Goal: Transaction & Acquisition: Purchase product/service

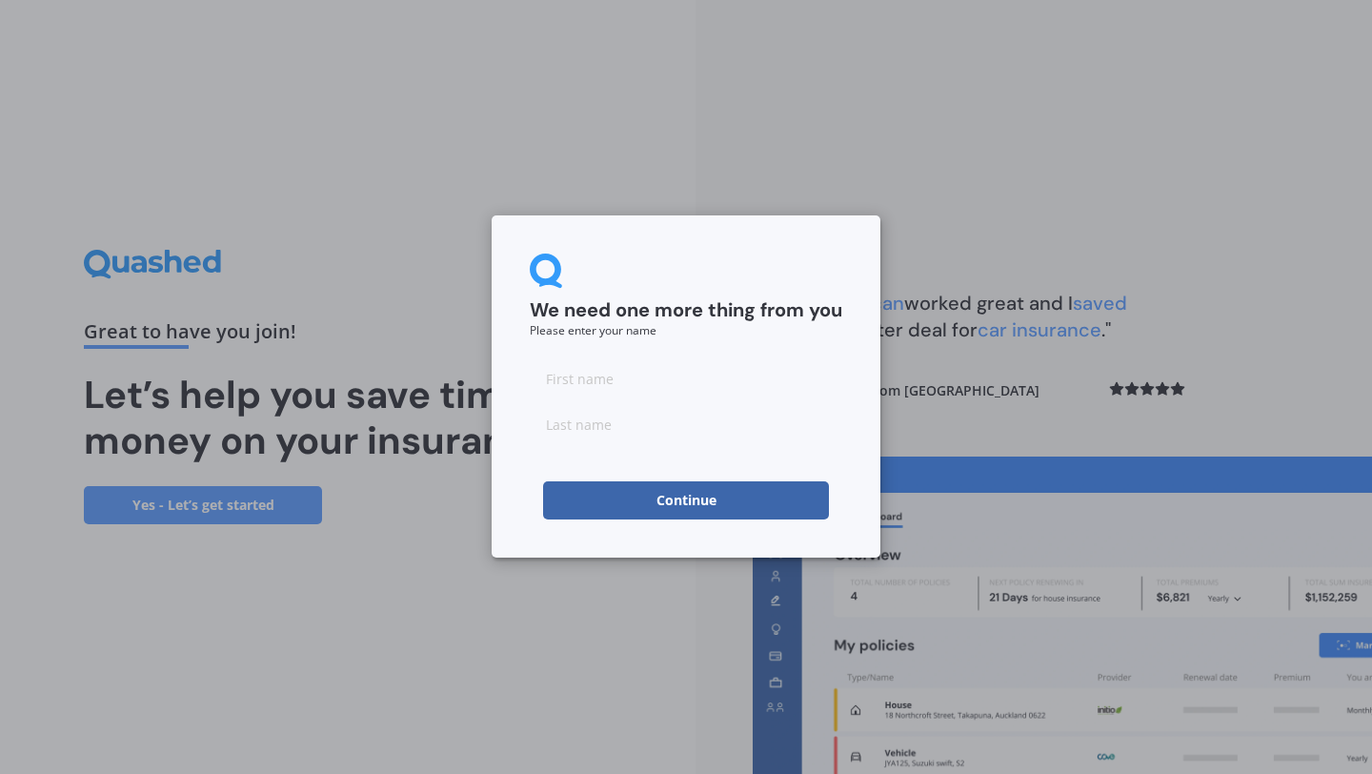
click at [685, 370] on input at bounding box center [686, 378] width 312 height 38
type input "[PERSON_NAME]"
click at [599, 497] on button "Continue" at bounding box center [686, 500] width 286 height 38
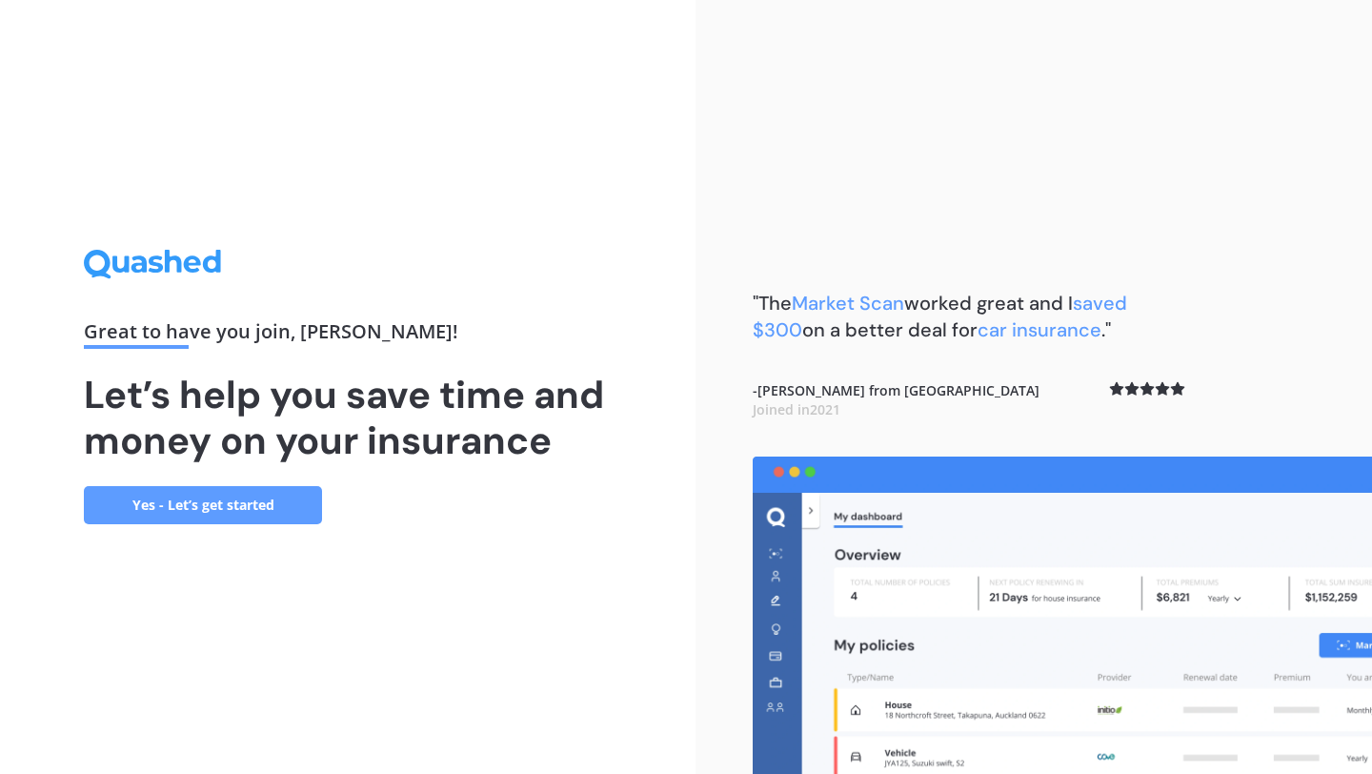
click at [255, 514] on link "Yes - Let’s get started" at bounding box center [203, 505] width 238 height 38
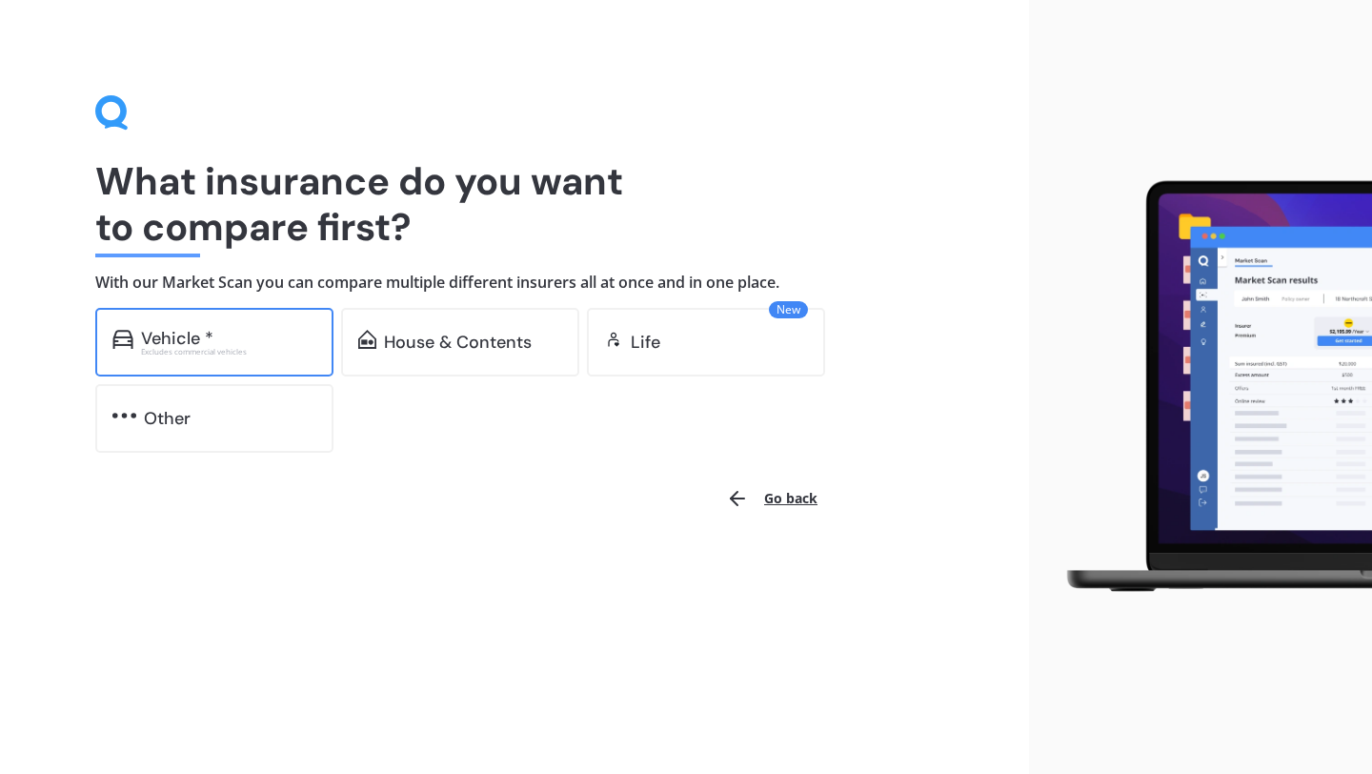
click at [264, 319] on div "Vehicle * Excludes commercial vehicles" at bounding box center [214, 342] width 238 height 69
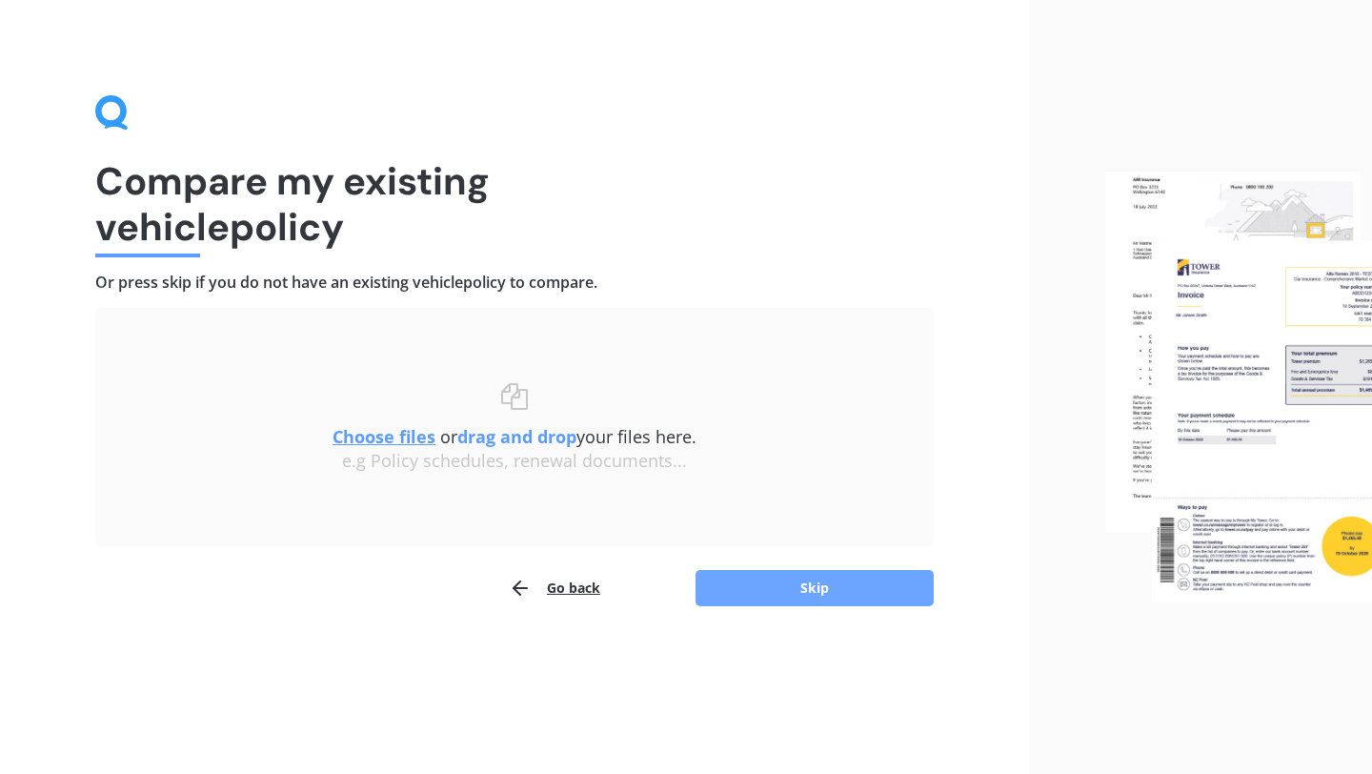
click at [782, 591] on button "Skip" at bounding box center [814, 588] width 238 height 36
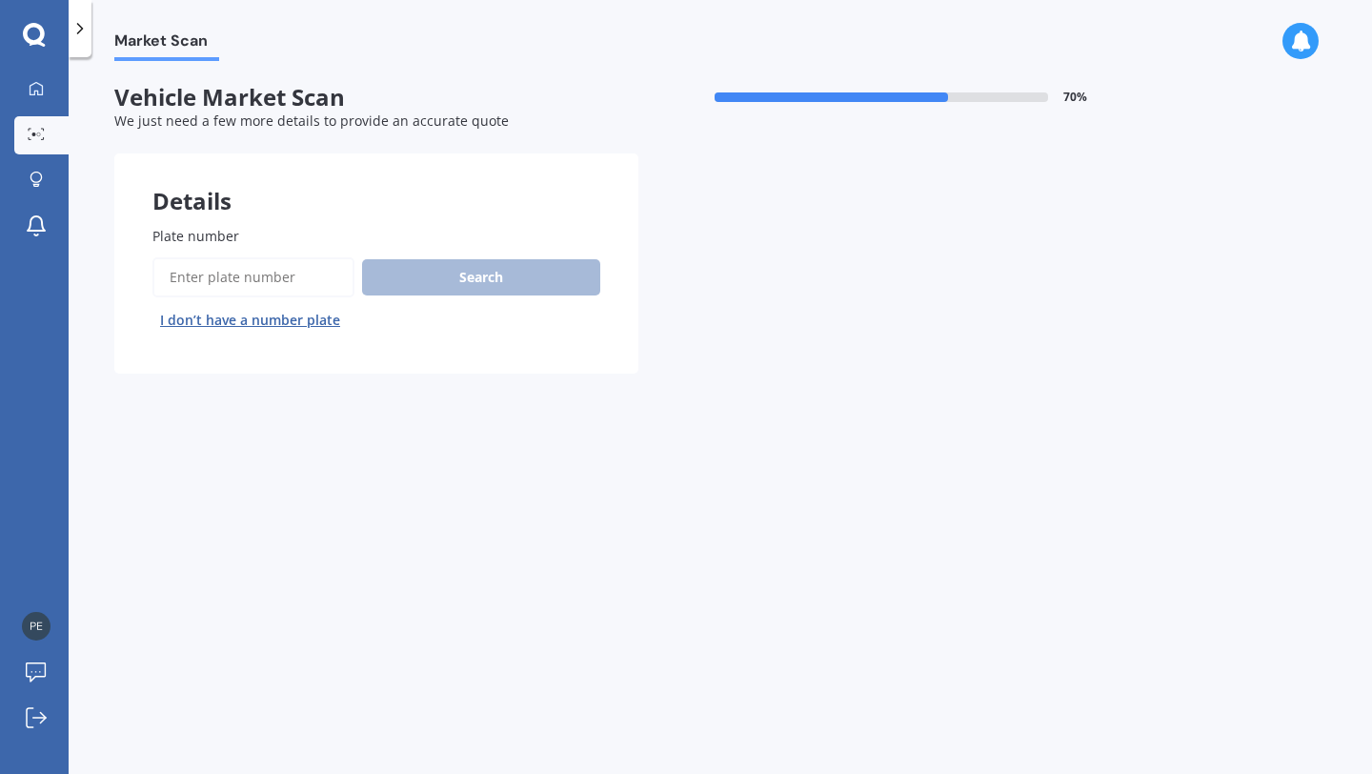
click at [274, 285] on input "Plate number" at bounding box center [253, 277] width 202 height 40
type input "NHH866"
click at [541, 272] on button "Search" at bounding box center [481, 277] width 238 height 36
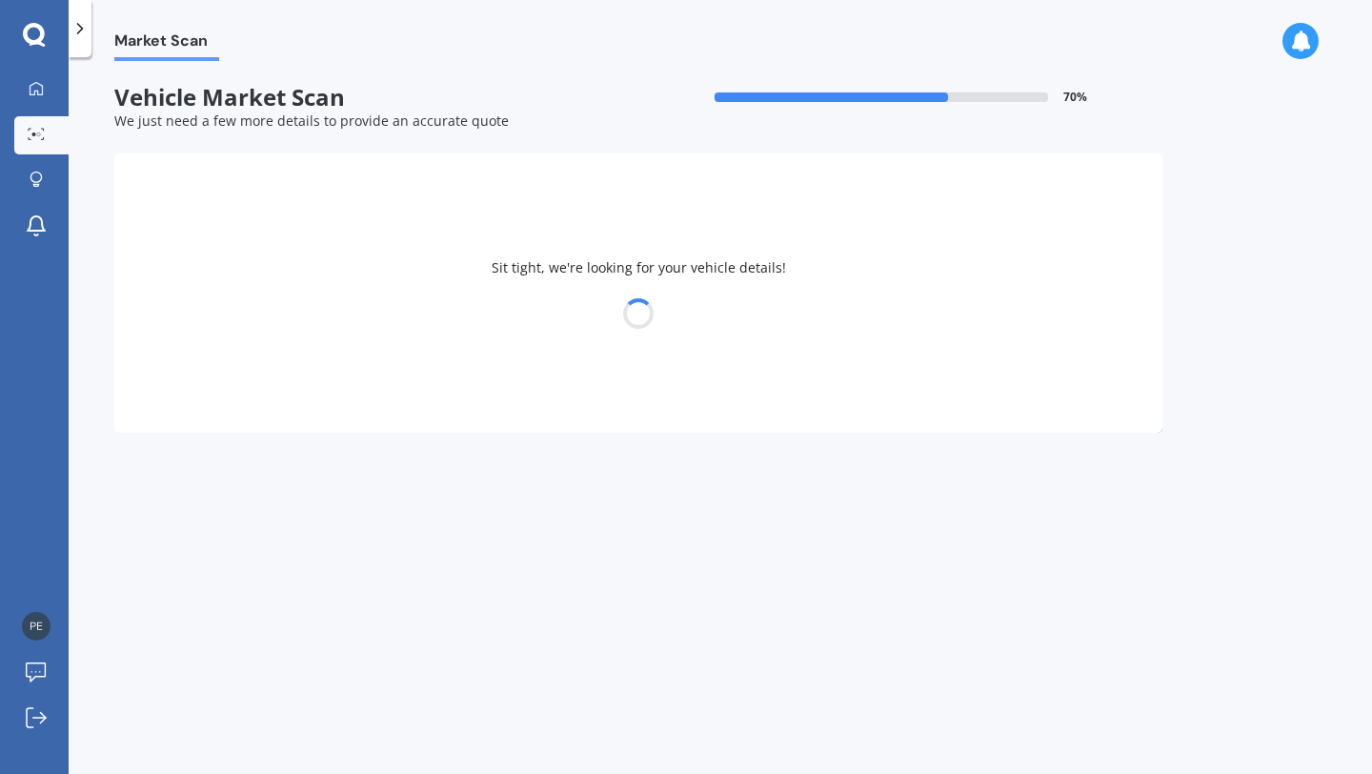
select select "MAZDA"
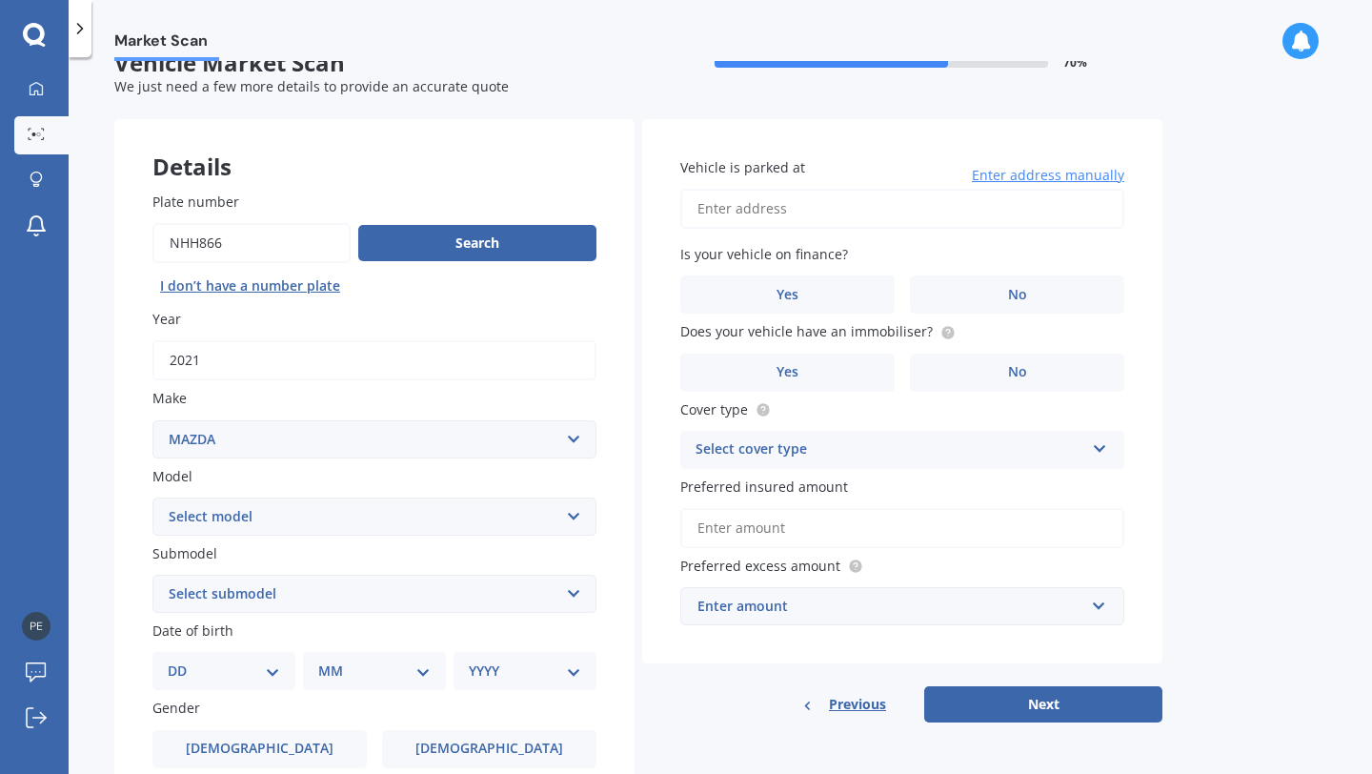
scroll to position [53, 0]
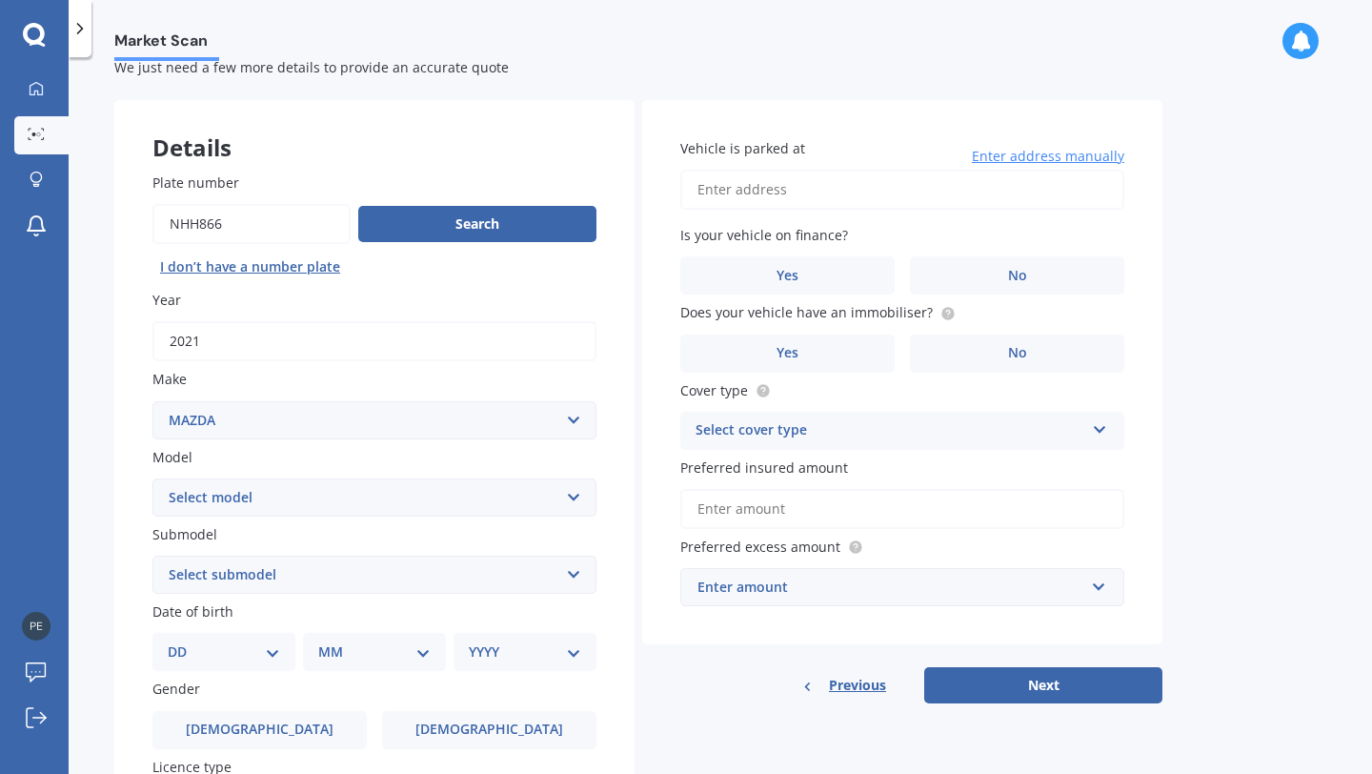
click at [479, 499] on select "Select model 121 2 3 323 323 / Familia 6 626 929 Atenza Autozam Axela AZ3 B2000…" at bounding box center [374, 497] width 444 height 38
select select "CX5"
click at [329, 577] on select "Select submodel 2.2 Diesel 2WD XD 2.5S 4WD Diesel Limited 4WD GSX 2.2 Diesel St…" at bounding box center [374, 574] width 444 height 38
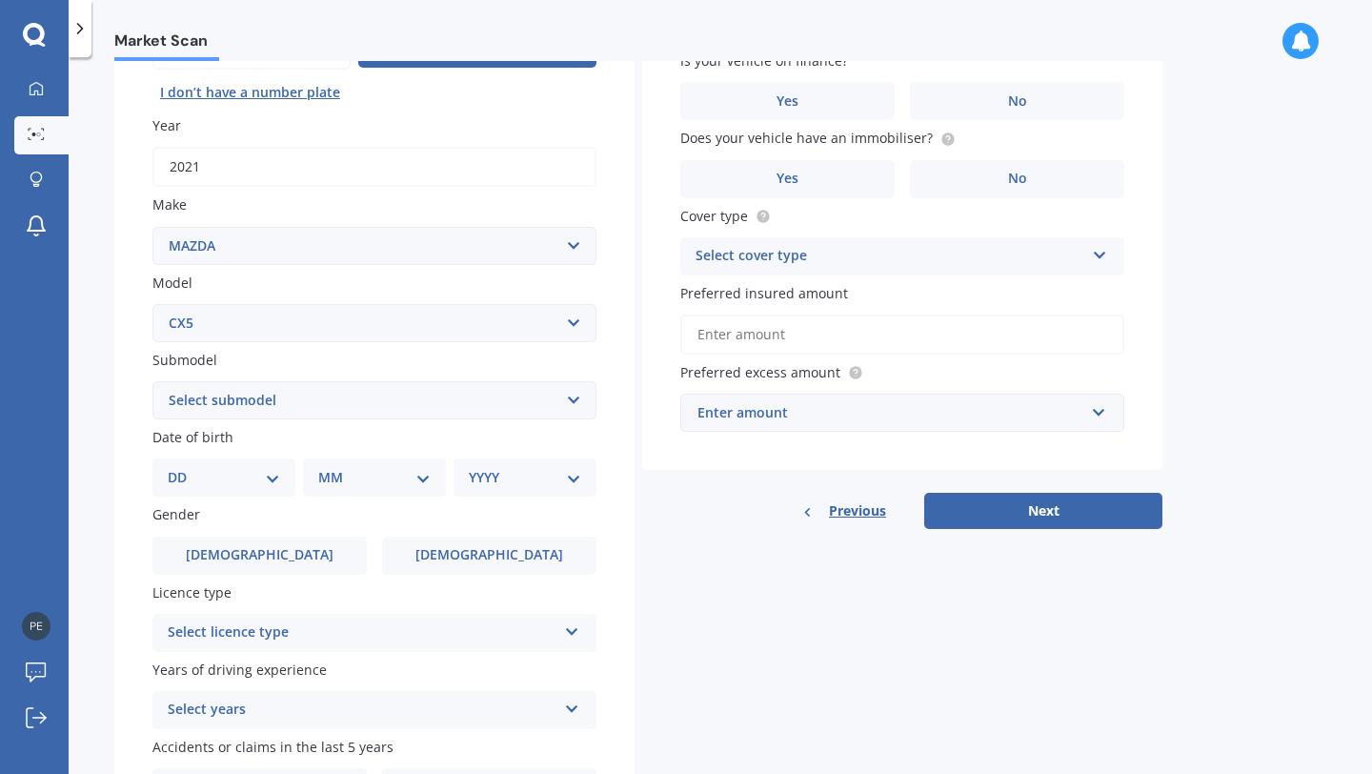
scroll to position [291, 0]
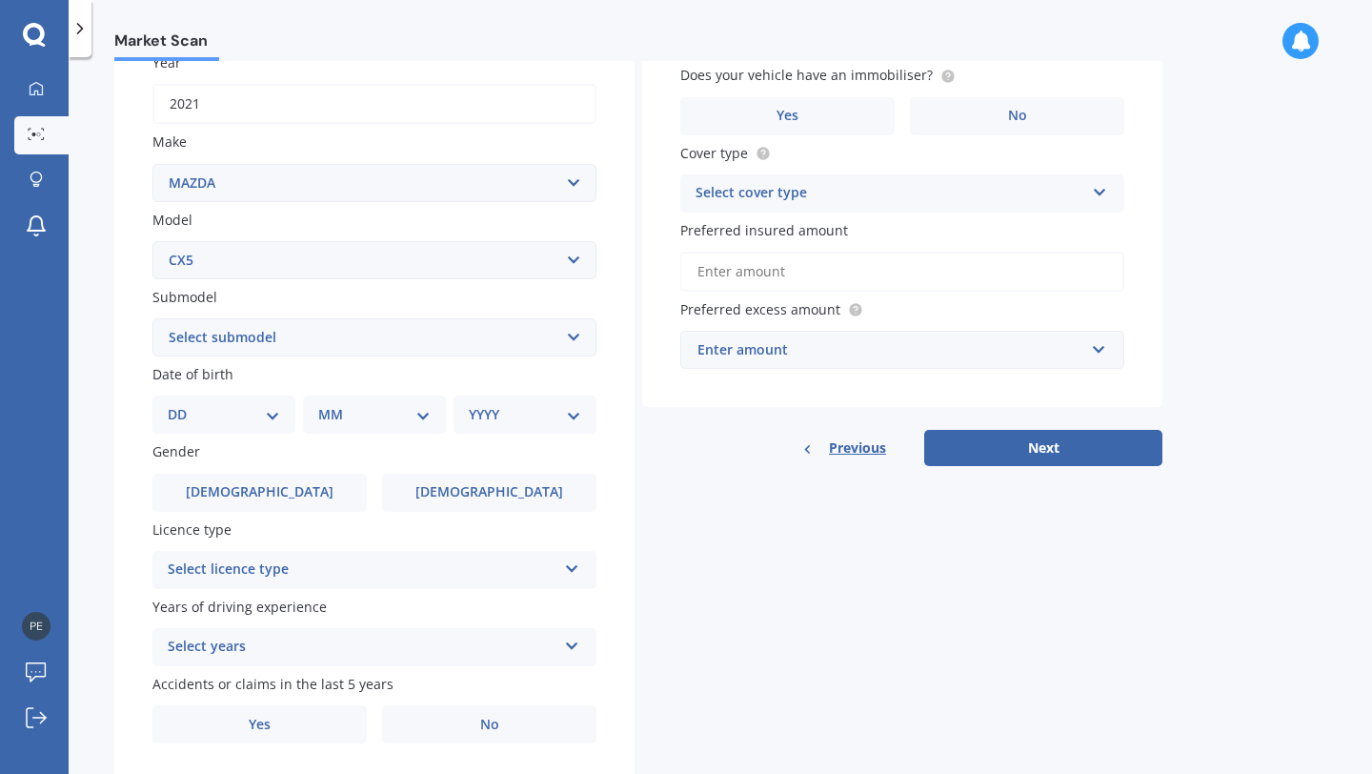
click at [272, 430] on div "DD 01 02 03 04 05 06 07 08 09 10 11 12 13 14 15 16 17 18 19 20 21 22 23 24 25 2…" at bounding box center [223, 414] width 143 height 38
click at [272, 423] on select "DD 01 02 03 04 05 06 07 08 09 10 11 12 13 14 15 16 17 18 19 20 21 22 23 24 25 2…" at bounding box center [224, 414] width 112 height 21
select select "17"
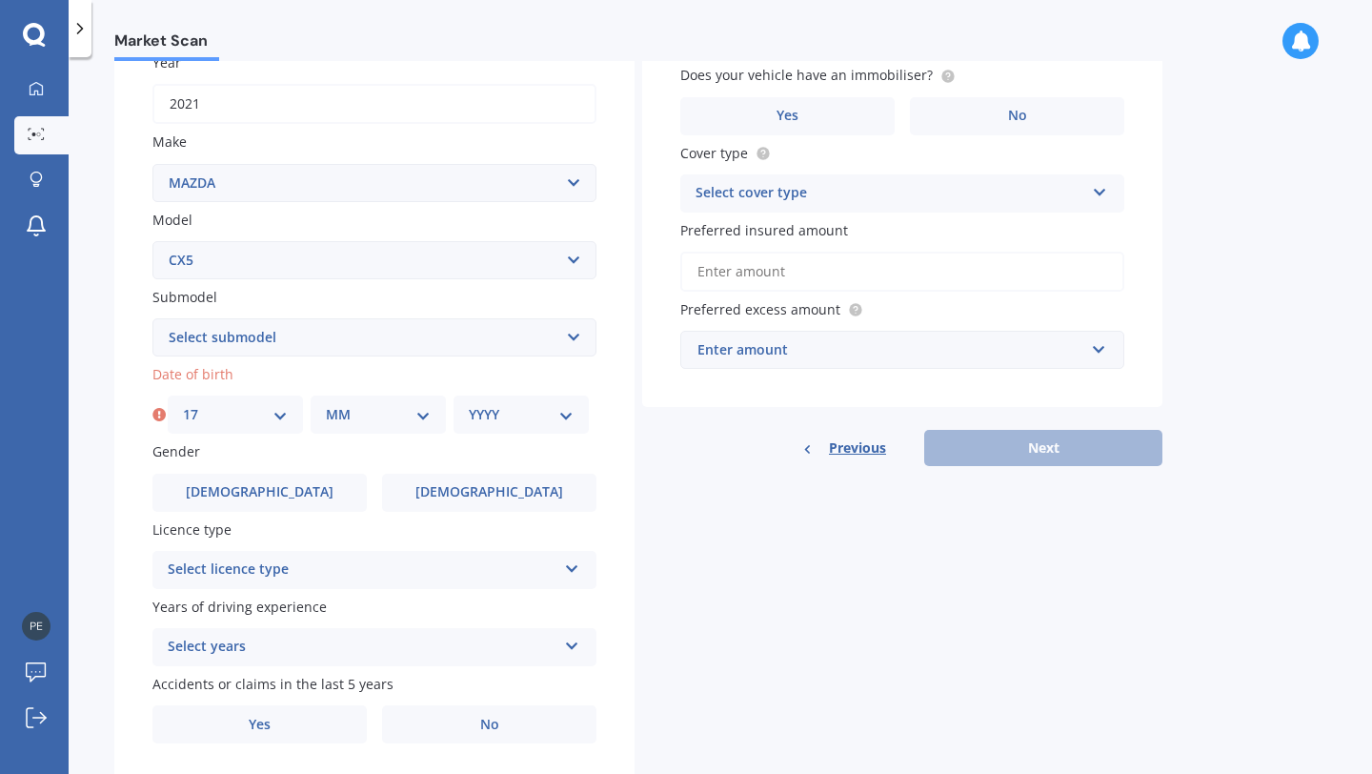
click at [388, 416] on select "MM 01 02 03 04 05 06 07 08 09 10 11 12" at bounding box center [378, 414] width 105 height 21
select select "05"
click at [520, 406] on div "YYYY 2025 2024 2023 2022 2021 2020 2019 2018 2017 2016 2015 2014 2013 2012 2011…" at bounding box center [520, 414] width 135 height 38
click at [550, 423] on select "YYYY 2025 2024 2023 2022 2021 2020 2019 2018 2017 2016 2015 2014 2013 2012 2011…" at bounding box center [521, 414] width 105 height 21
select select "1988"
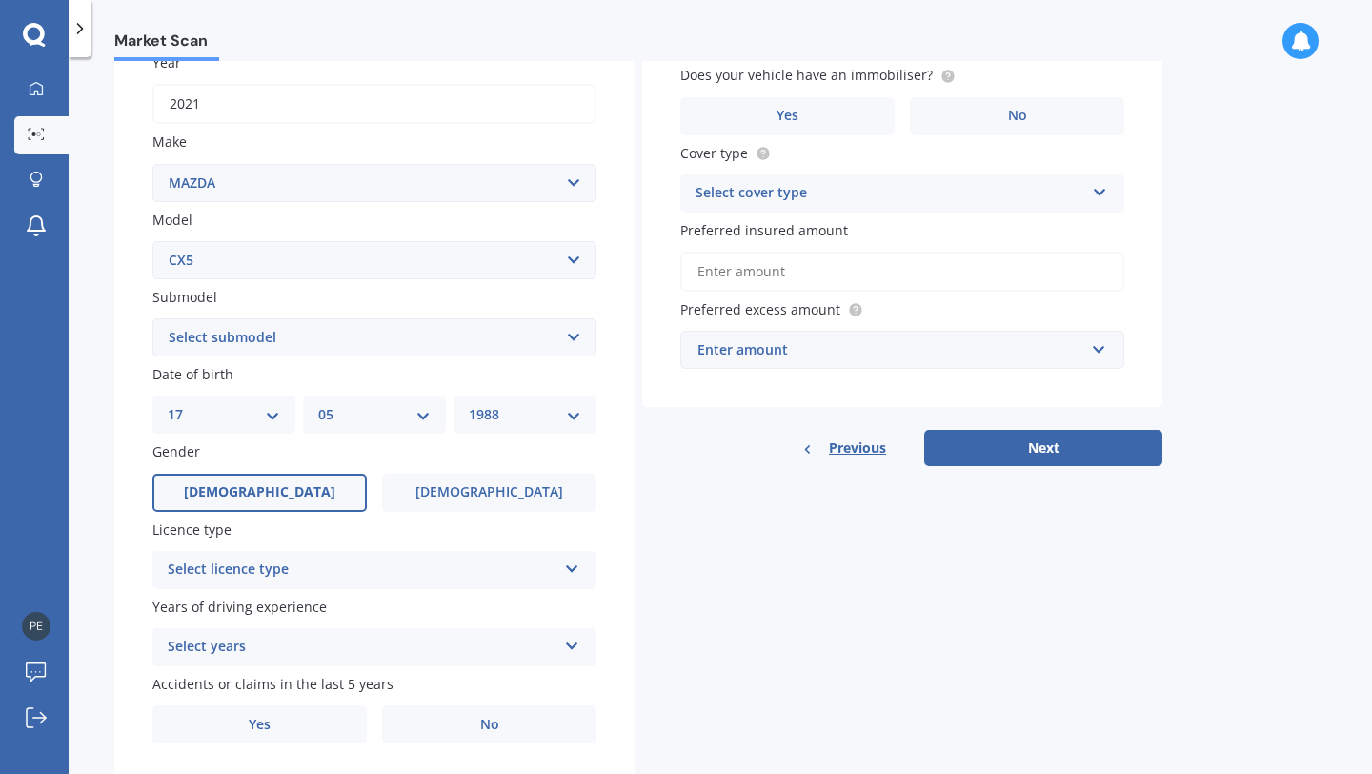
click at [311, 487] on label "[DEMOGRAPHIC_DATA]" at bounding box center [259, 493] width 214 height 38
click at [0, 0] on input "[DEMOGRAPHIC_DATA]" at bounding box center [0, 0] width 0 height 0
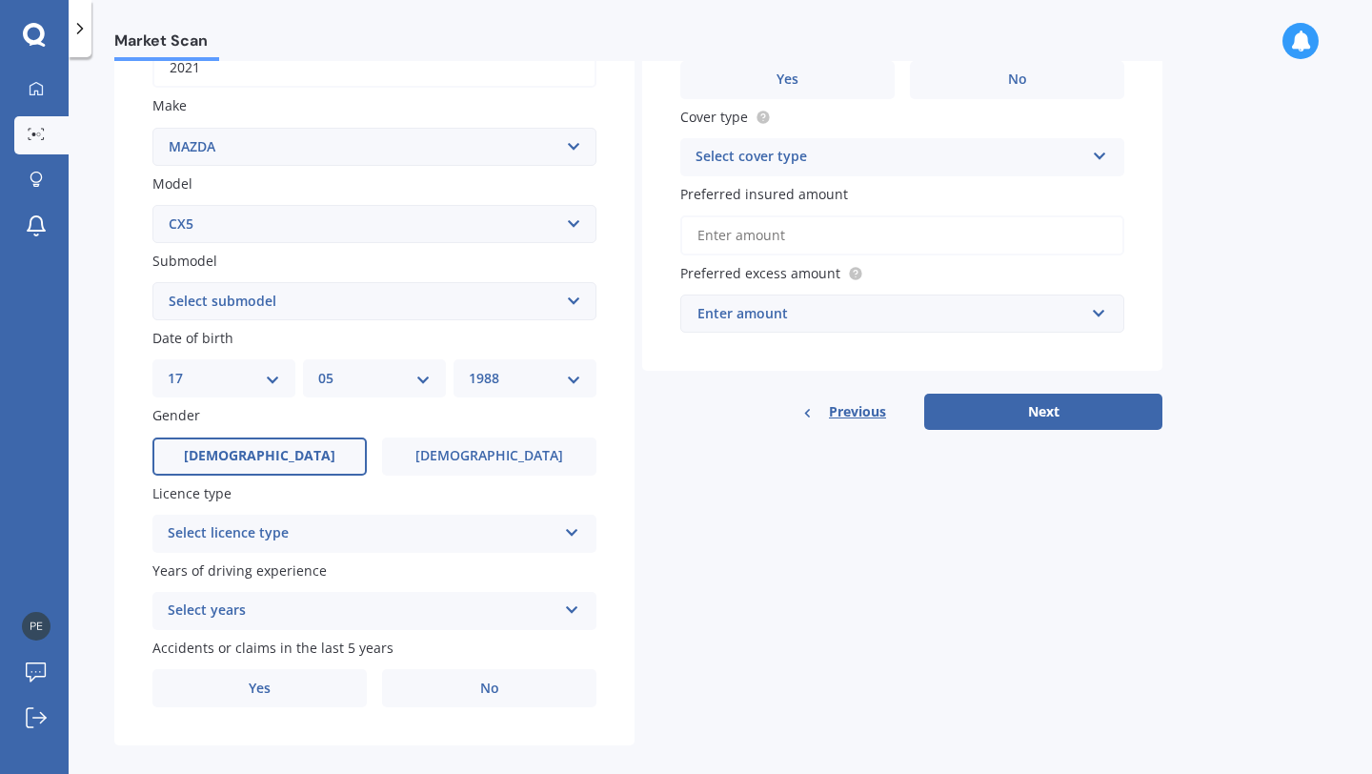
scroll to position [353, 0]
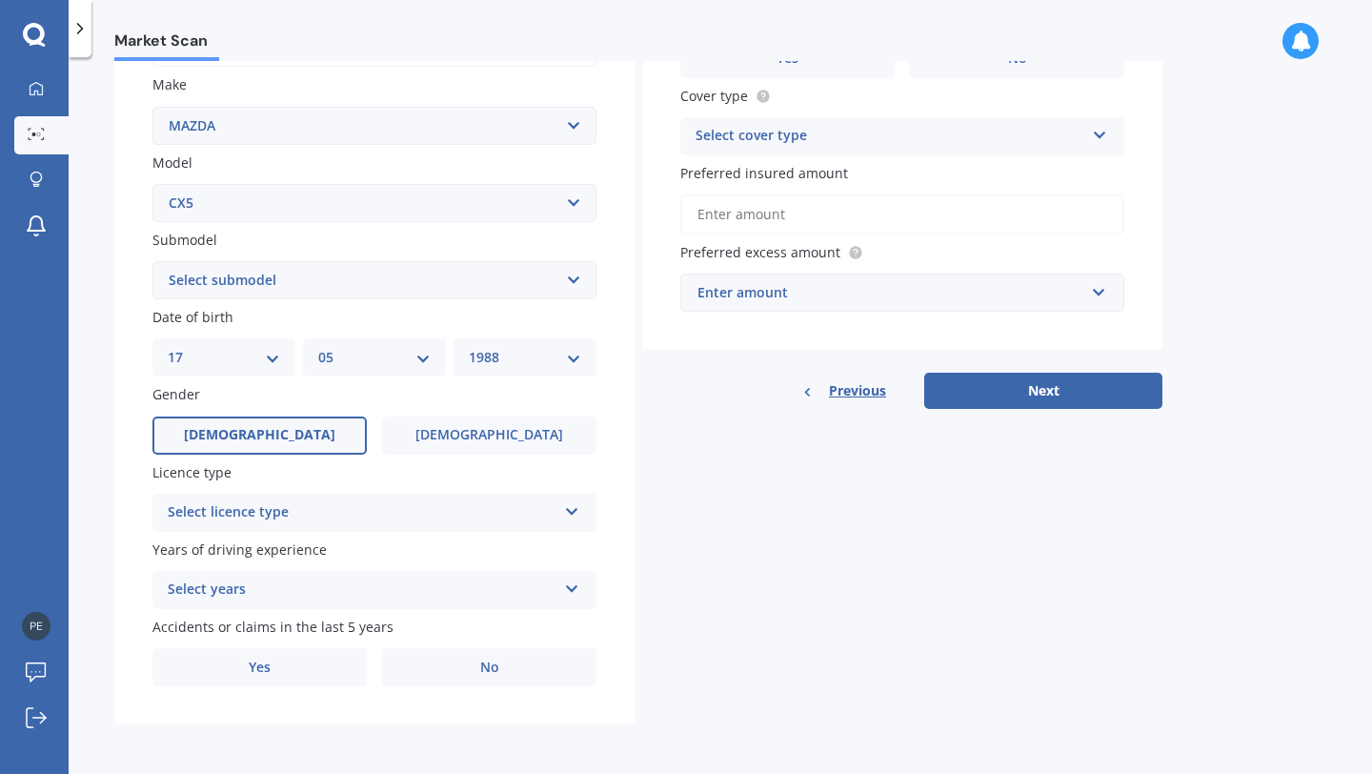
click at [327, 513] on div "Select licence type" at bounding box center [362, 512] width 389 height 23
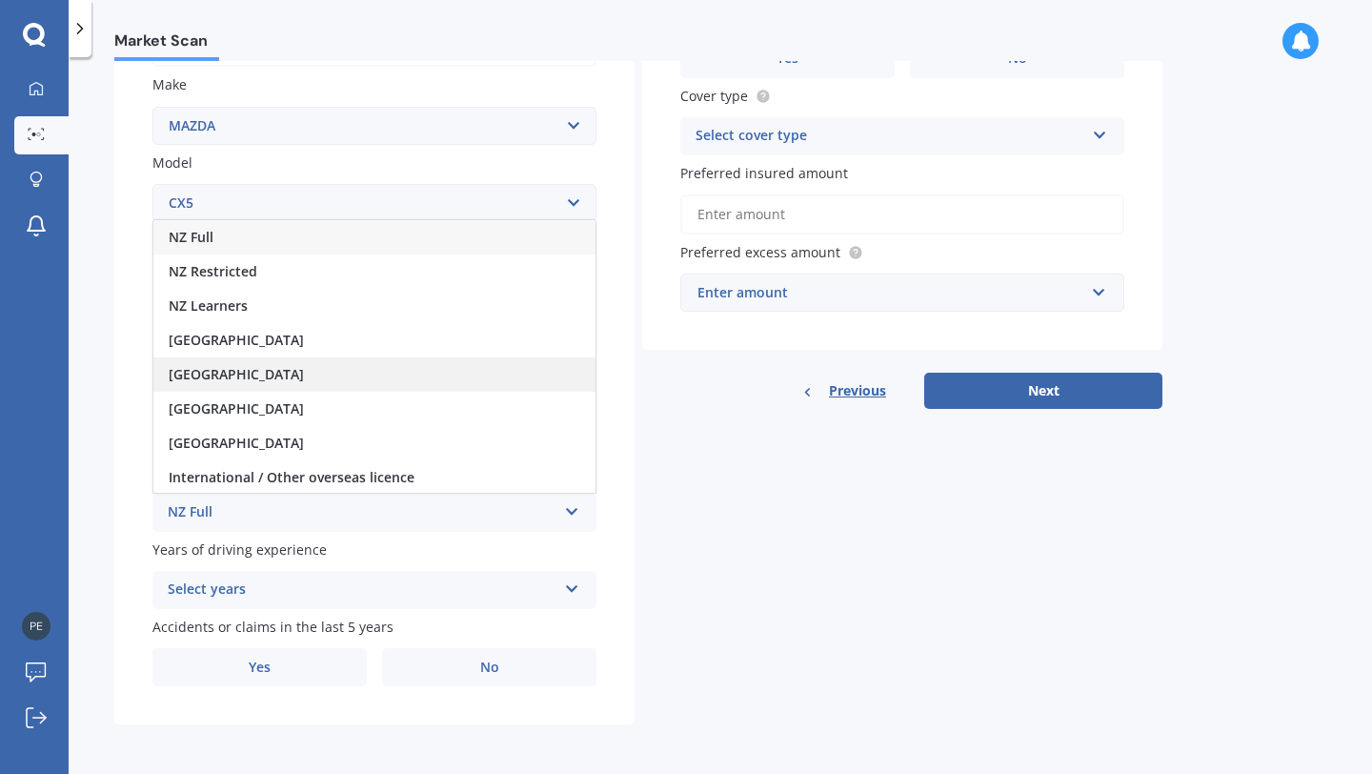
click at [280, 383] on div "[GEOGRAPHIC_DATA]" at bounding box center [374, 374] width 442 height 34
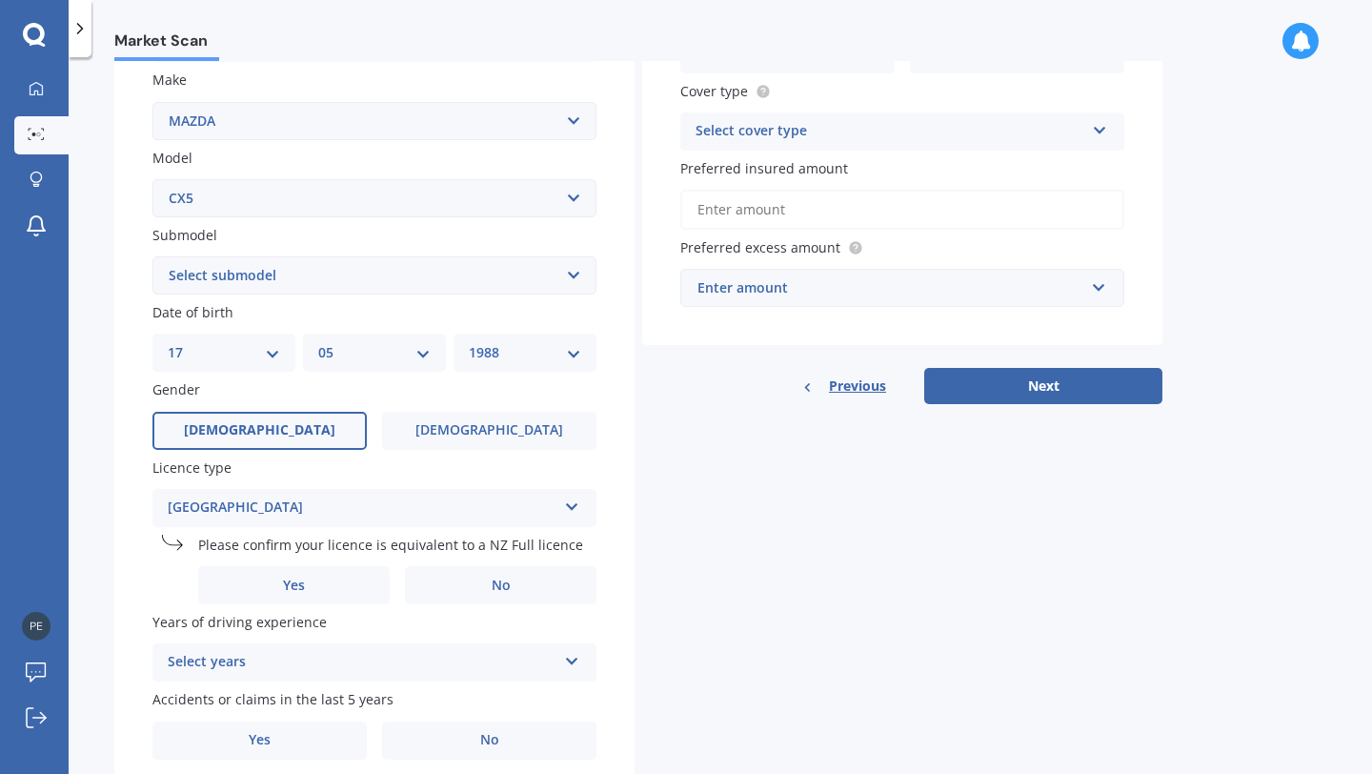
scroll to position [431, 0]
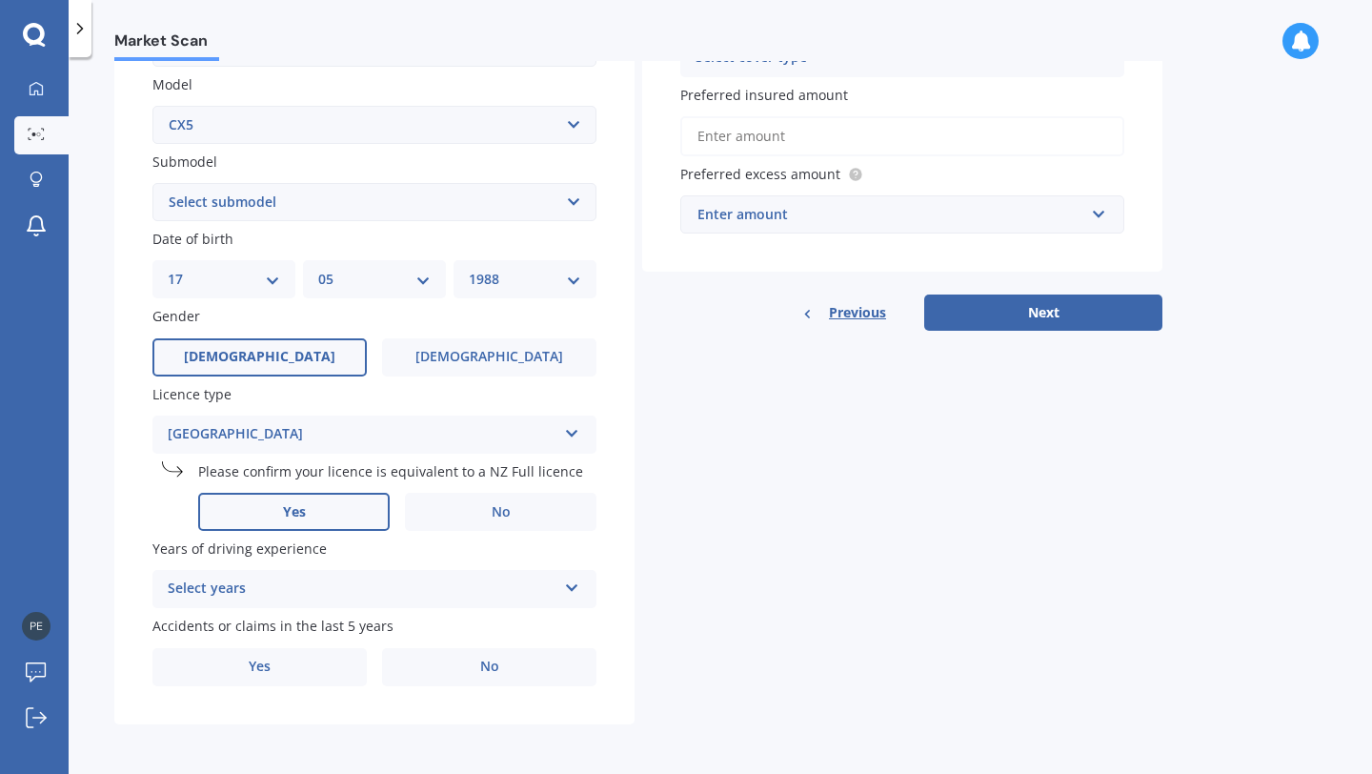
click at [339, 494] on label "Yes" at bounding box center [293, 512] width 191 height 38
click at [0, 0] on input "Yes" at bounding box center [0, 0] width 0 height 0
click at [347, 585] on div "Select years" at bounding box center [362, 588] width 389 height 23
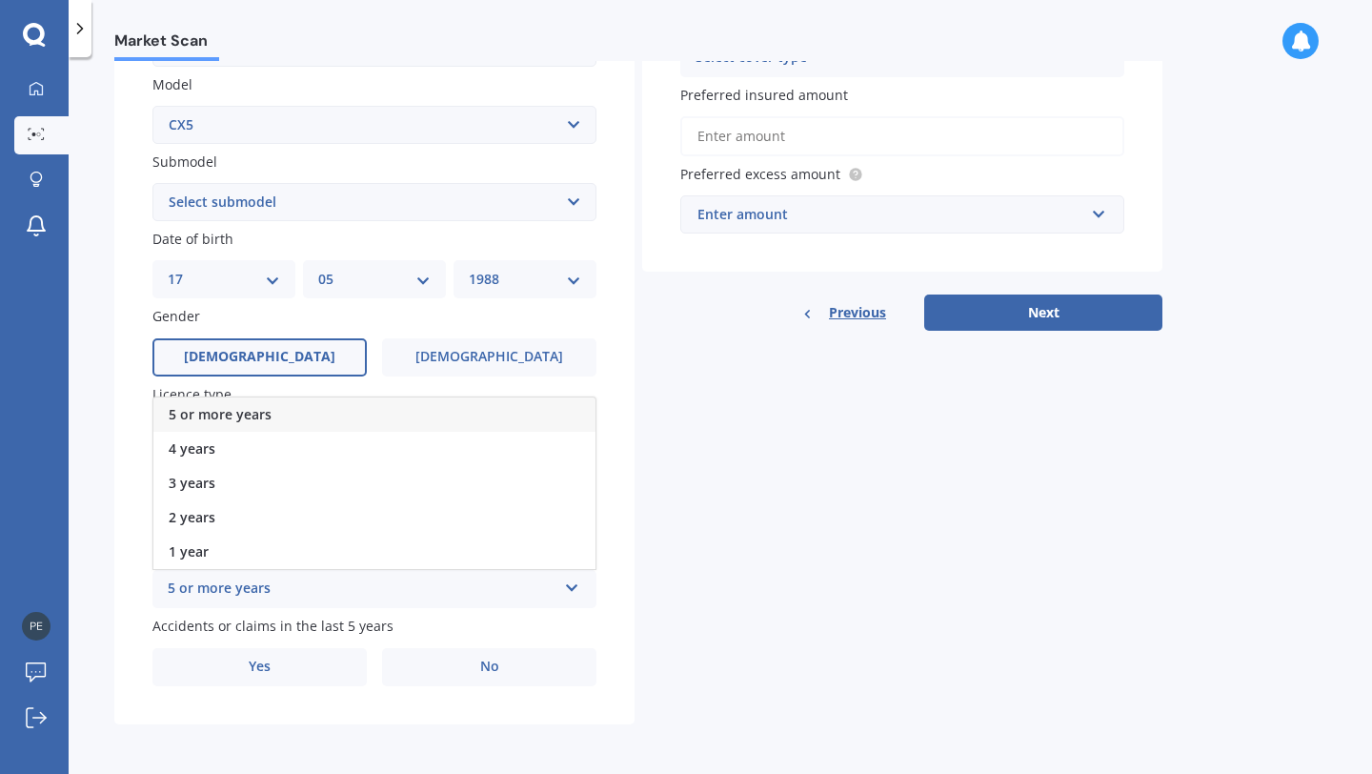
click at [321, 413] on div "5 or more years" at bounding box center [374, 414] width 442 height 34
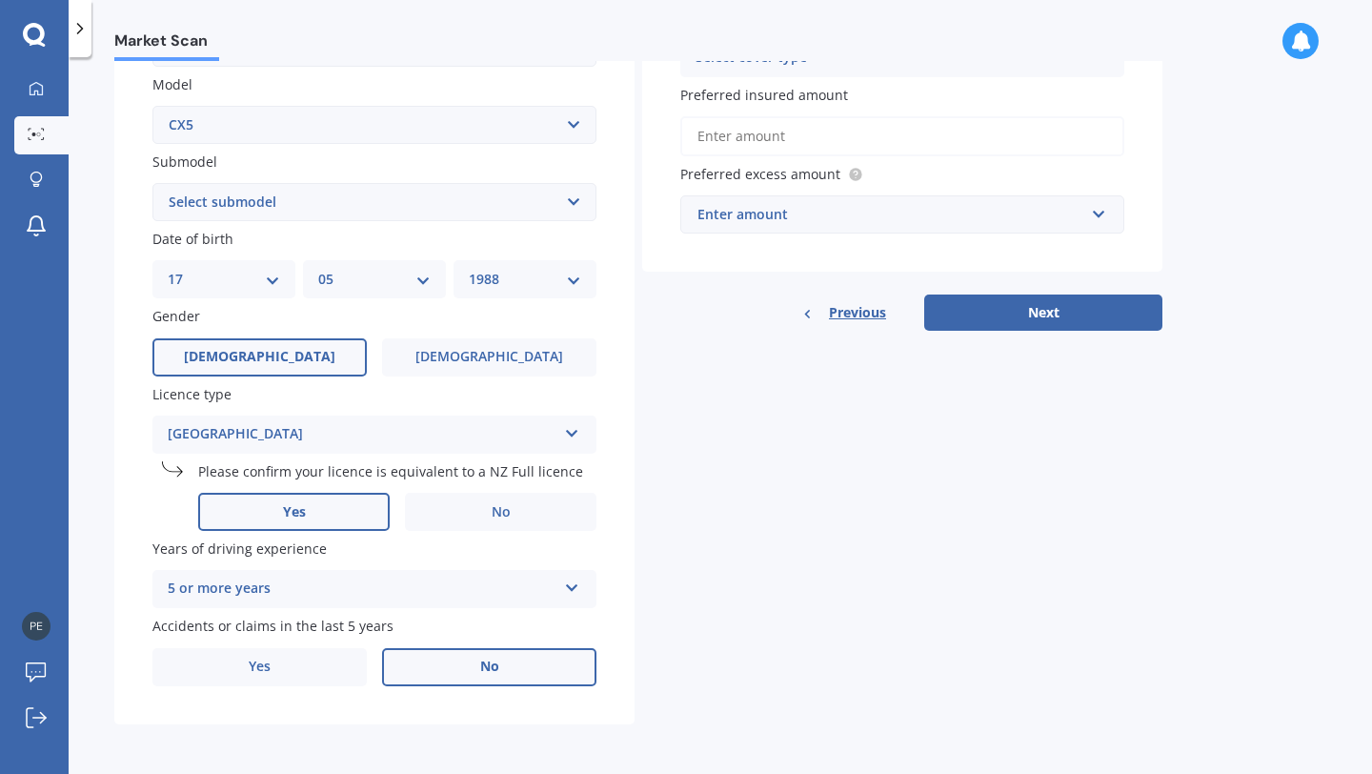
click at [449, 679] on label "No" at bounding box center [489, 667] width 214 height 38
click at [0, 0] on input "No" at bounding box center [0, 0] width 0 height 0
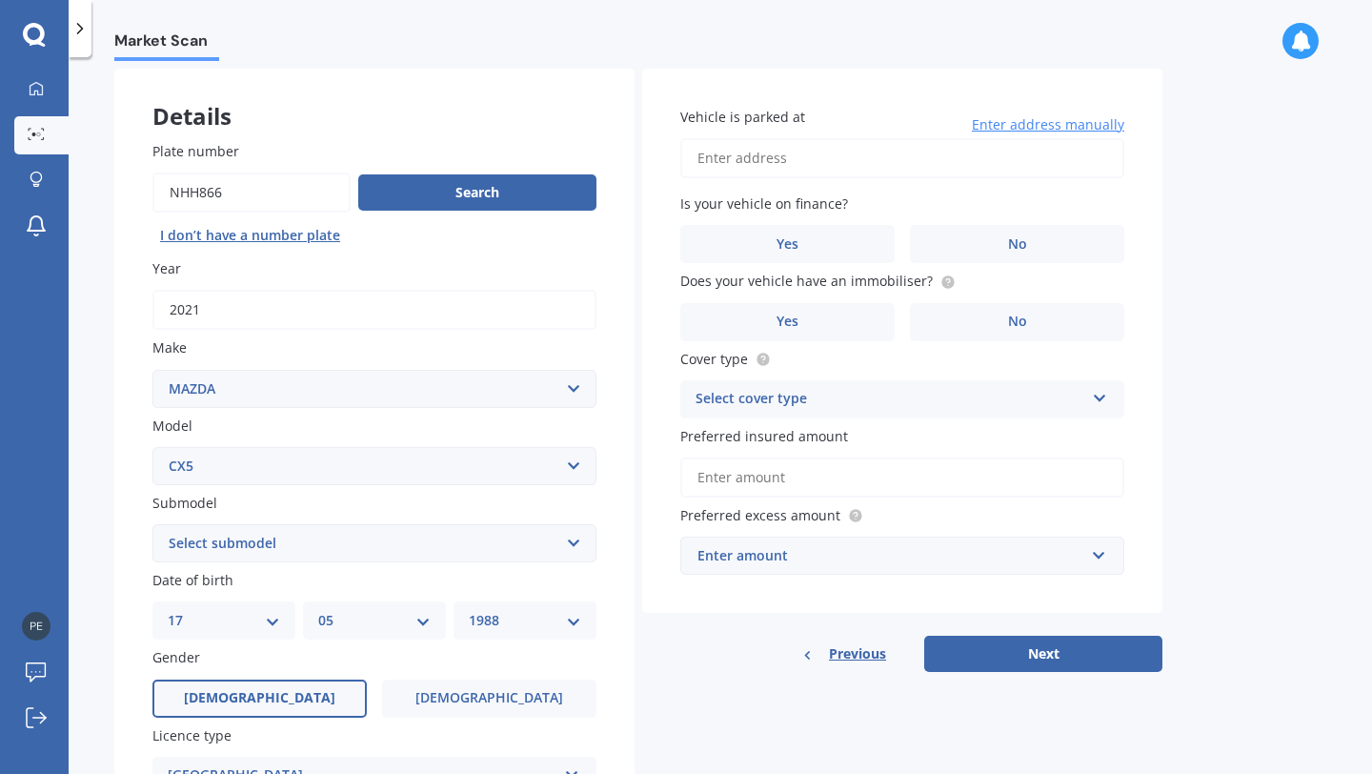
scroll to position [12, 0]
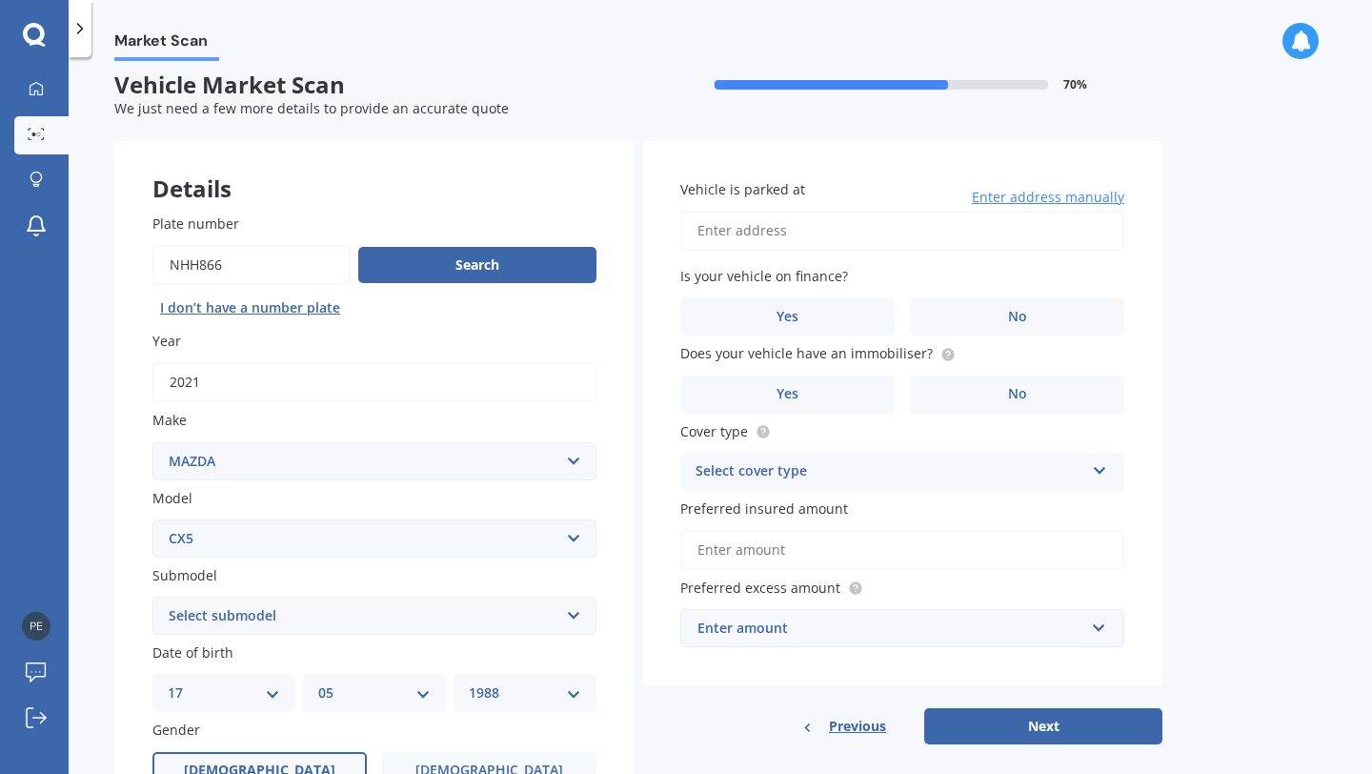
click at [815, 236] on input "Vehicle is parked at" at bounding box center [902, 231] width 444 height 40
click at [840, 182] on label "Vehicle is parked at" at bounding box center [898, 189] width 436 height 20
click at [840, 211] on input "Vehicle is parked at" at bounding box center [902, 231] width 444 height 40
click at [962, 320] on label "No" at bounding box center [1017, 316] width 214 height 38
click at [0, 0] on input "No" at bounding box center [0, 0] width 0 height 0
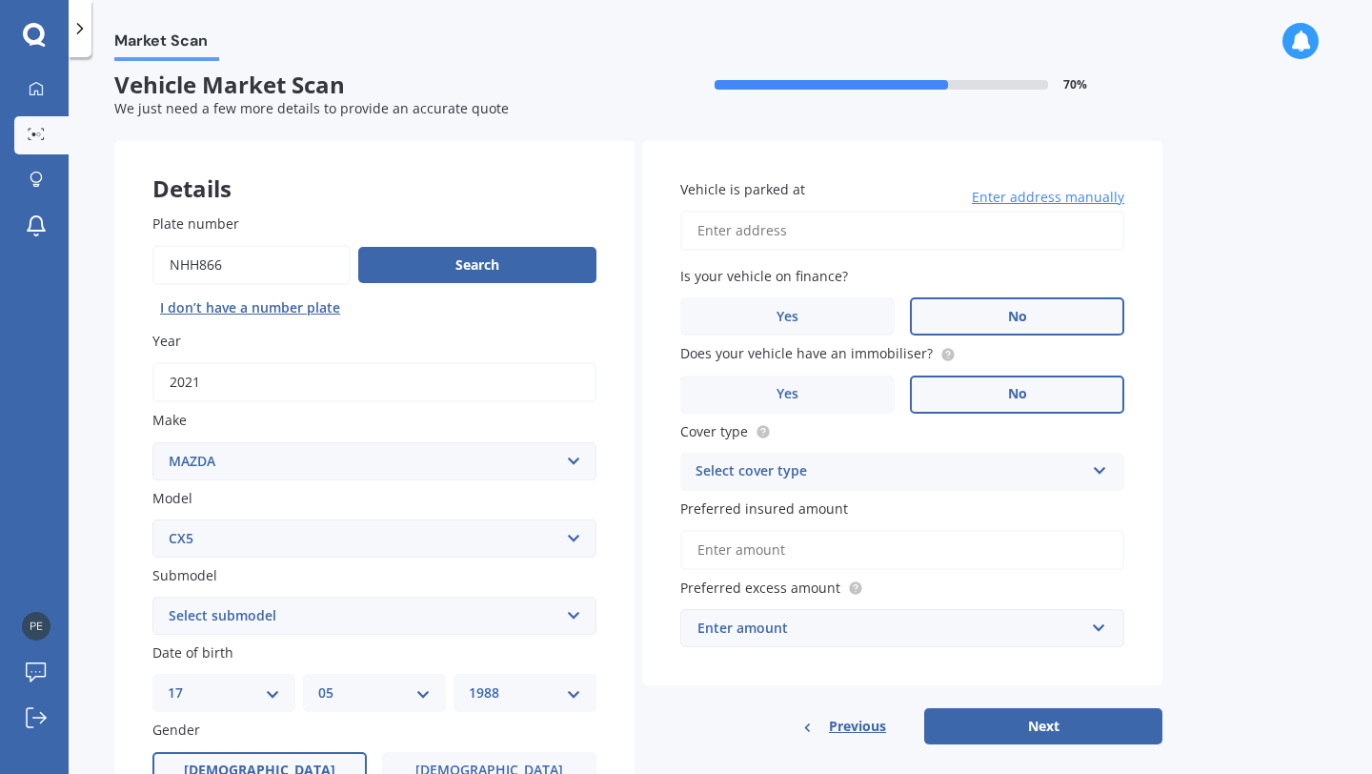
click at [974, 393] on label "No" at bounding box center [1017, 394] width 214 height 38
click at [0, 0] on input "No" at bounding box center [0, 0] width 0 height 0
click at [898, 472] on div "Select cover type" at bounding box center [889, 471] width 389 height 23
click at [892, 512] on div "Comprehensive" at bounding box center [902, 509] width 442 height 34
click at [914, 636] on div "Enter amount" at bounding box center [890, 627] width 387 height 21
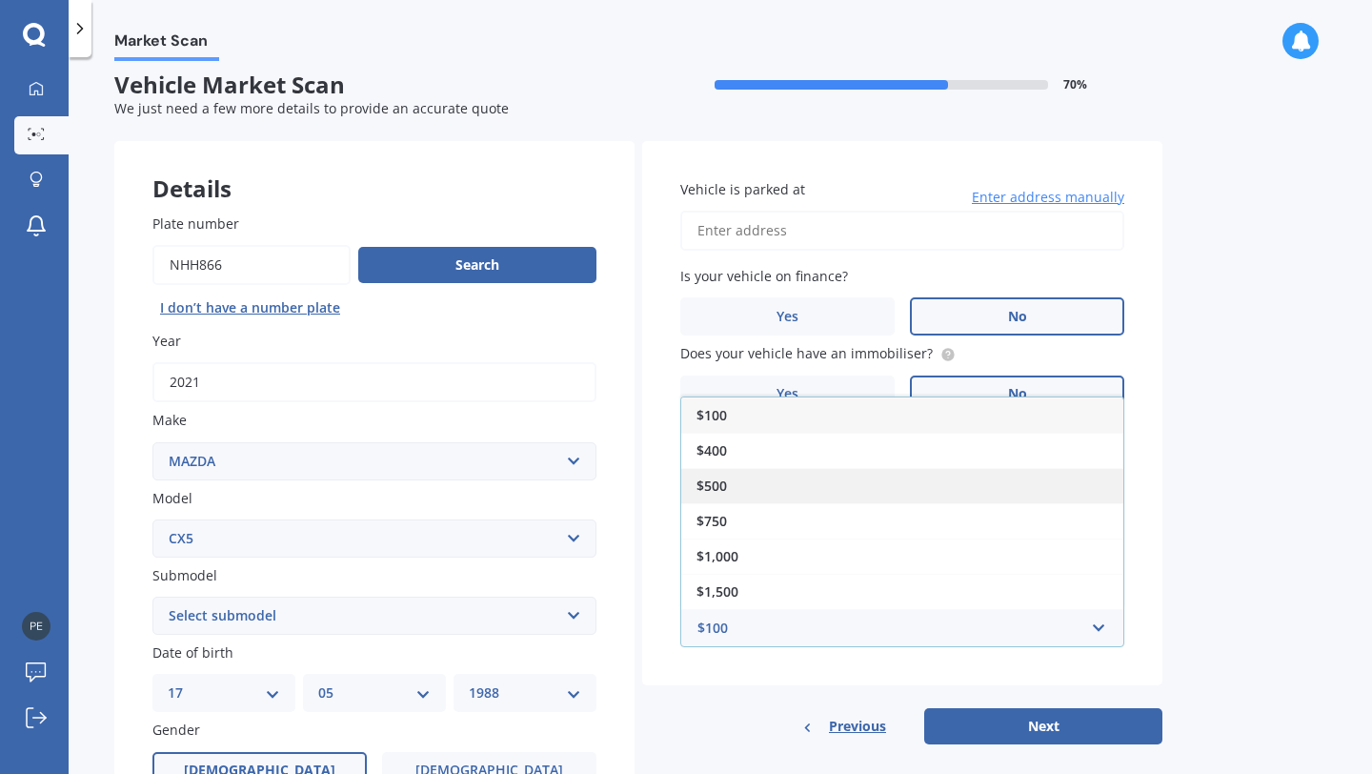
click at [1069, 489] on div "$500" at bounding box center [902, 485] width 442 height 35
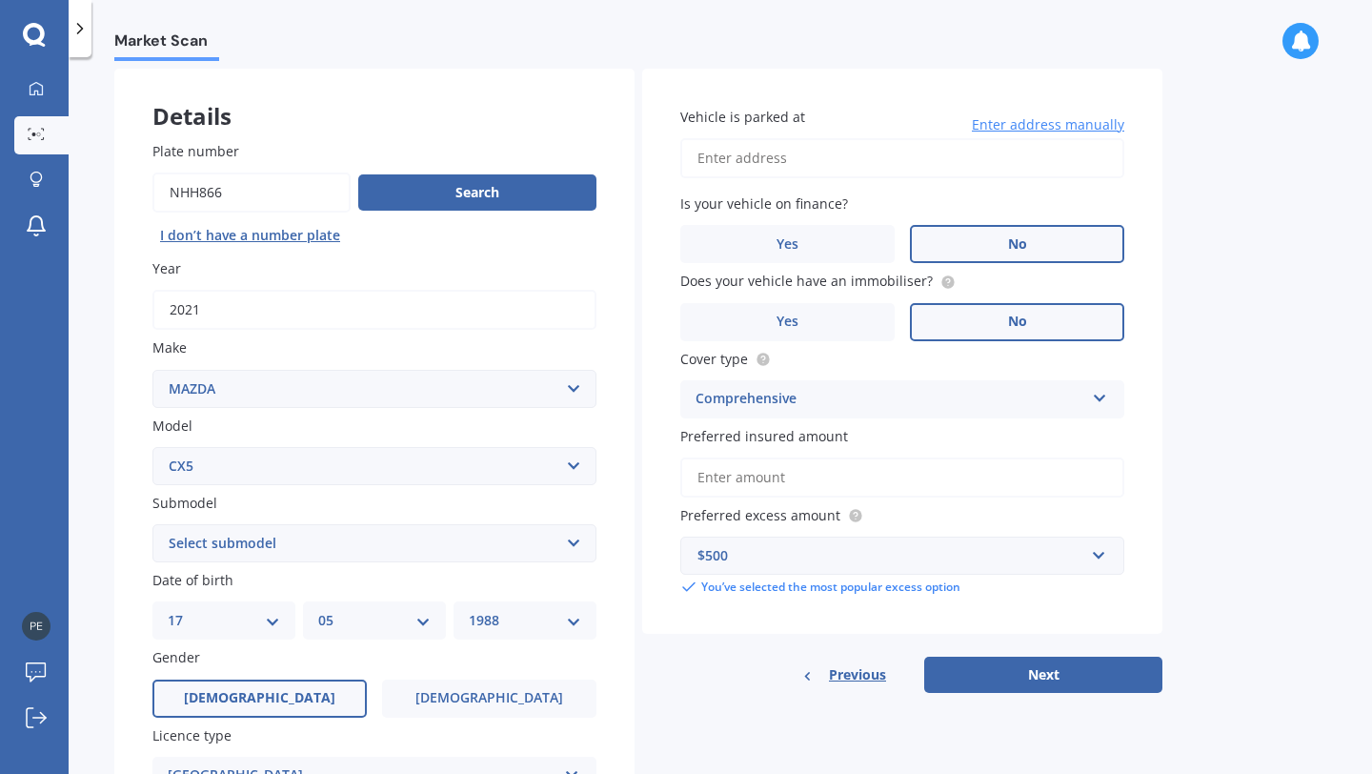
scroll to position [88, 0]
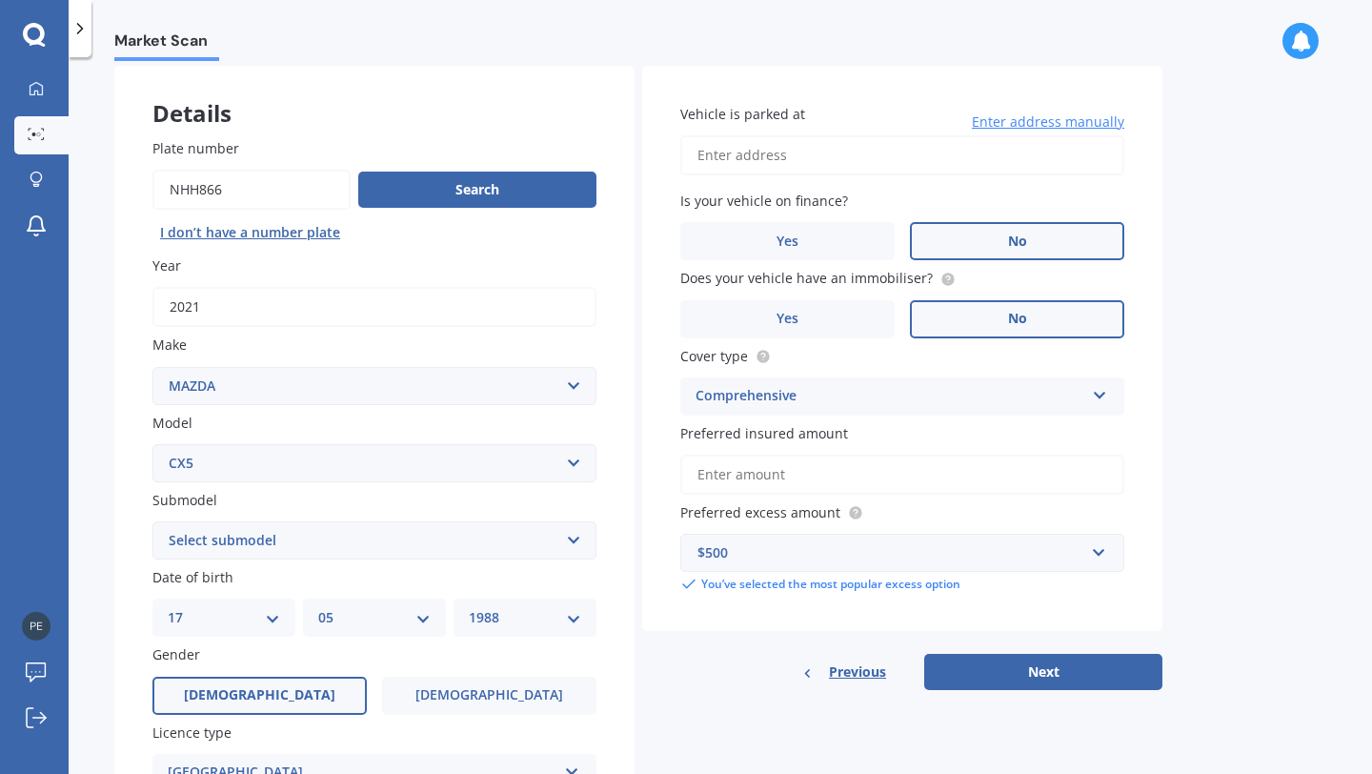
click at [862, 158] on input "Vehicle is parked at" at bounding box center [902, 155] width 444 height 40
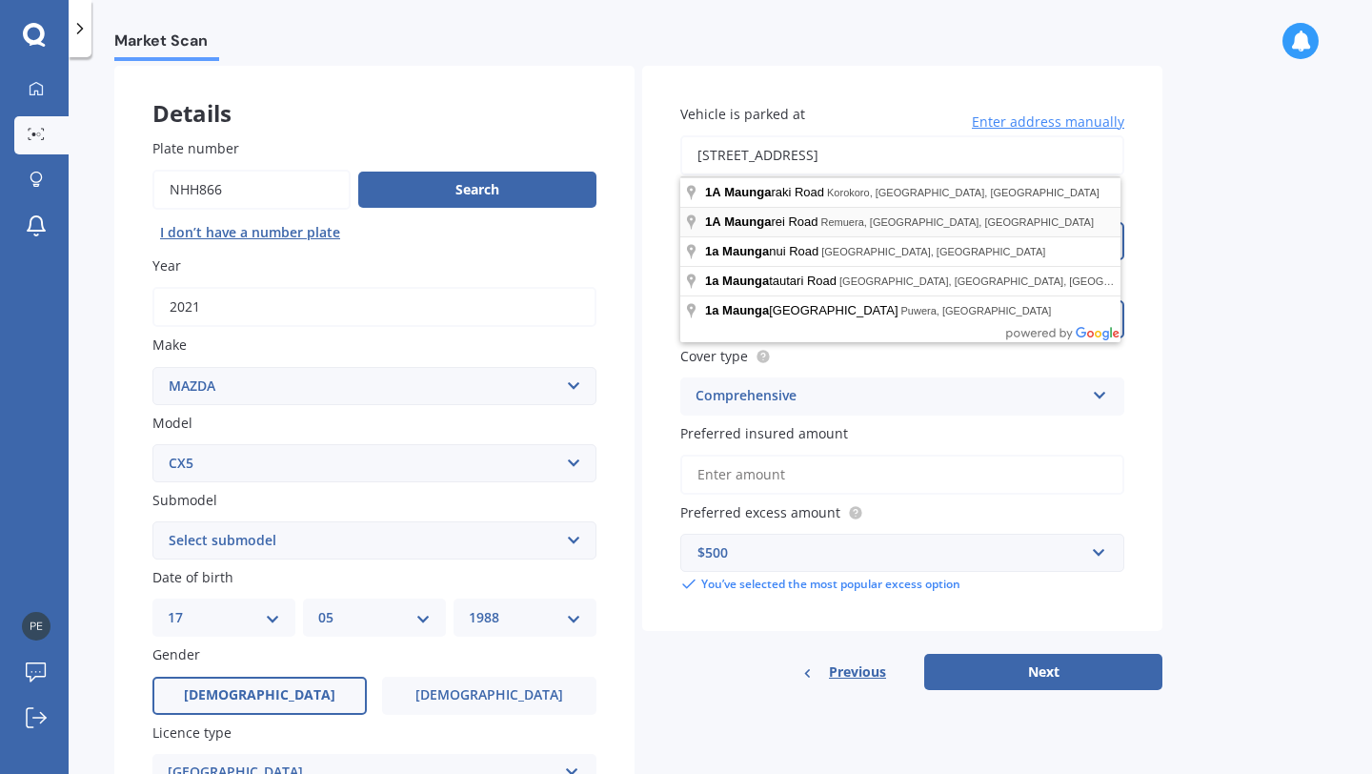
type input "[STREET_ADDRESS]"
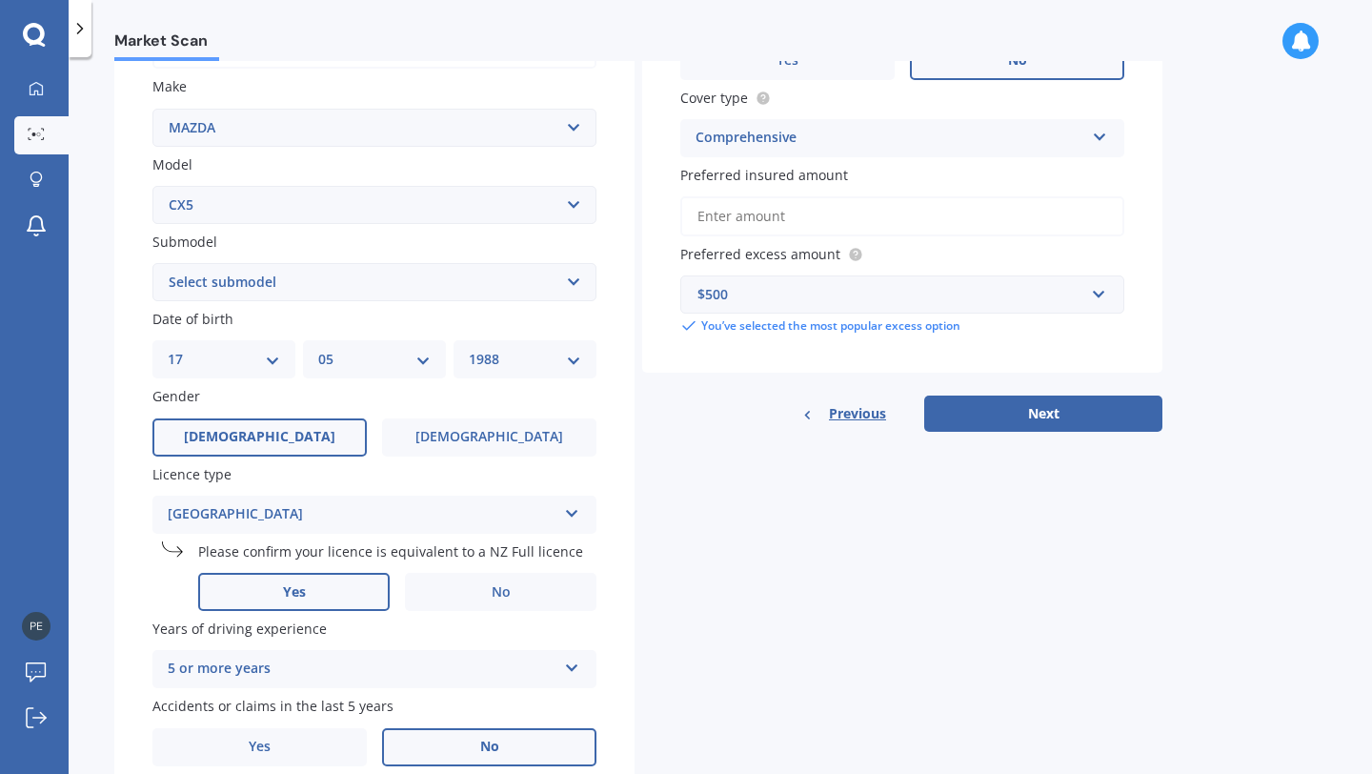
scroll to position [431, 0]
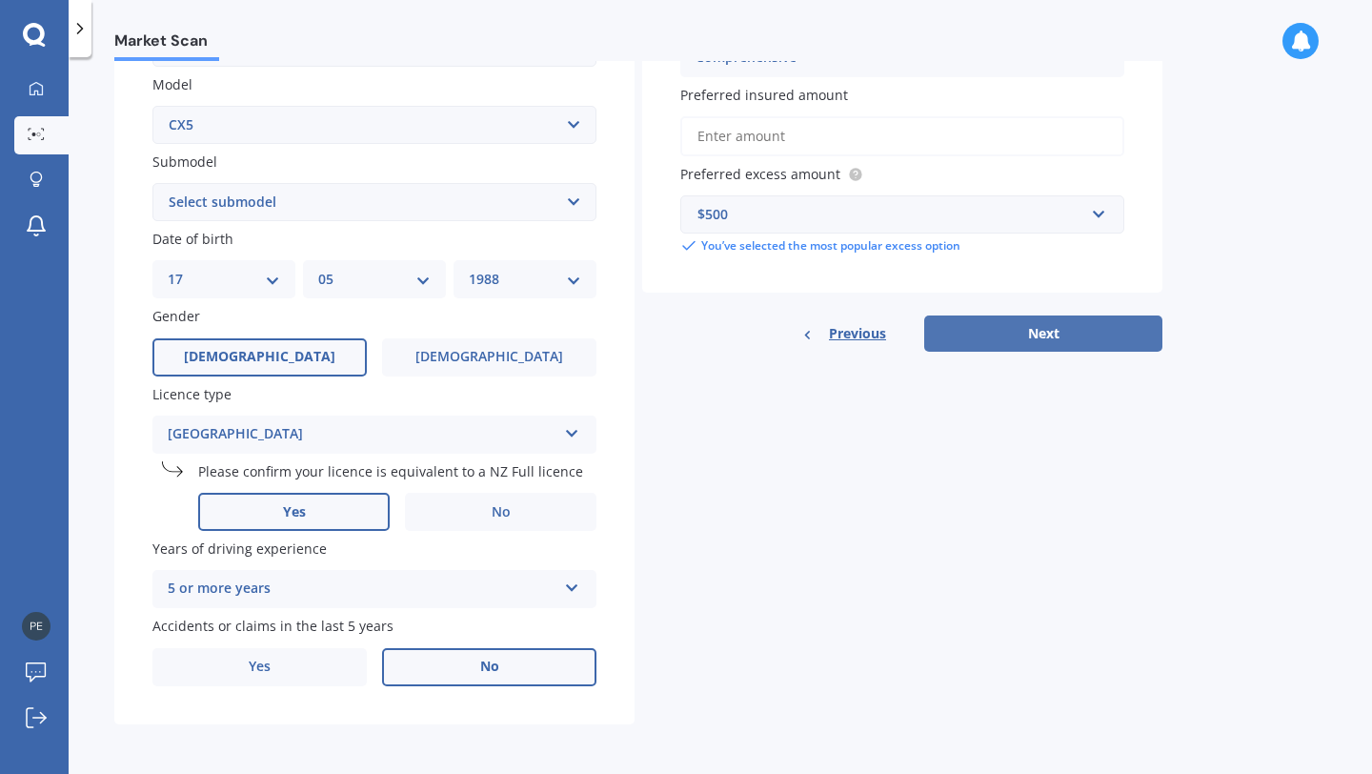
click at [1000, 333] on button "Next" at bounding box center [1043, 333] width 238 height 36
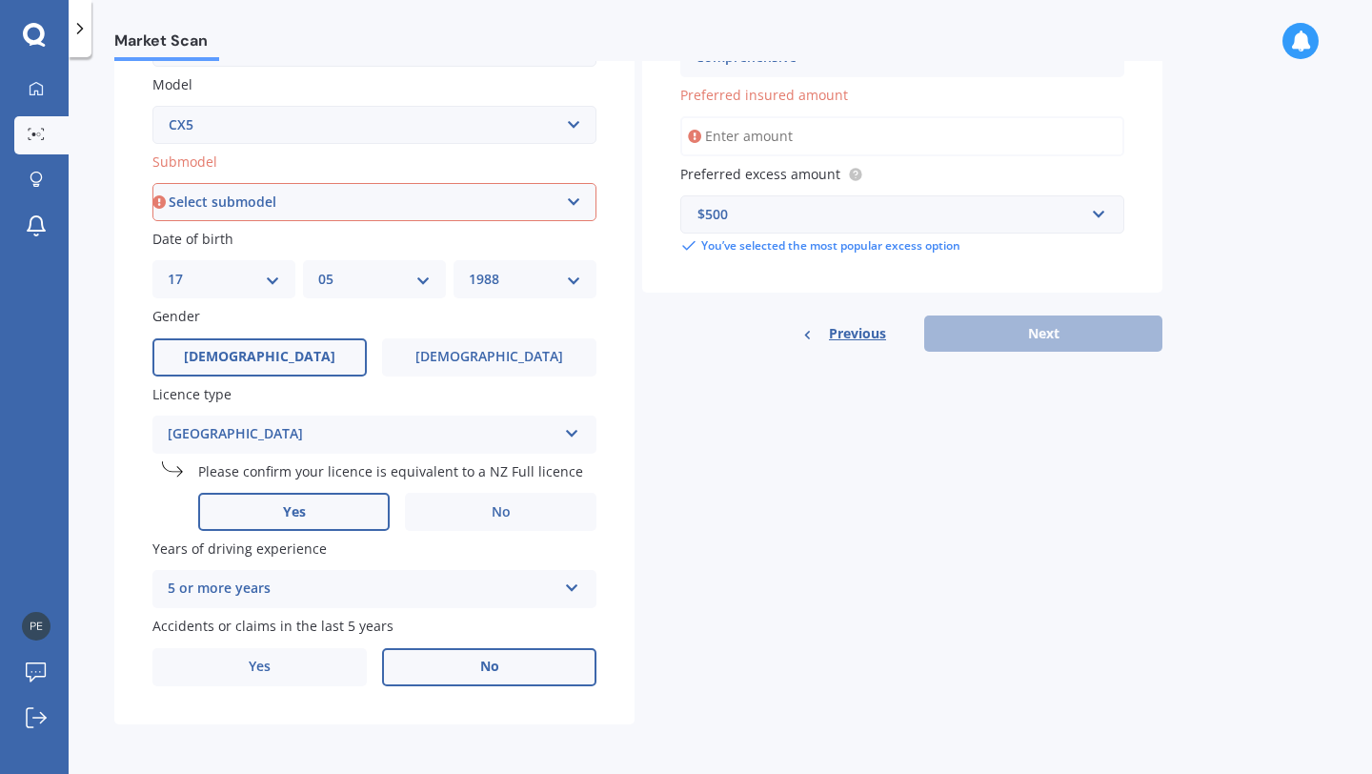
scroll to position [246, 0]
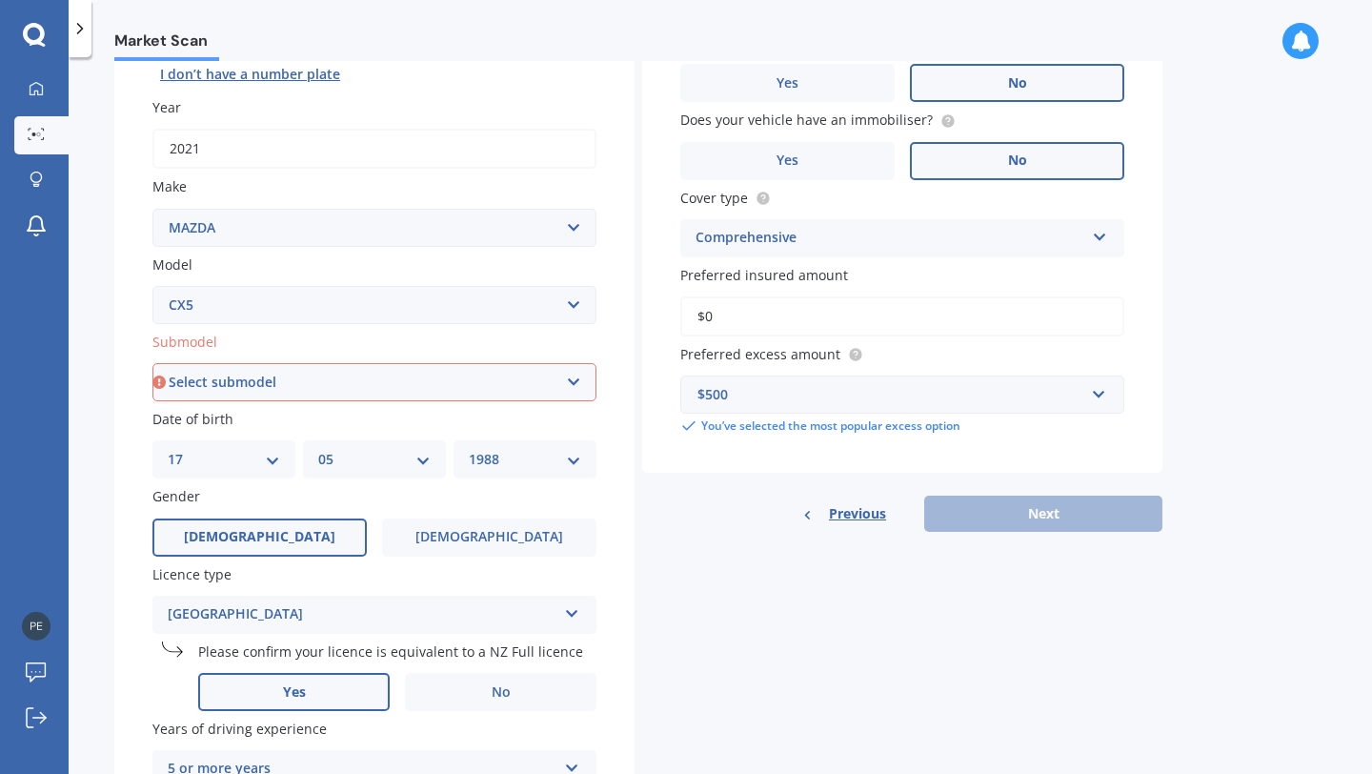
type input "$0"
click at [522, 386] on select "Select submodel 2.2 Diesel 2WD XD 2.5S 4WD Diesel Limited 4WD GSX 2.2 Diesel St…" at bounding box center [374, 382] width 444 height 38
select select "AWD GSX"
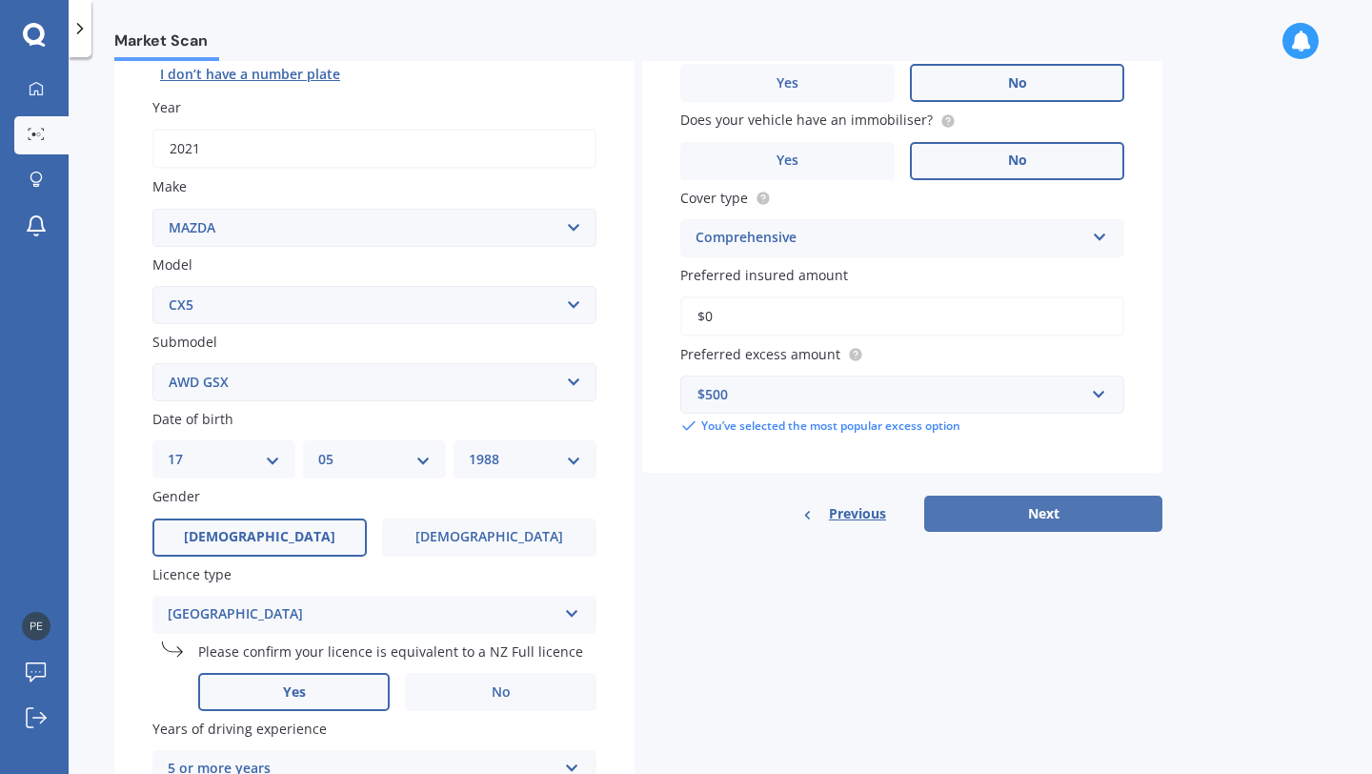
click at [993, 517] on button "Next" at bounding box center [1043, 513] width 238 height 36
select select "17"
select select "05"
select select "1988"
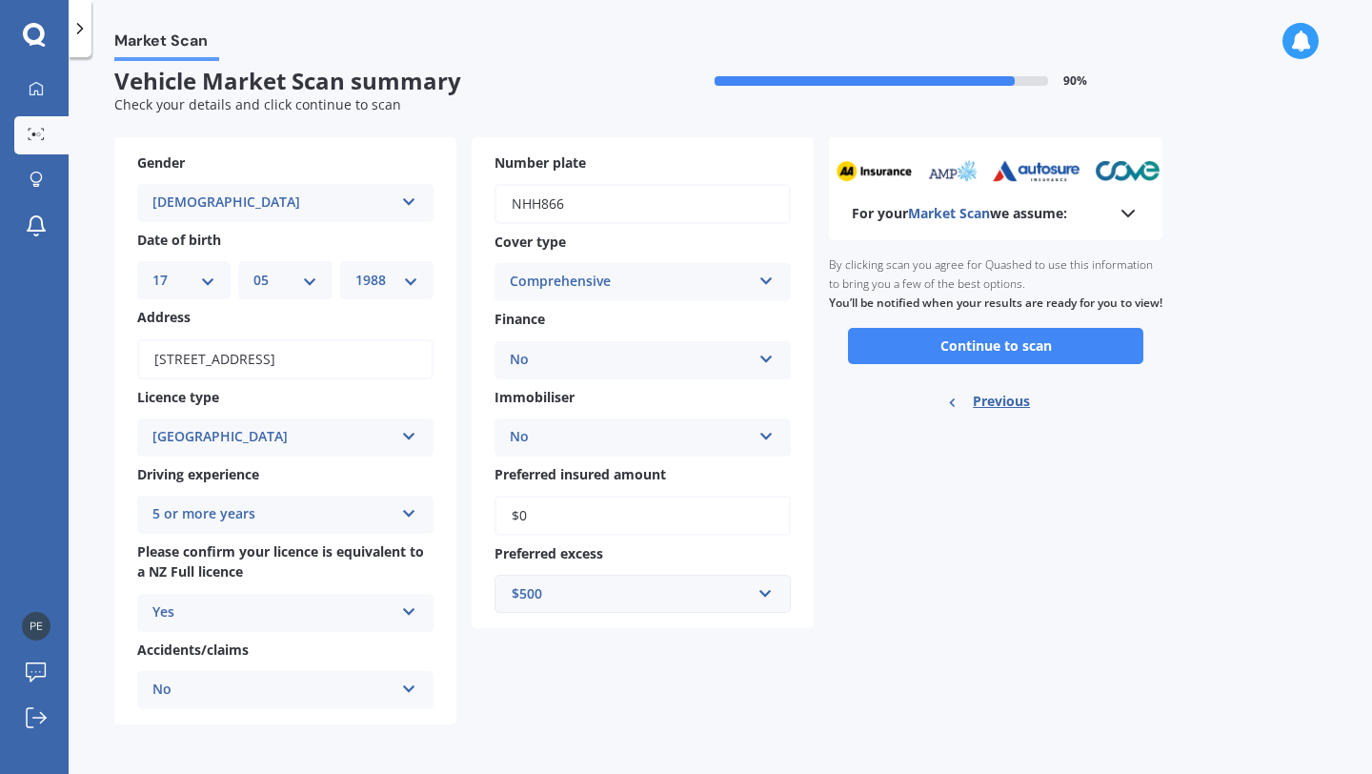
scroll to position [0, 0]
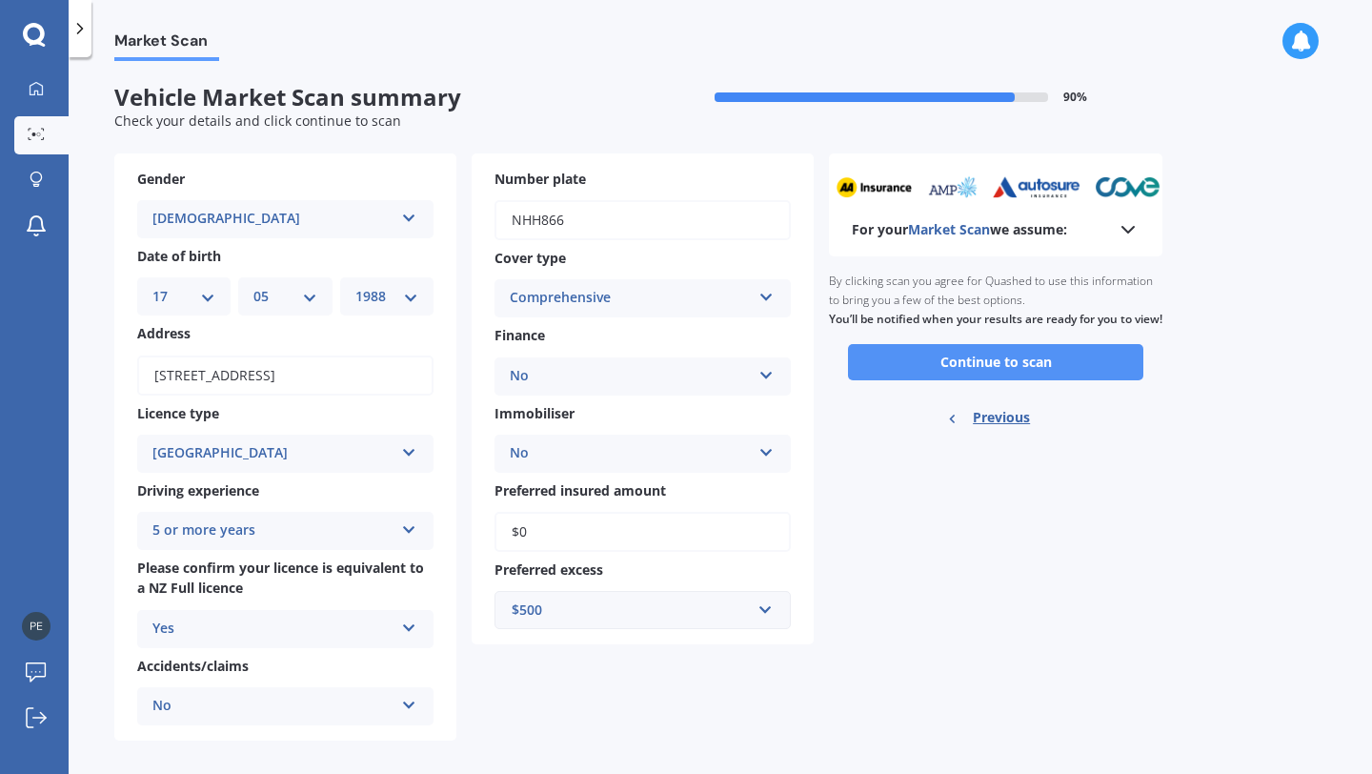
click at [937, 380] on button "Continue to scan" at bounding box center [995, 362] width 295 height 36
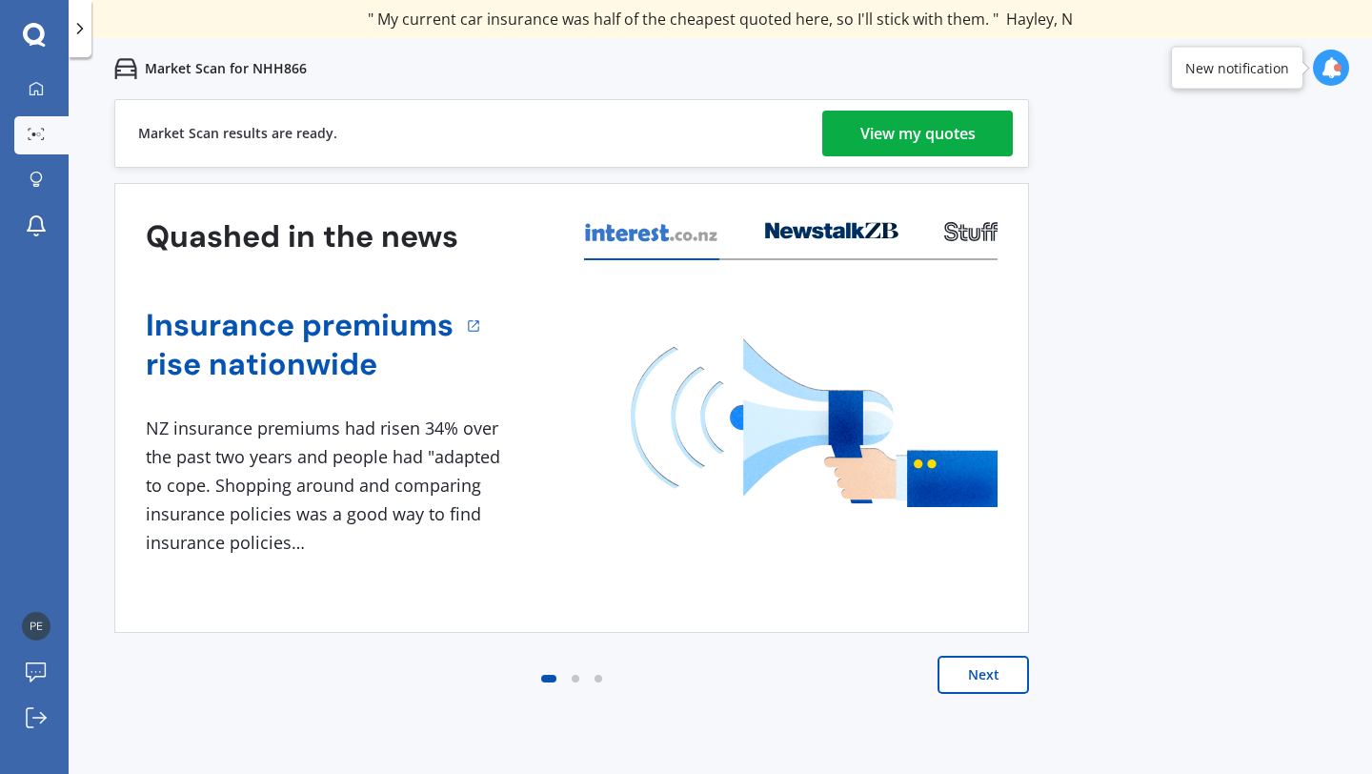
click at [895, 128] on div "View my quotes" at bounding box center [917, 134] width 115 height 46
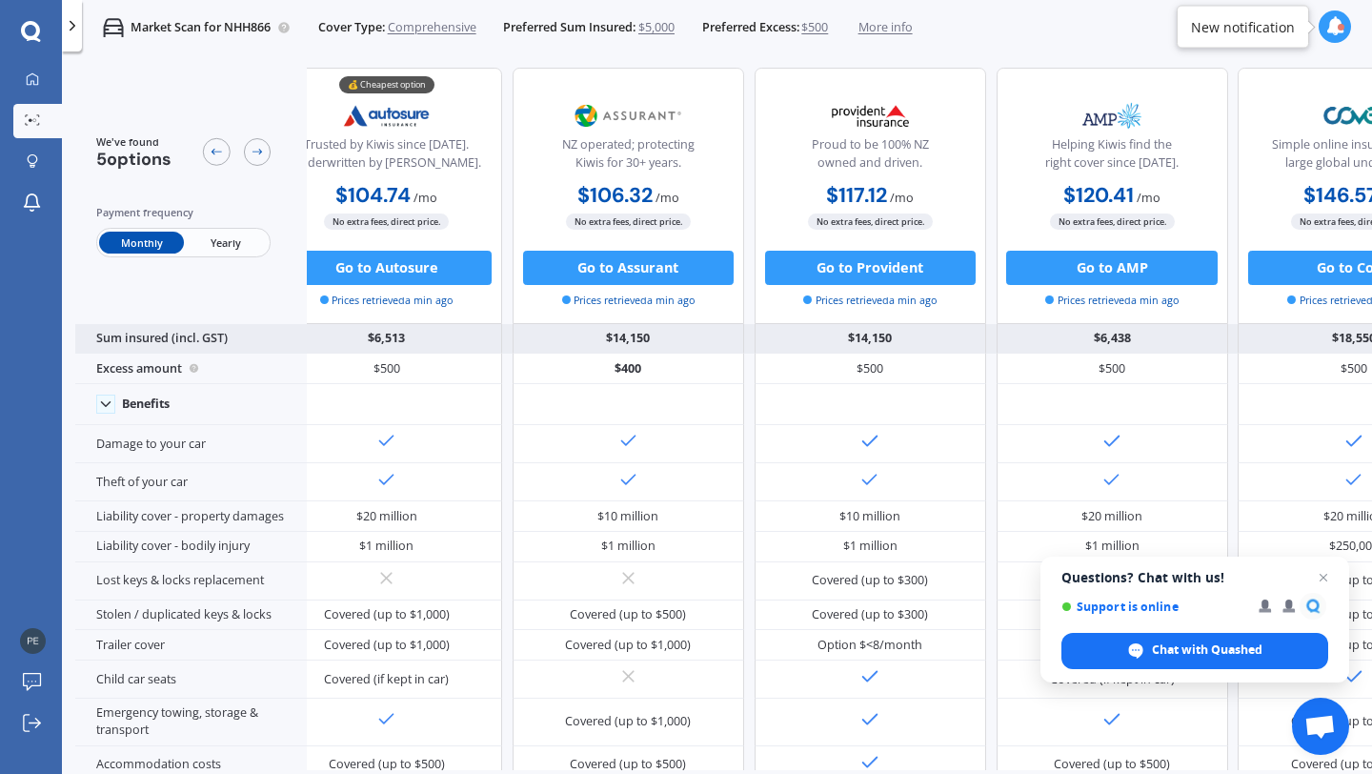
scroll to position [5, 36]
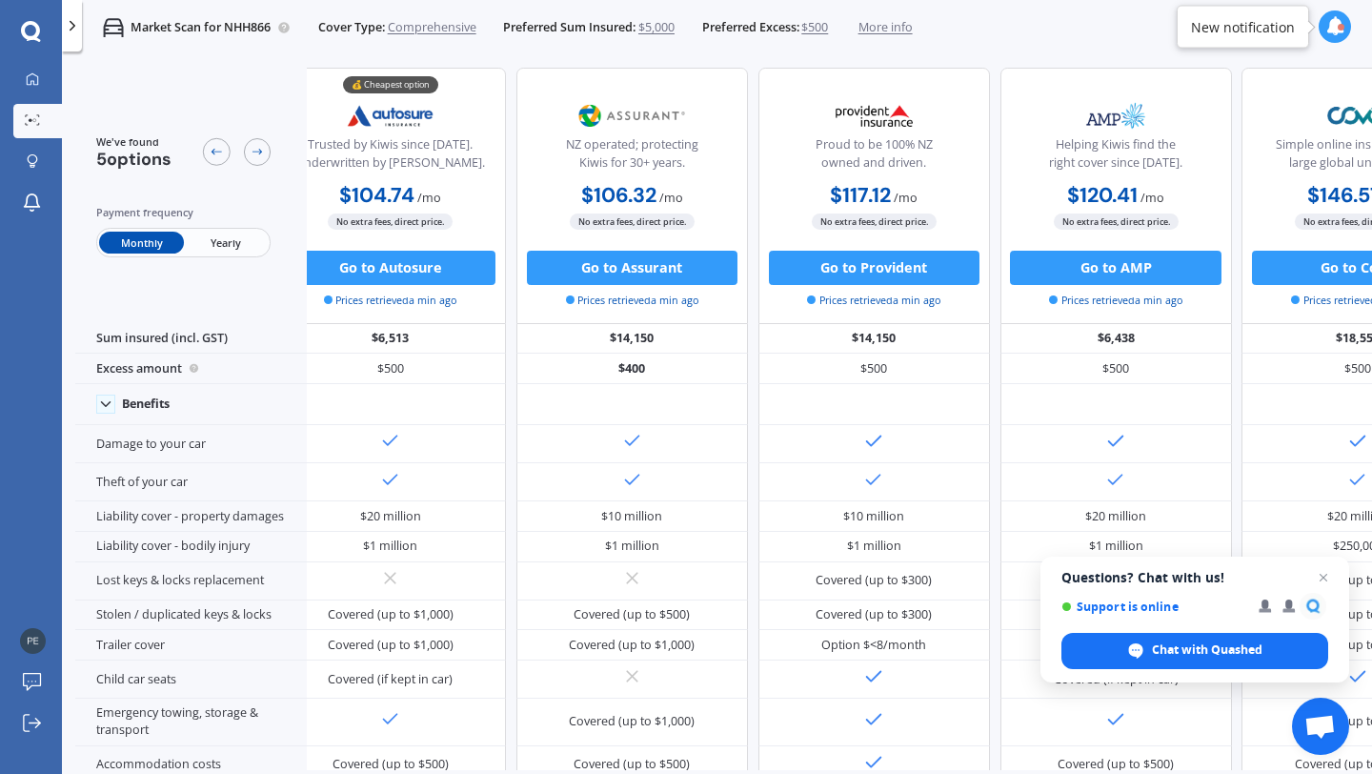
click at [249, 245] on span "Yearly" at bounding box center [226, 243] width 84 height 22
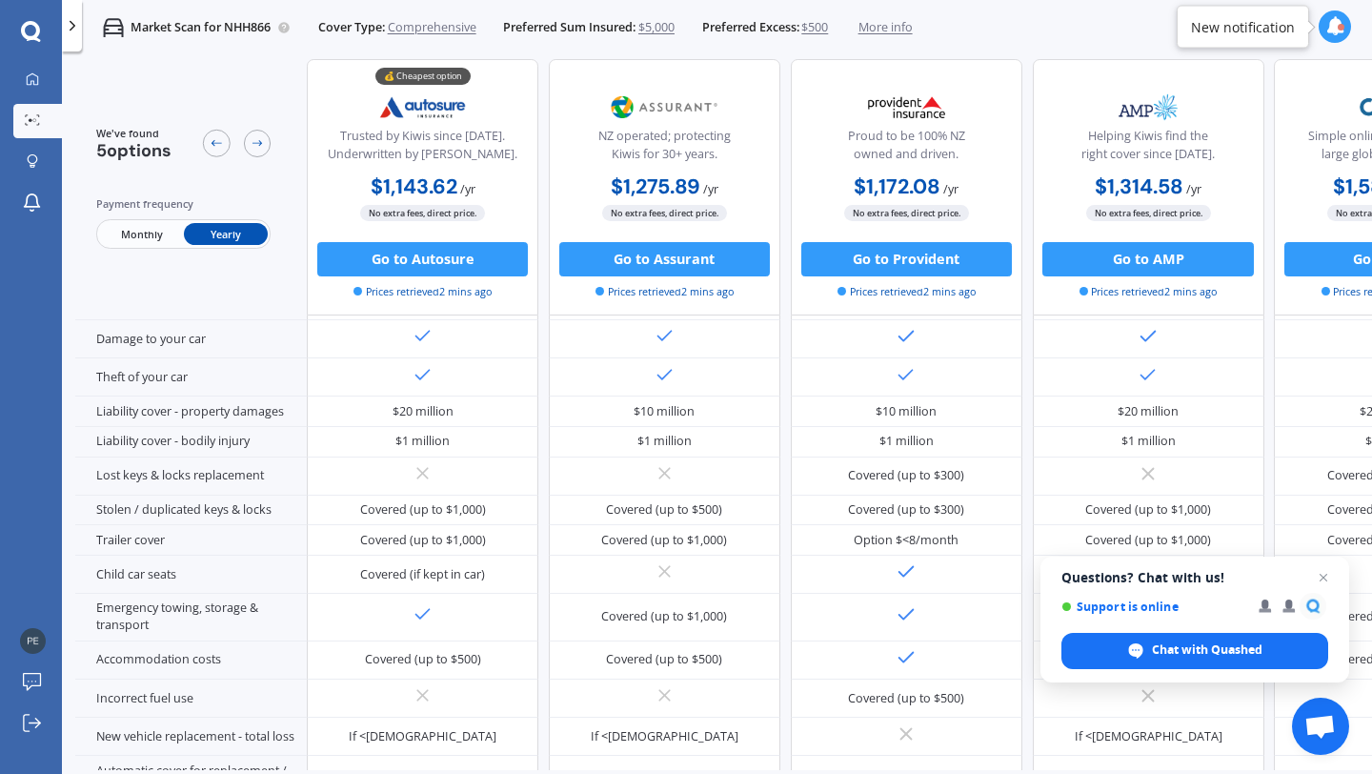
scroll to position [0, 0]
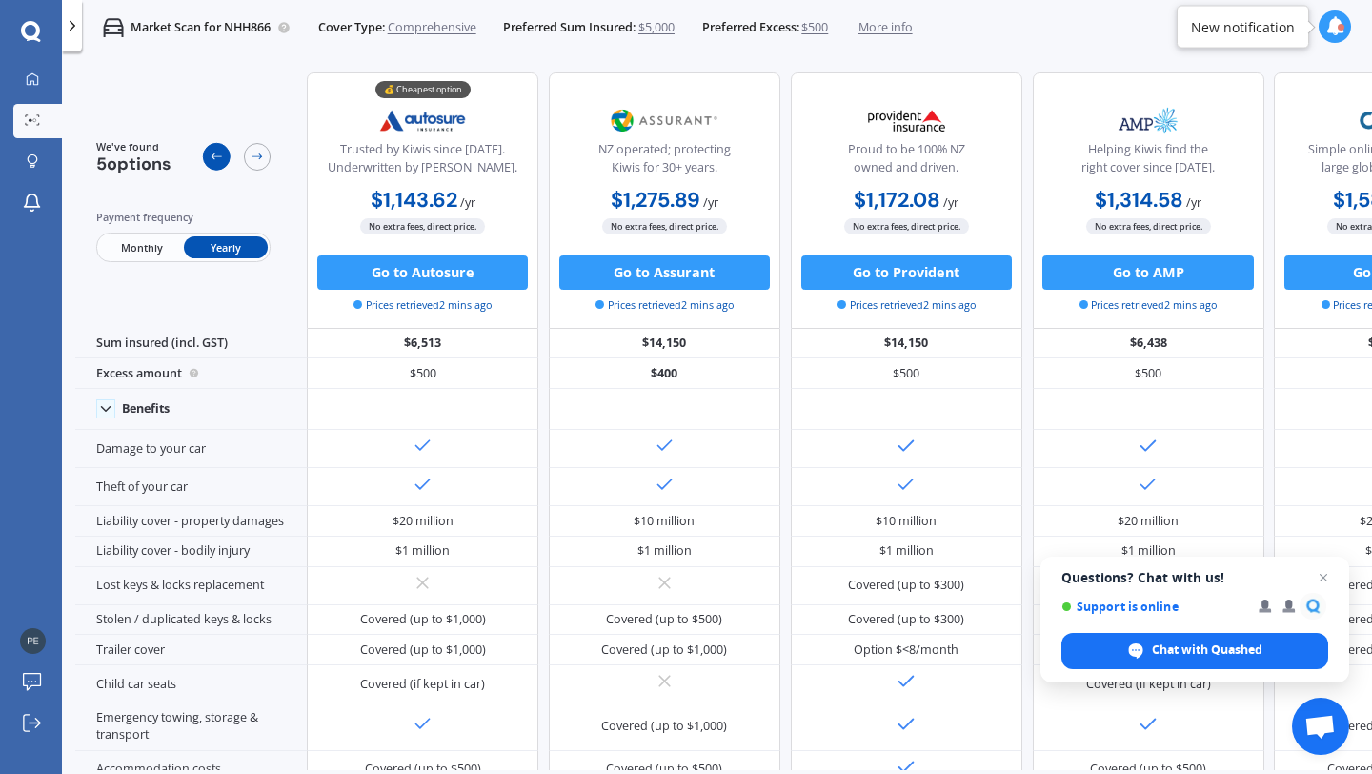
click at [210, 159] on icon at bounding box center [216, 156] width 13 height 13
click at [226, 158] on div at bounding box center [217, 157] width 28 height 28
click at [42, 80] on div at bounding box center [33, 80] width 26 height 16
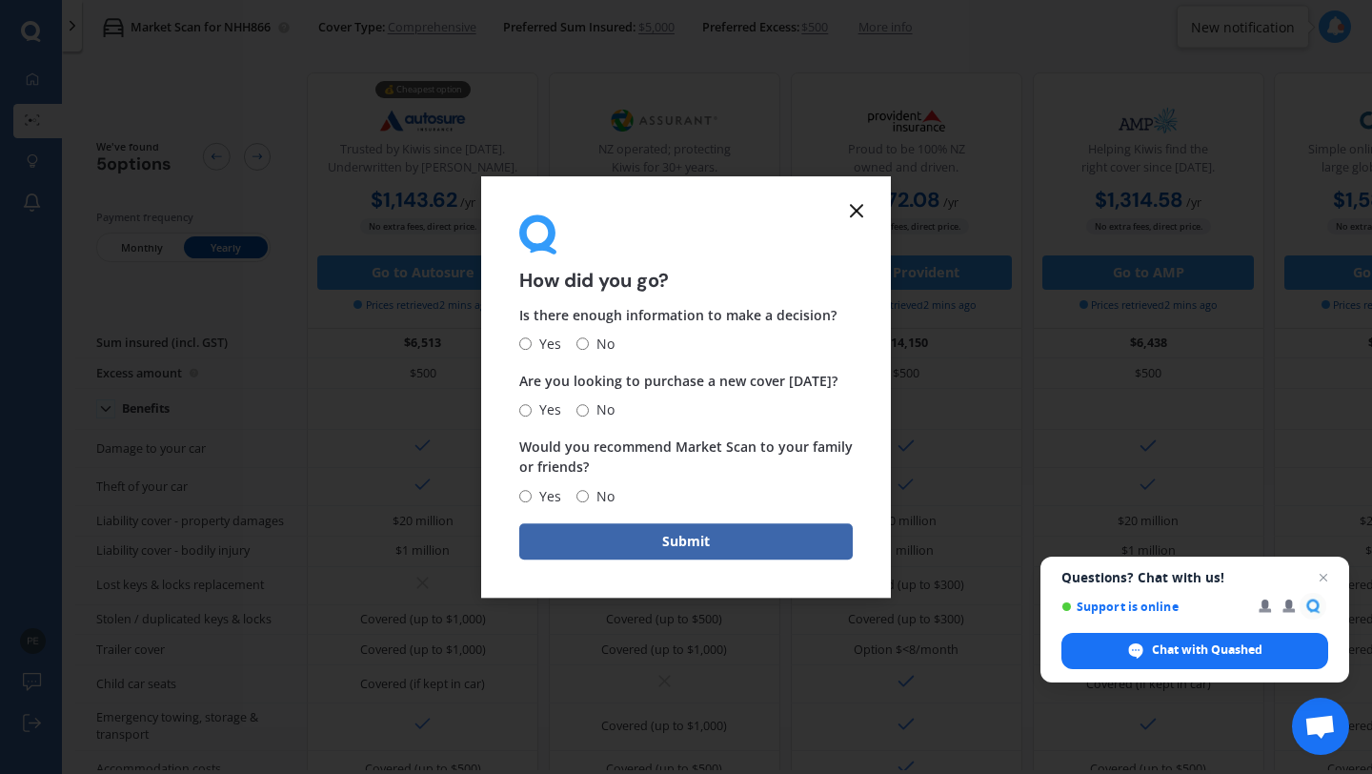
click at [859, 214] on icon at bounding box center [856, 210] width 23 height 23
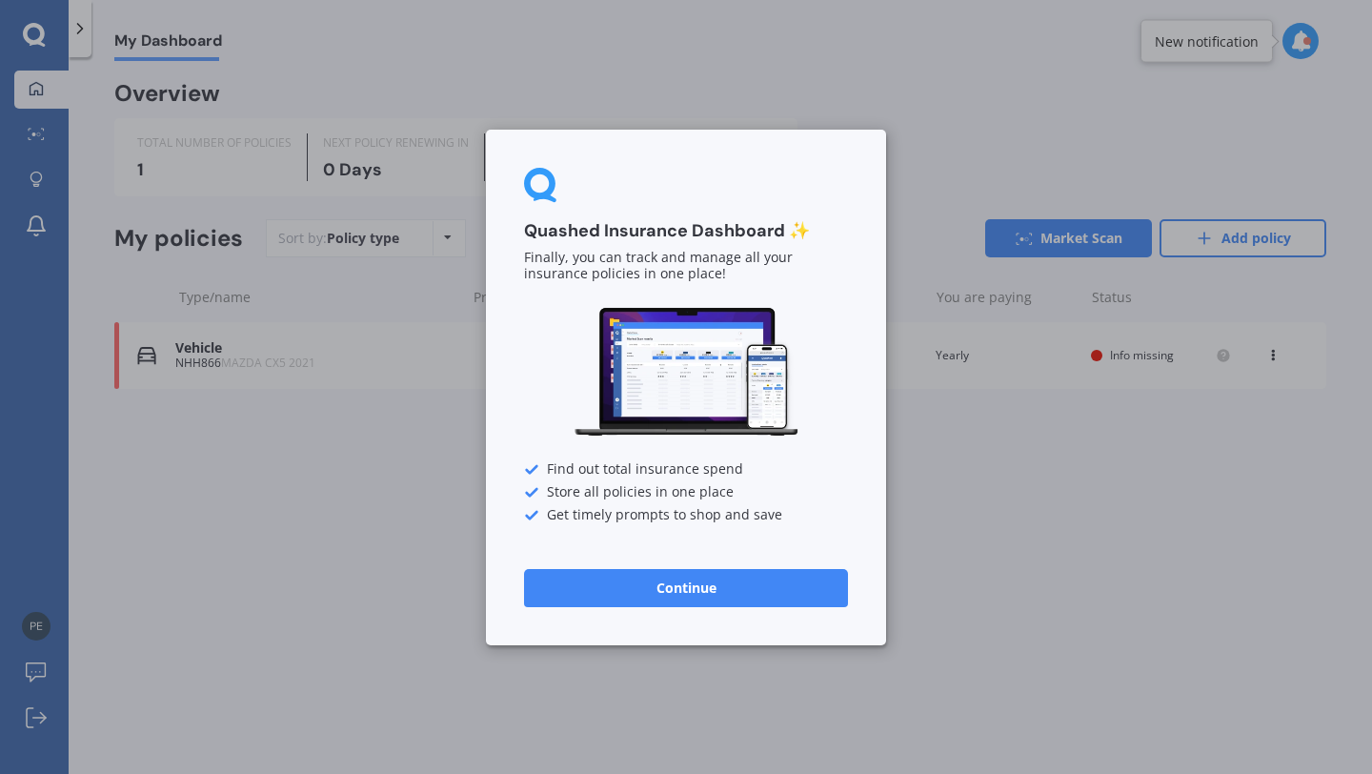
click at [105, 453] on div "Quashed Insurance Dashboard ✨ Finally, you can track and manage all your insura…" at bounding box center [686, 387] width 1372 height 774
click at [632, 573] on button "Continue" at bounding box center [686, 587] width 324 height 38
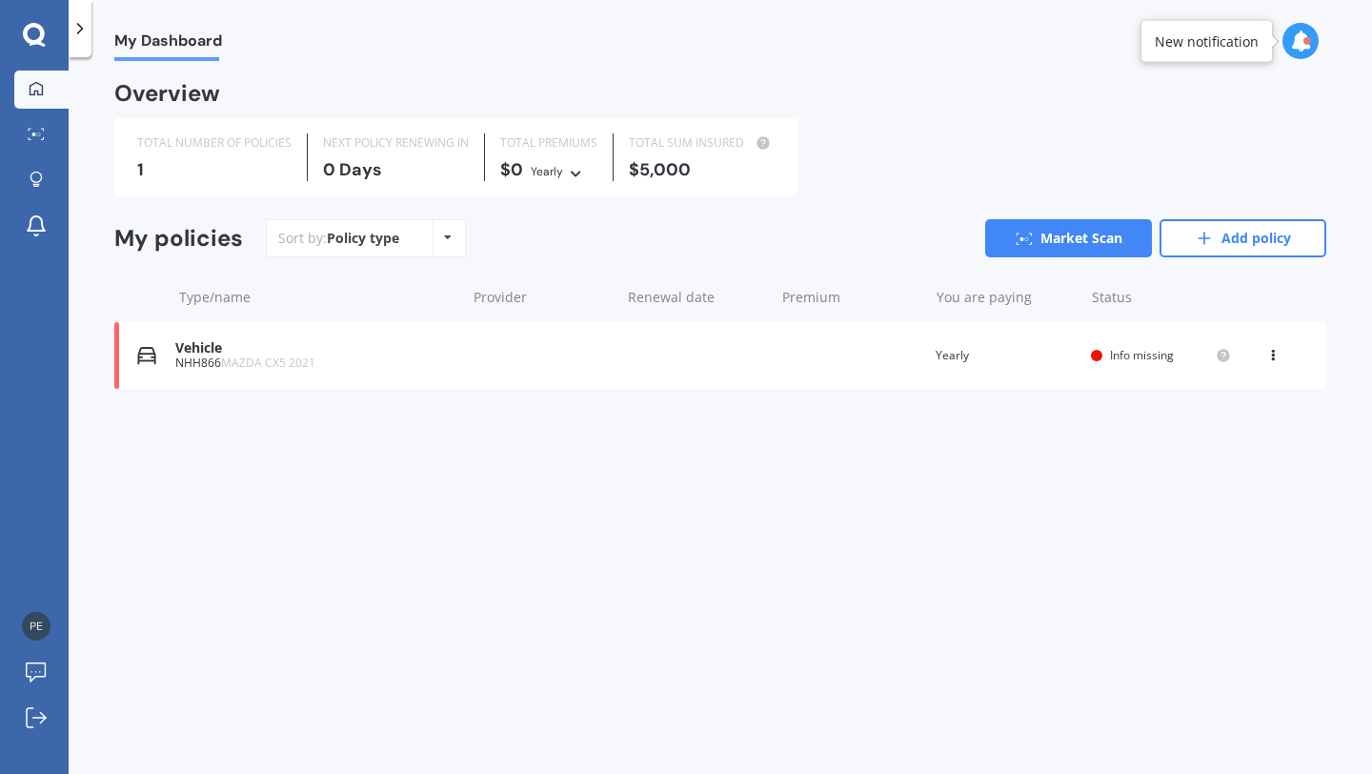
click at [681, 174] on div "$5,000" at bounding box center [702, 169] width 146 height 19
click at [709, 181] on div "TOTAL NUMBER OF POLICIES 1 NEXT POLICY RENEWING [DATE] TOTAL PREMIUMS $0 Yearly…" at bounding box center [455, 157] width 683 height 78
click at [236, 354] on div "Vehicle" at bounding box center [315, 348] width 280 height 16
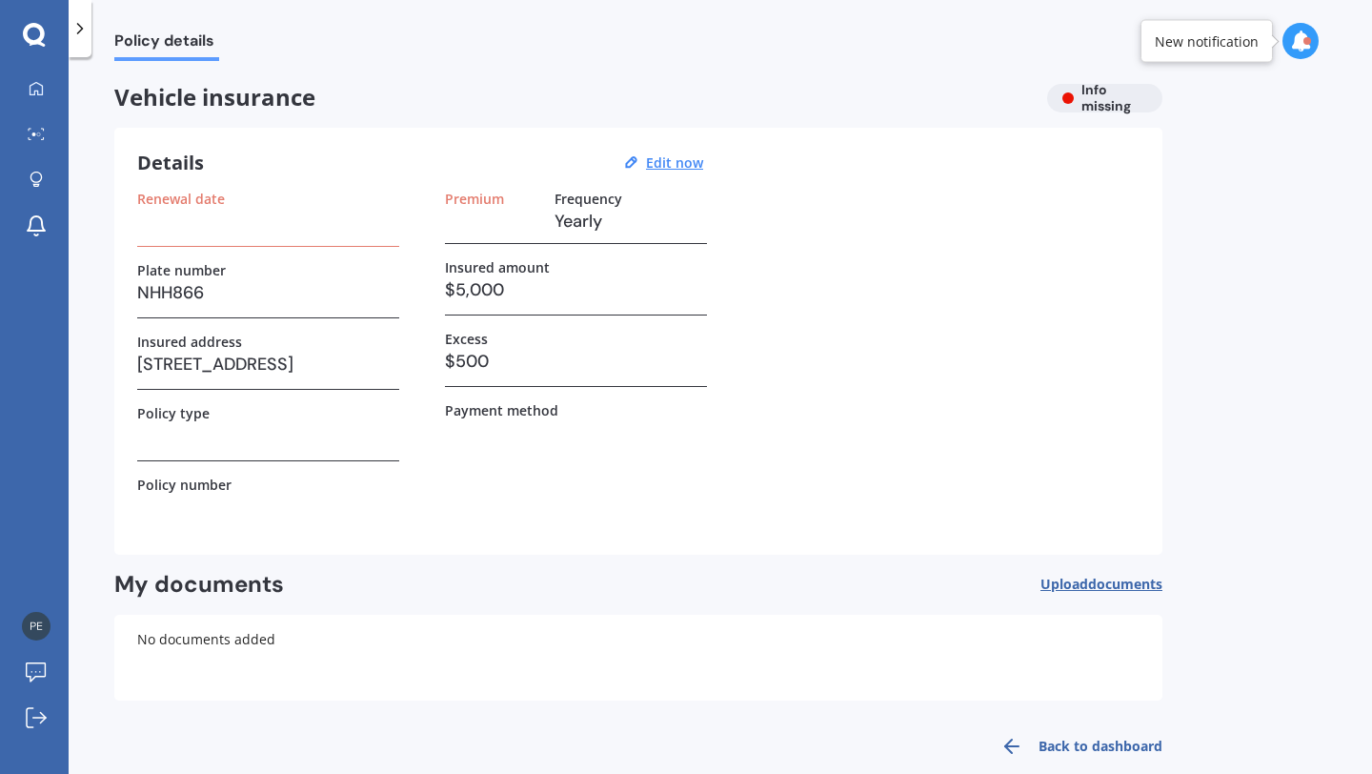
click at [513, 306] on div "Insured amount $5,000" at bounding box center [576, 287] width 262 height 56
click at [469, 287] on h3 "$5,000" at bounding box center [576, 289] width 262 height 29
click at [466, 295] on h3 "$5,000" at bounding box center [576, 289] width 262 height 29
click at [1099, 97] on div "Vehicle insurance Info missing" at bounding box center [638, 98] width 1048 height 29
click at [655, 169] on u "Edit now" at bounding box center [674, 162] width 57 height 18
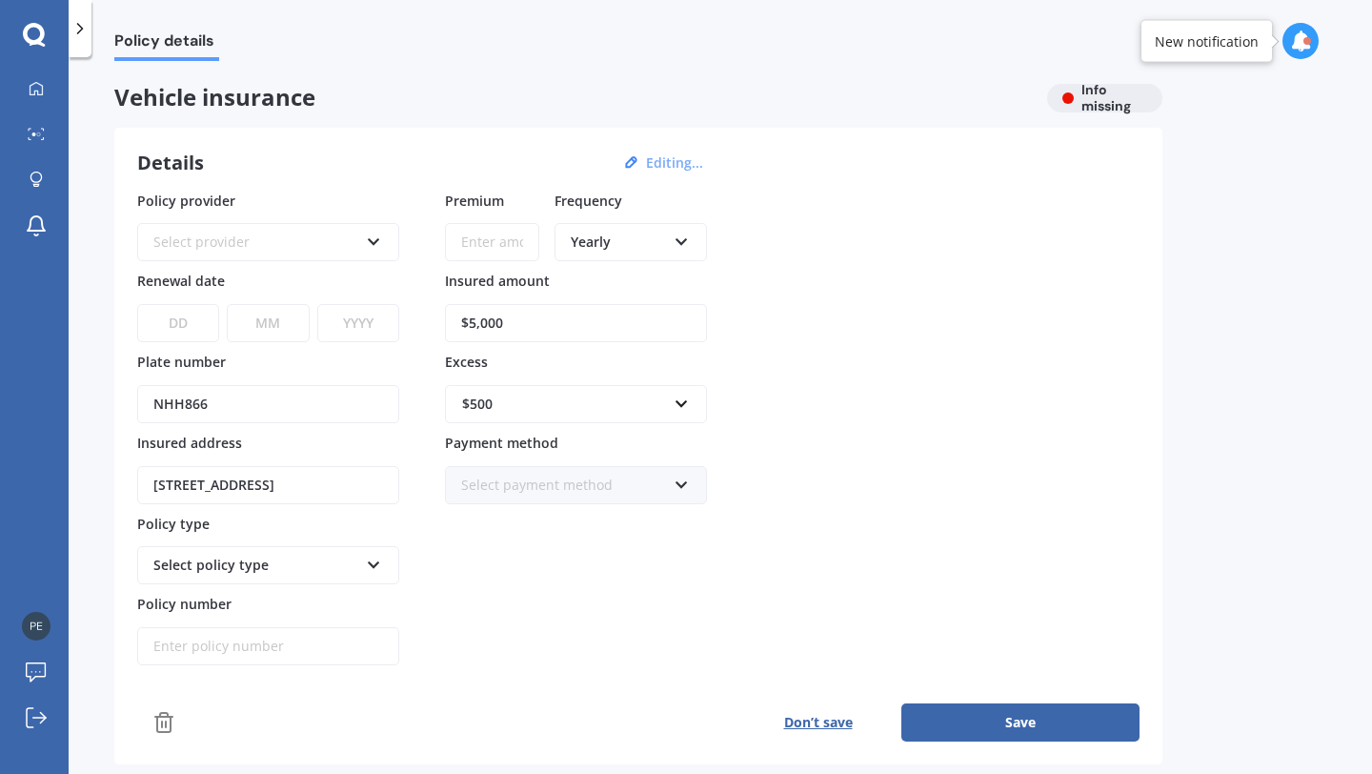
click at [477, 321] on input "$5,000" at bounding box center [576, 323] width 262 height 38
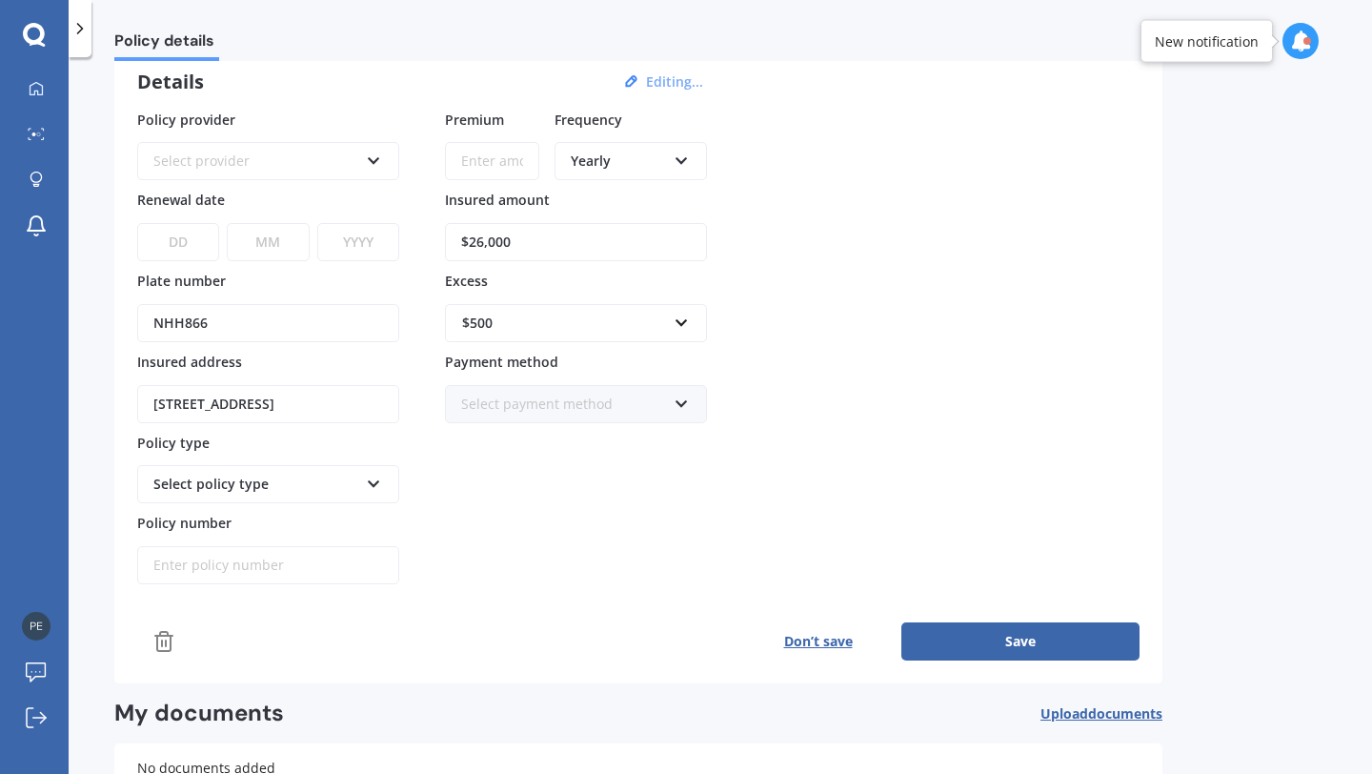
scroll to position [193, 0]
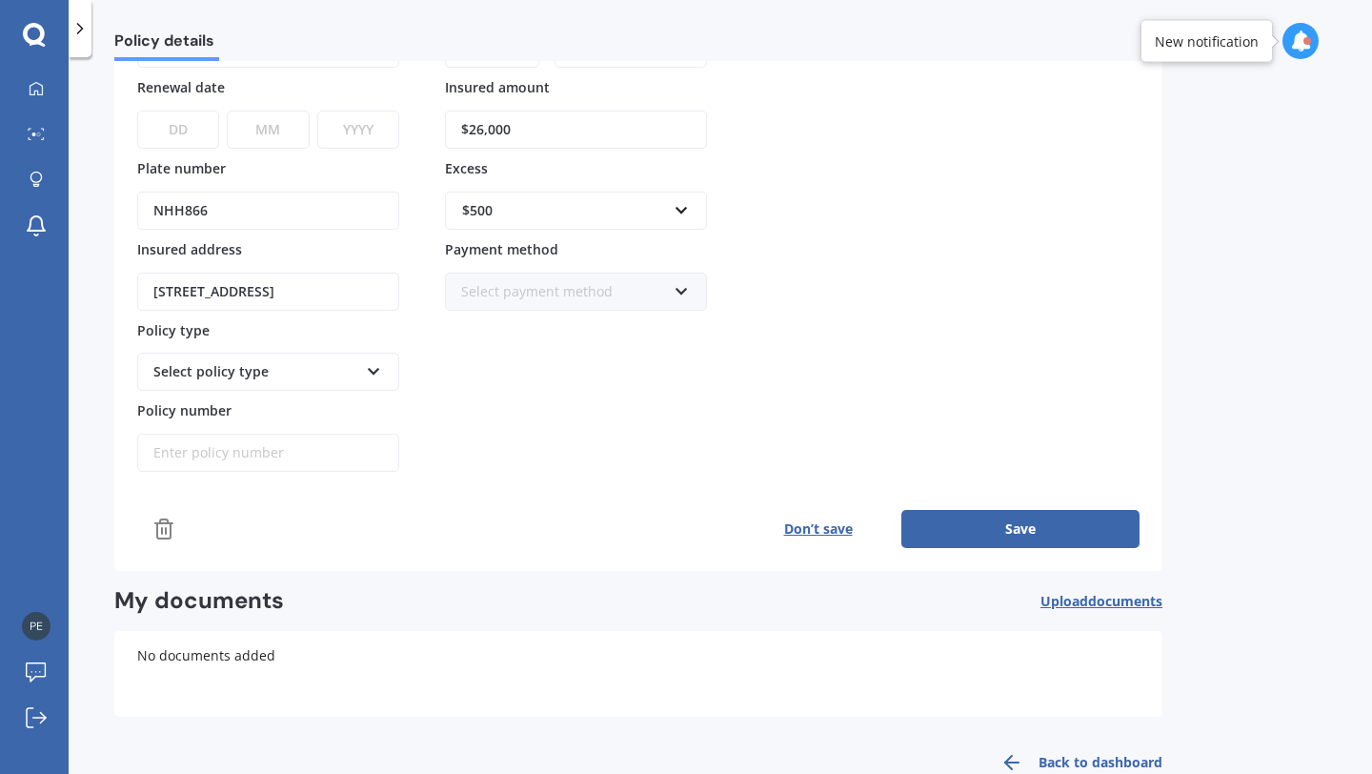
type input "$26,000"
click at [988, 523] on button "Save" at bounding box center [1020, 529] width 238 height 38
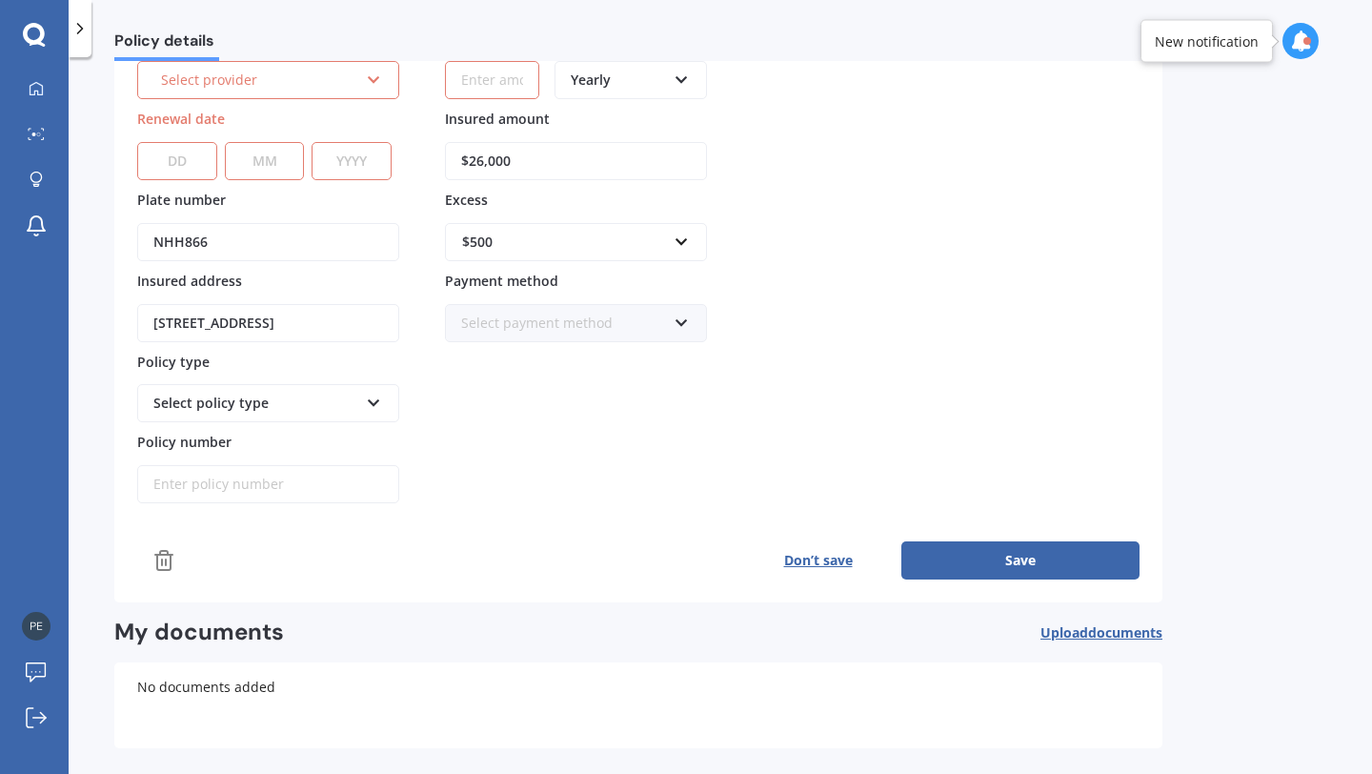
scroll to position [0, 0]
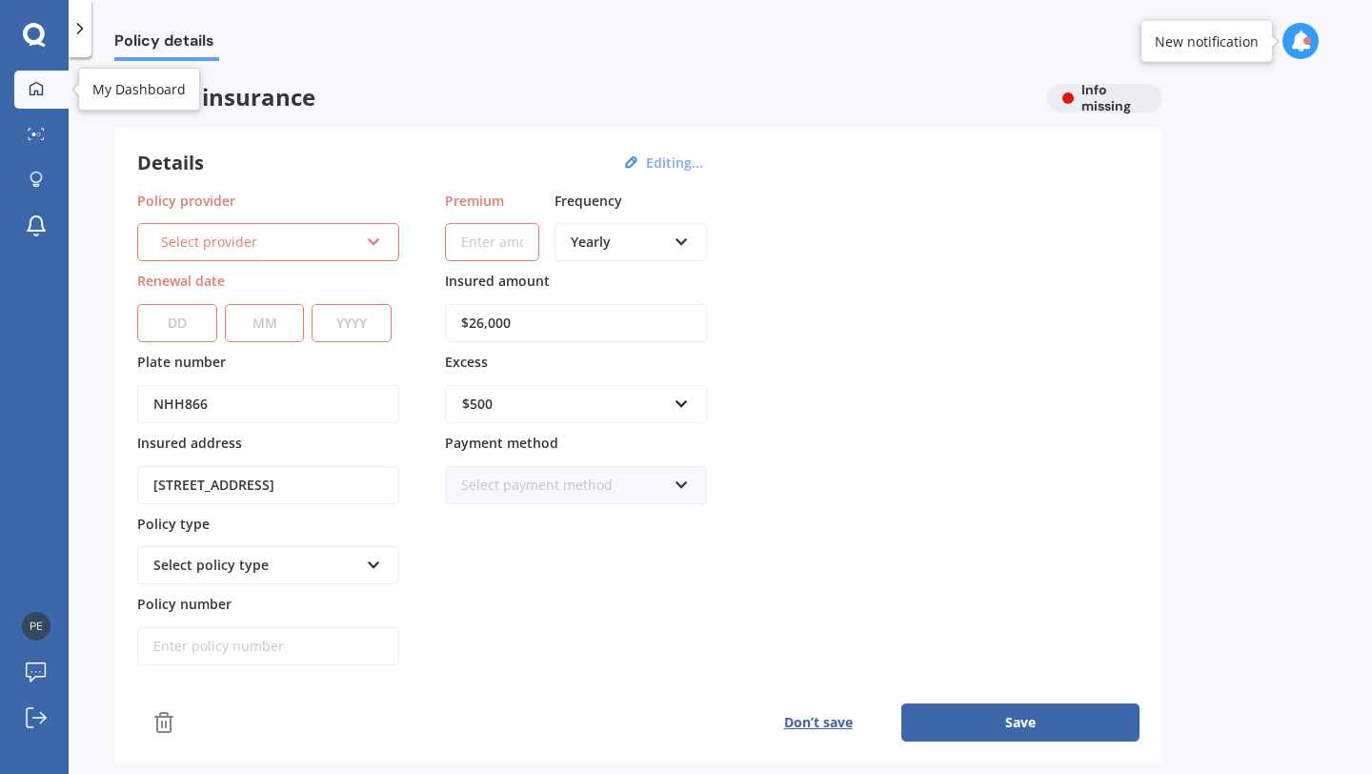
click at [52, 96] on link "My Dashboard" at bounding box center [41, 90] width 54 height 38
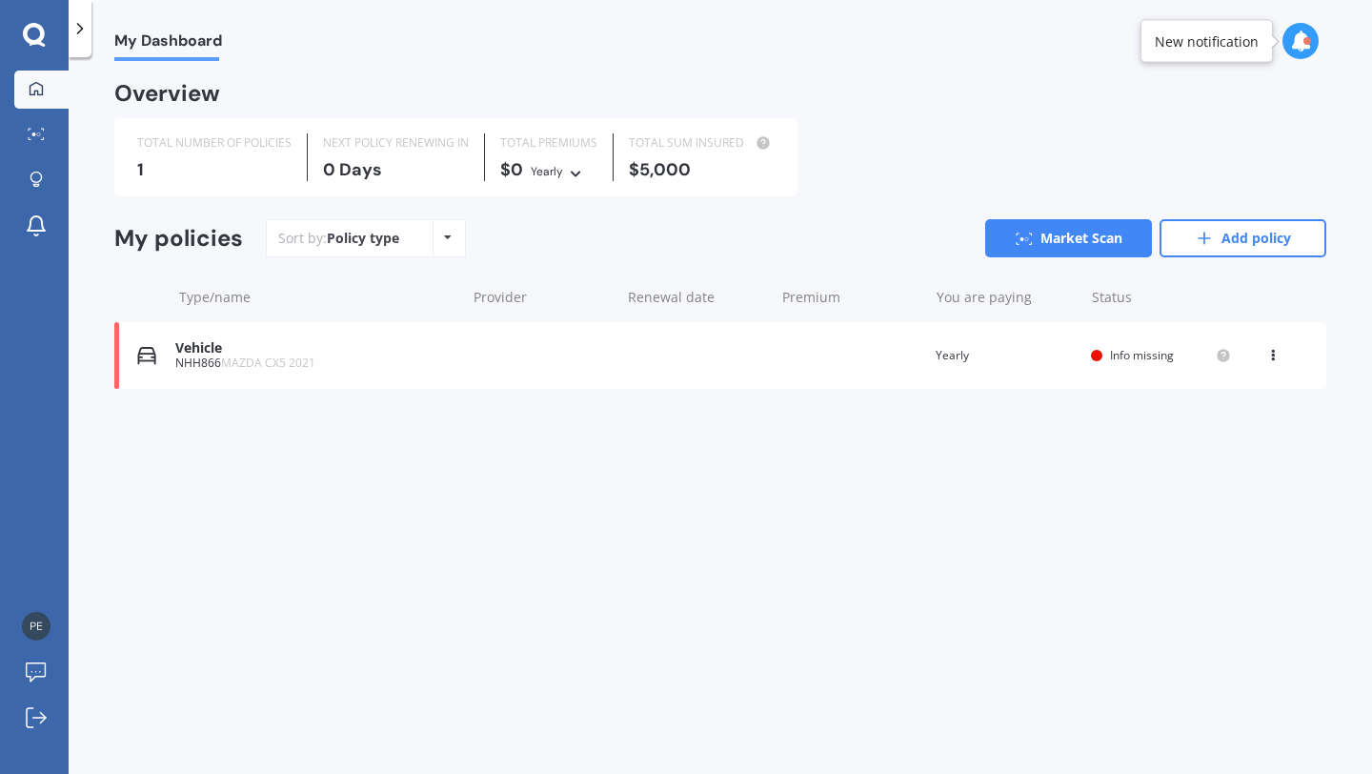
click at [163, 207] on div "Overview TOTAL NUMBER OF POLICIES 1 NEXT POLICY RENEWING [DATE] TOTAL PREMIUMS …" at bounding box center [720, 259] width 1212 height 351
click at [167, 147] on div "TOTAL NUMBER OF POLICIES" at bounding box center [214, 142] width 154 height 19
click at [27, 45] on icon at bounding box center [34, 35] width 23 height 25
click at [78, 40] on div at bounding box center [80, 28] width 23 height 57
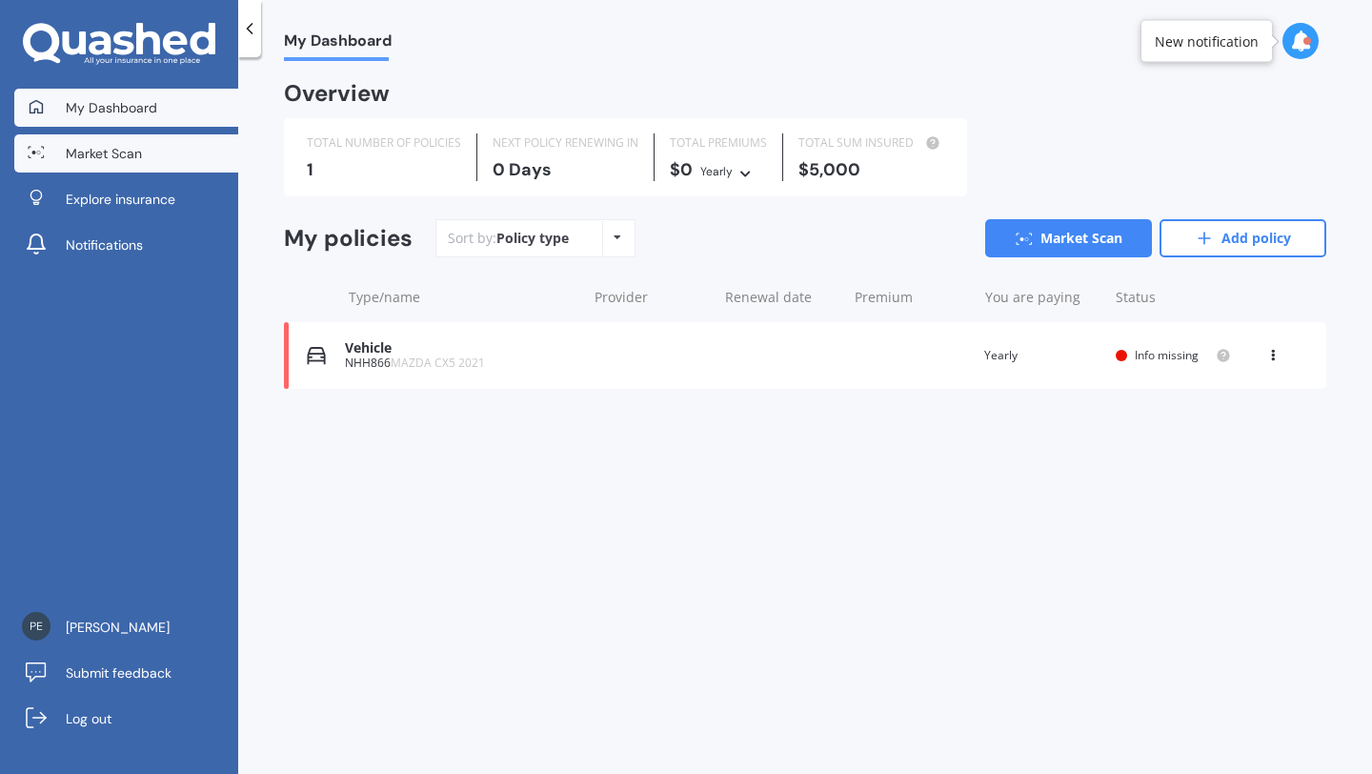
click at [105, 151] on span "Market Scan" at bounding box center [104, 153] width 76 height 19
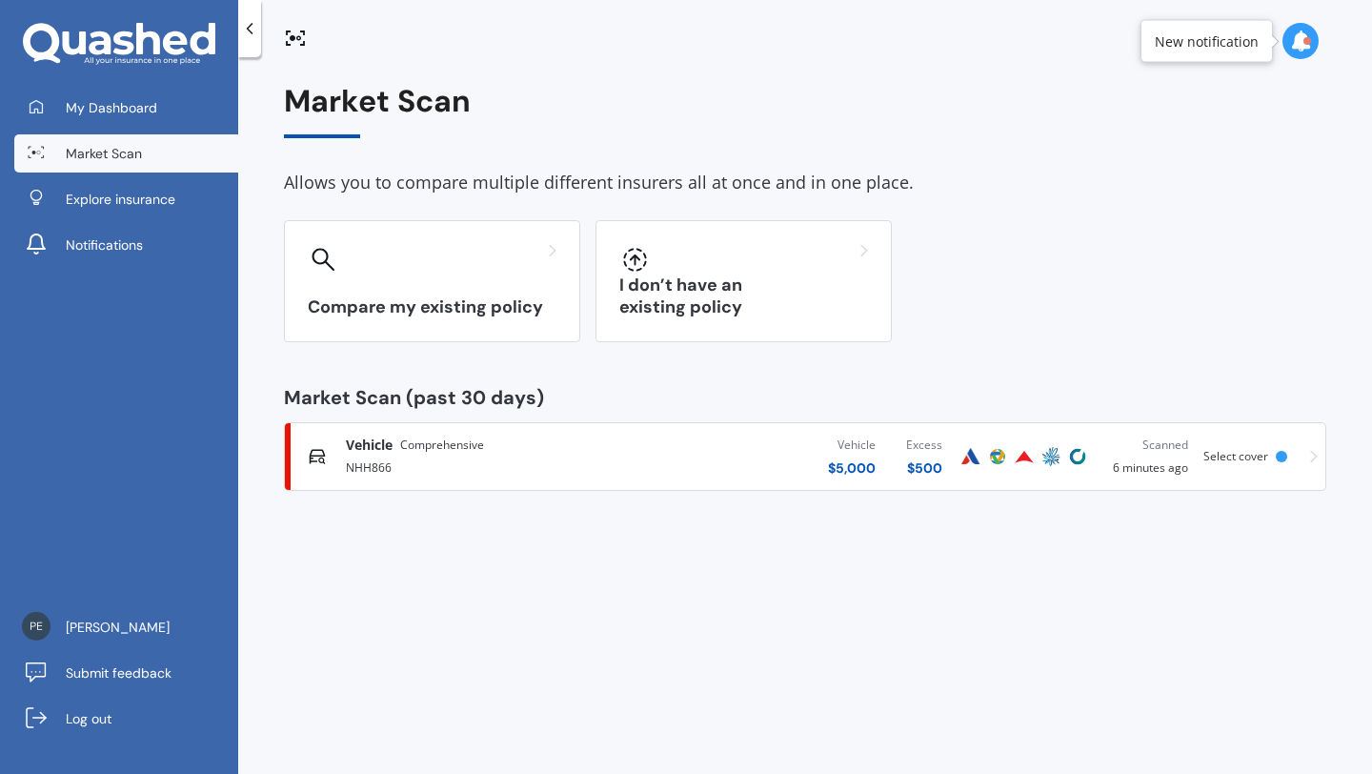
click at [425, 449] on span "Comprehensive" at bounding box center [442, 444] width 84 height 19
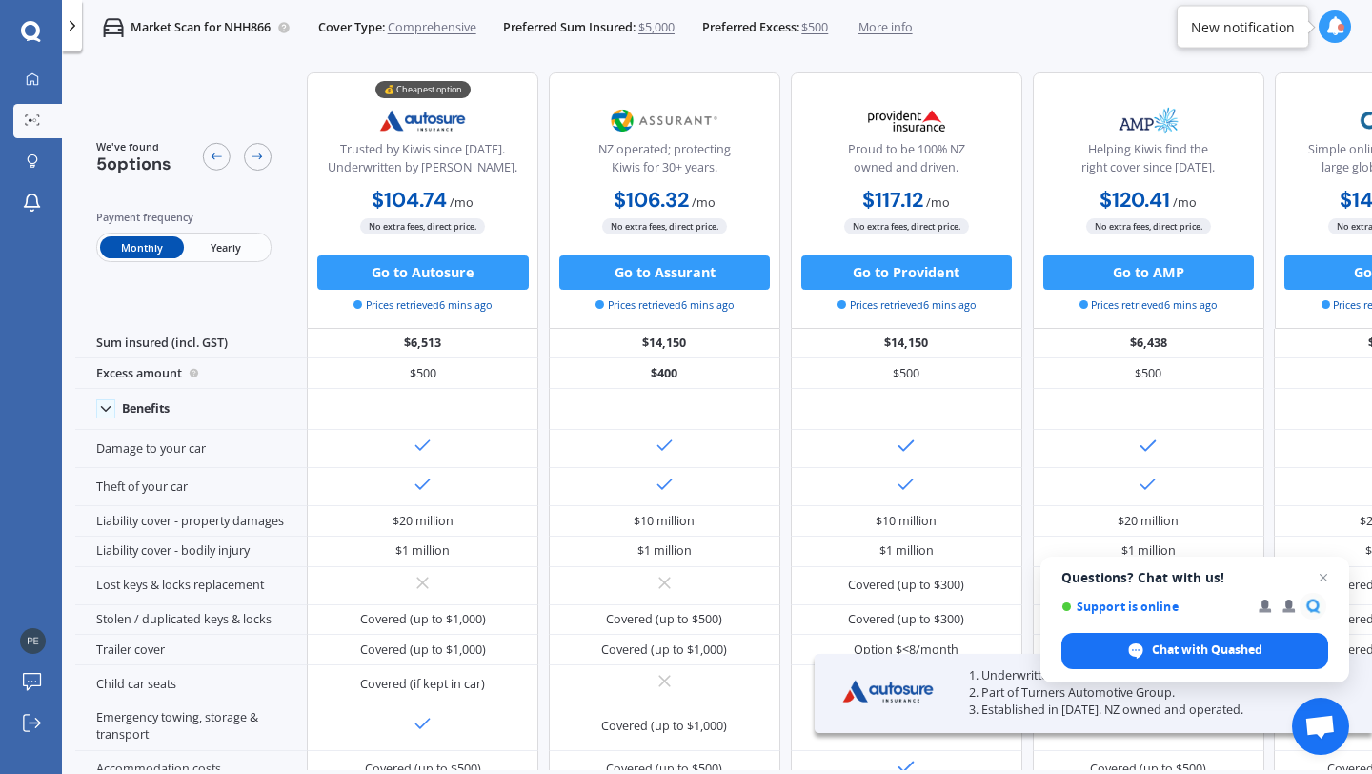
click at [648, 26] on span "$5,000" at bounding box center [656, 27] width 36 height 17
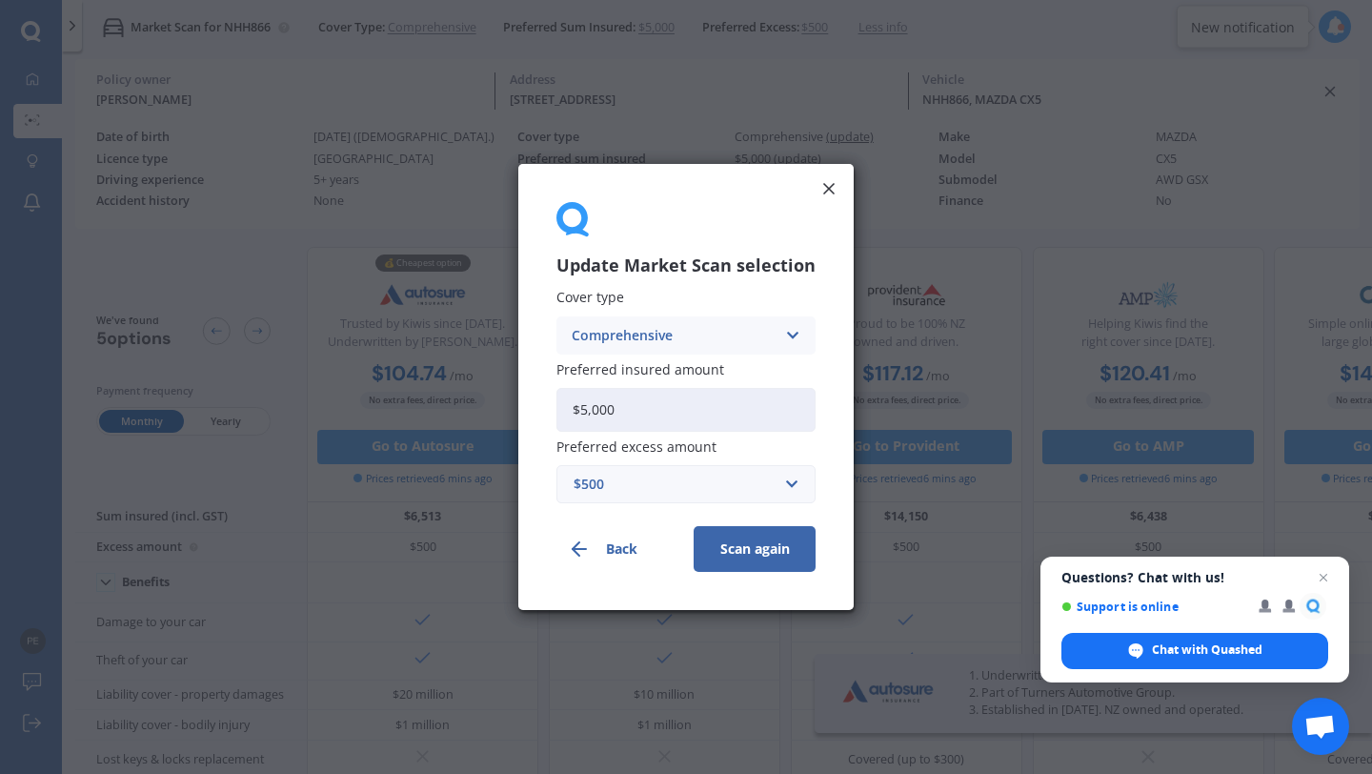
click at [588, 413] on input "$5,000" at bounding box center [685, 410] width 259 height 44
type input "$26,000"
click at [762, 555] on button "Scan again" at bounding box center [755, 549] width 122 height 46
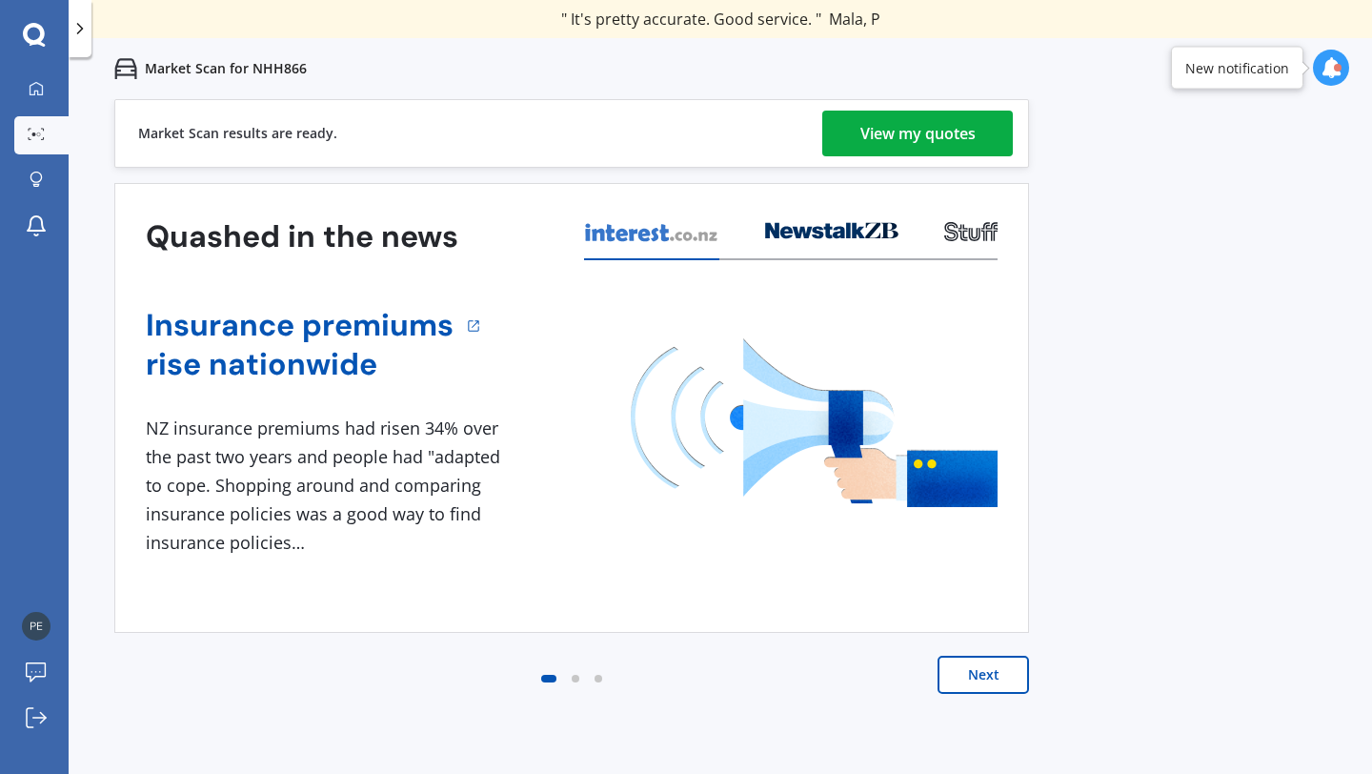
click at [893, 142] on div "View my quotes" at bounding box center [917, 134] width 115 height 46
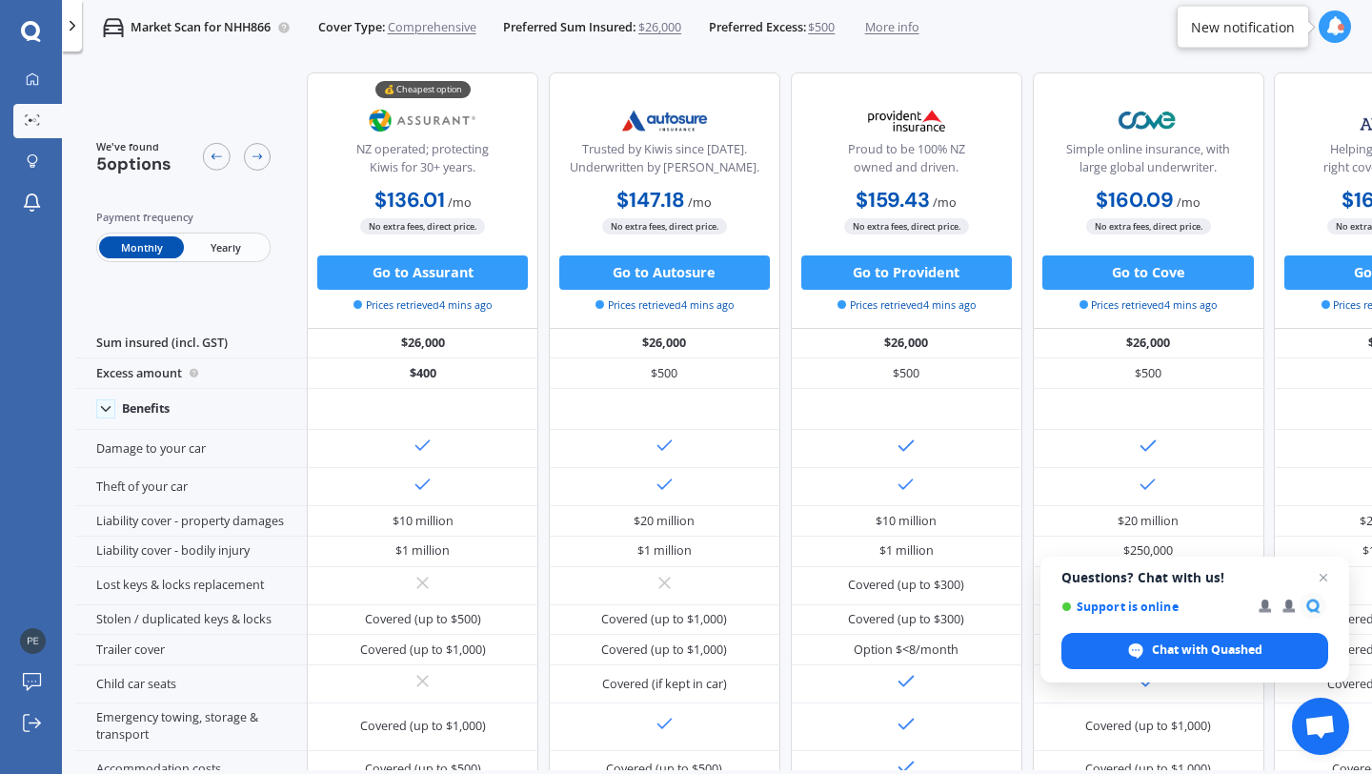
click at [222, 245] on span "Yearly" at bounding box center [226, 247] width 84 height 22
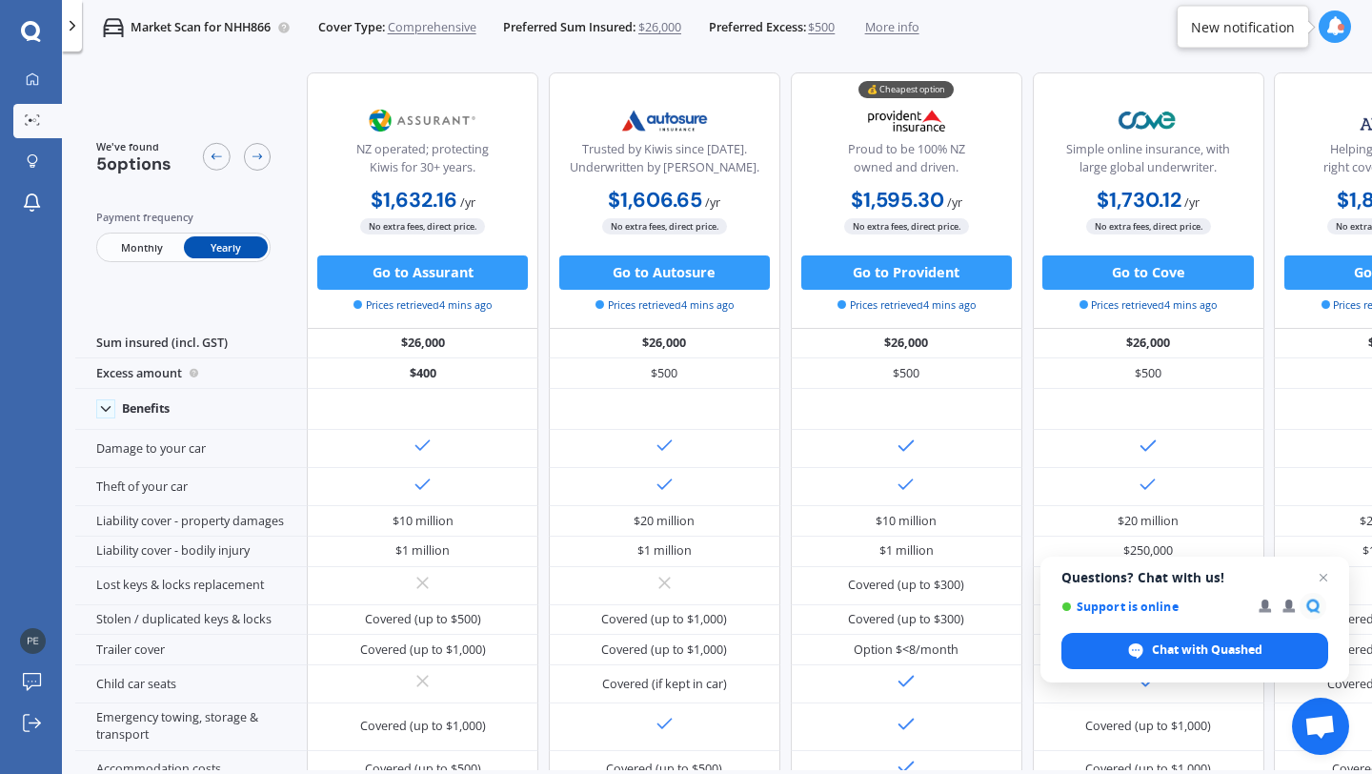
click at [110, 125] on div "We've found 5 options Payment frequency Monthly Yearly" at bounding box center [191, 199] width 232 height 255
click at [1331, 32] on icon at bounding box center [1334, 26] width 19 height 19
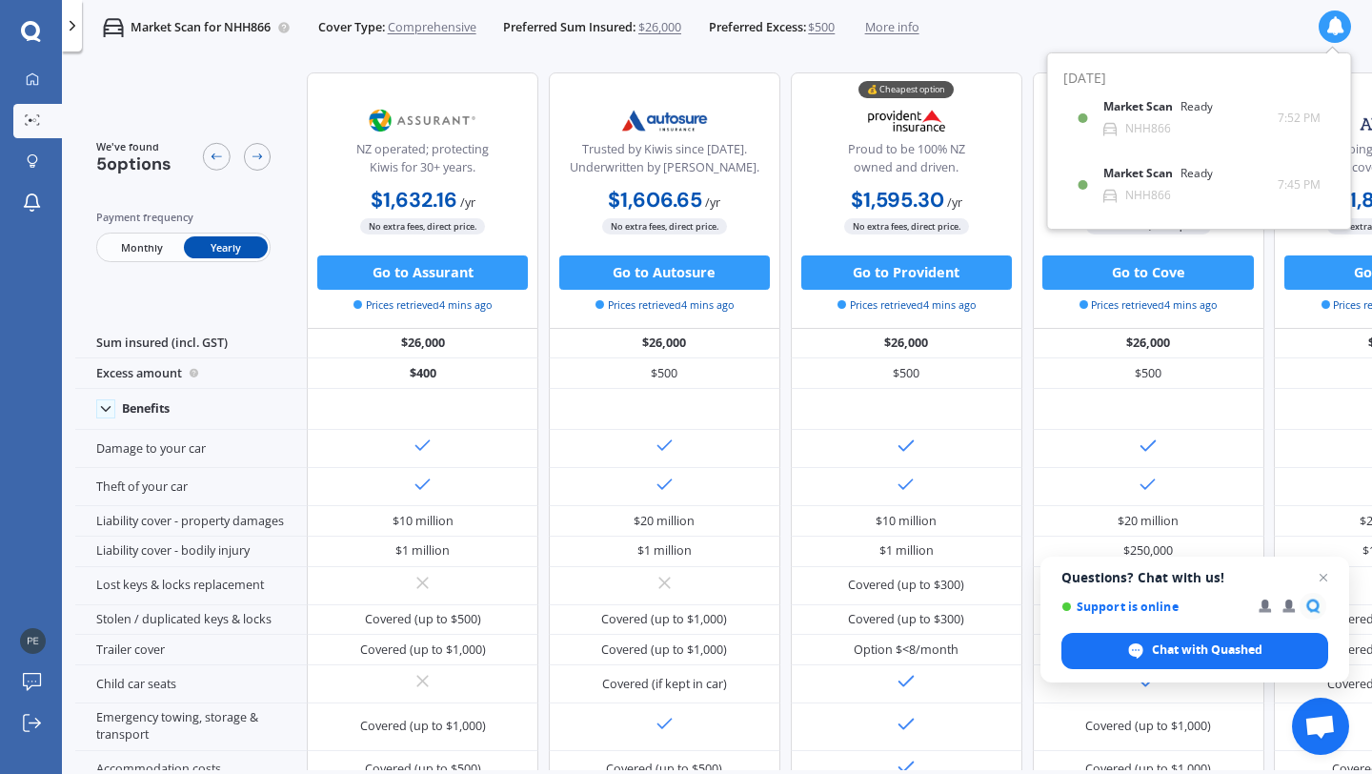
click at [78, 32] on icon at bounding box center [72, 25] width 17 height 17
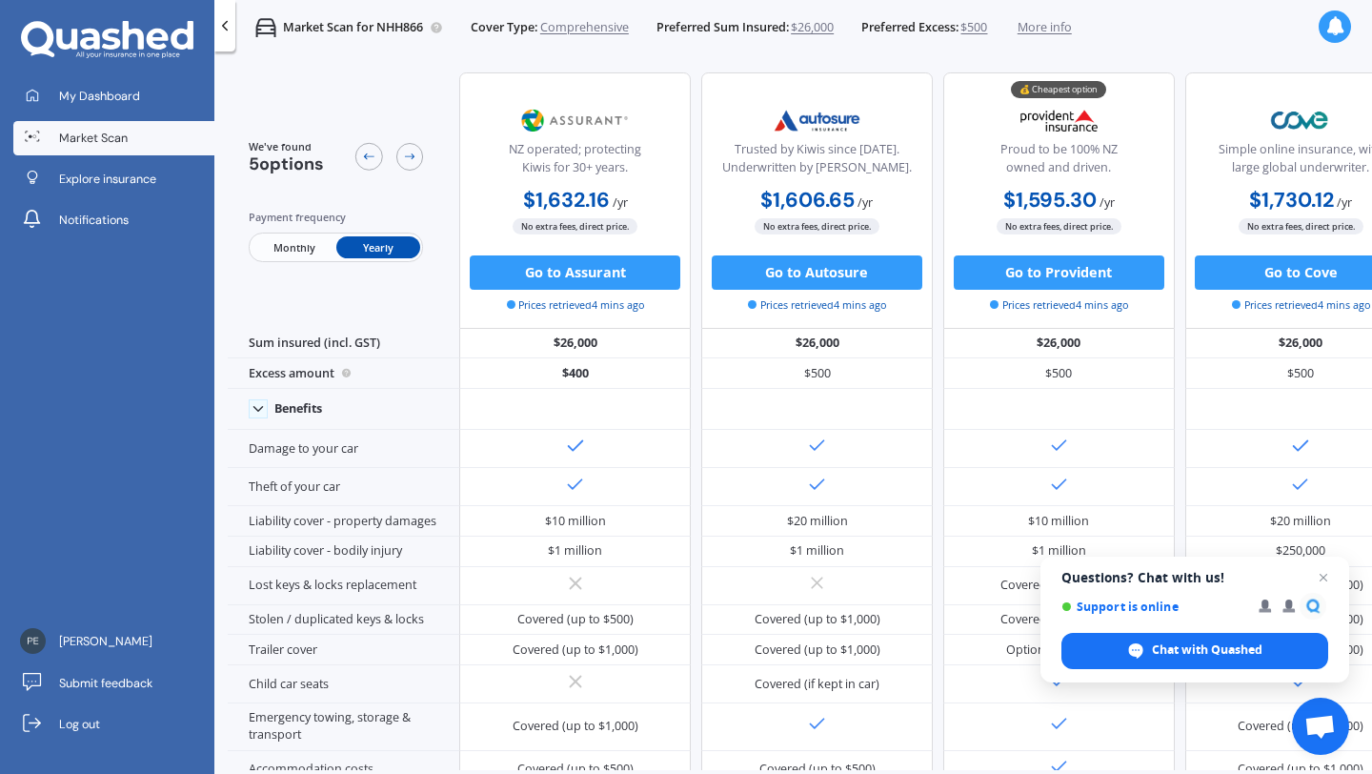
click at [223, 33] on icon at bounding box center [224, 25] width 17 height 17
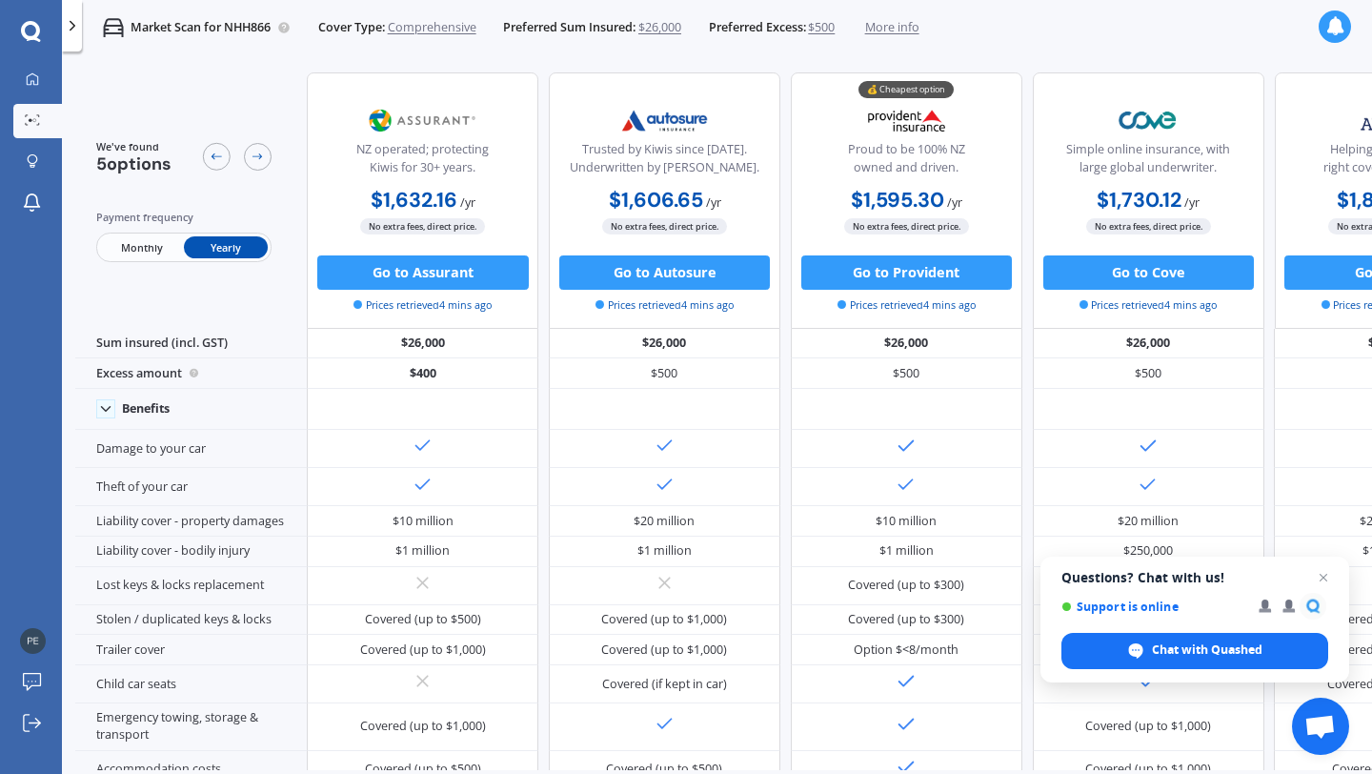
click at [905, 29] on span "More info" at bounding box center [892, 27] width 54 height 17
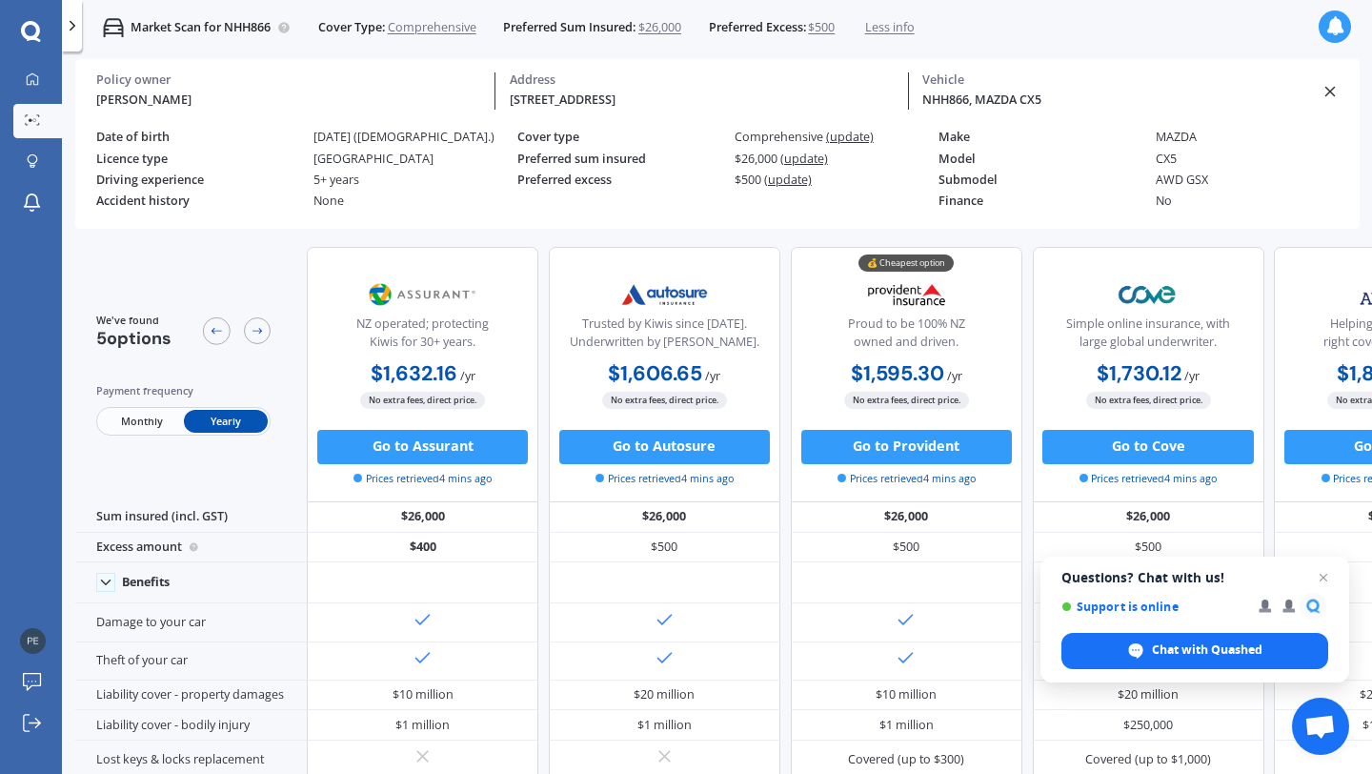
click at [151, 86] on div "Policy owner" at bounding box center [288, 79] width 385 height 15
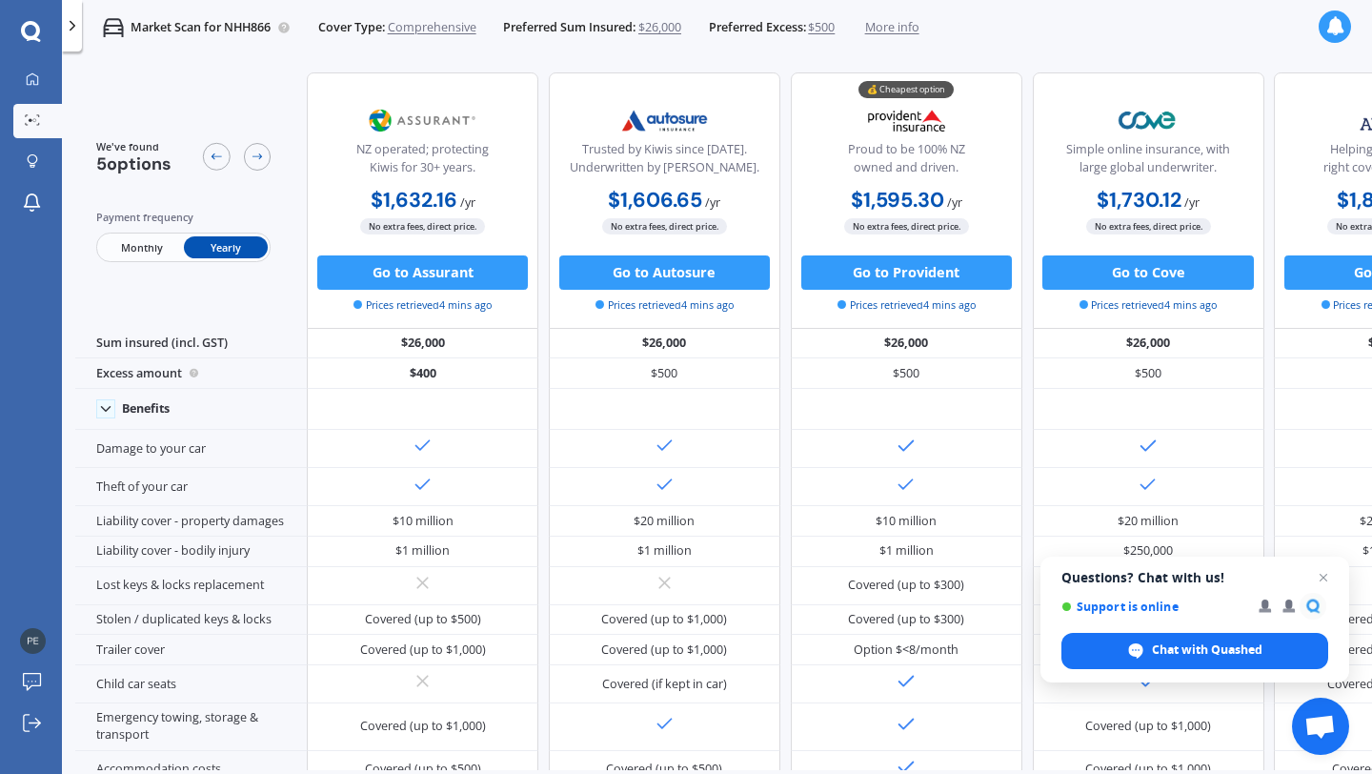
click at [30, 39] on icon at bounding box center [30, 30] width 19 height 19
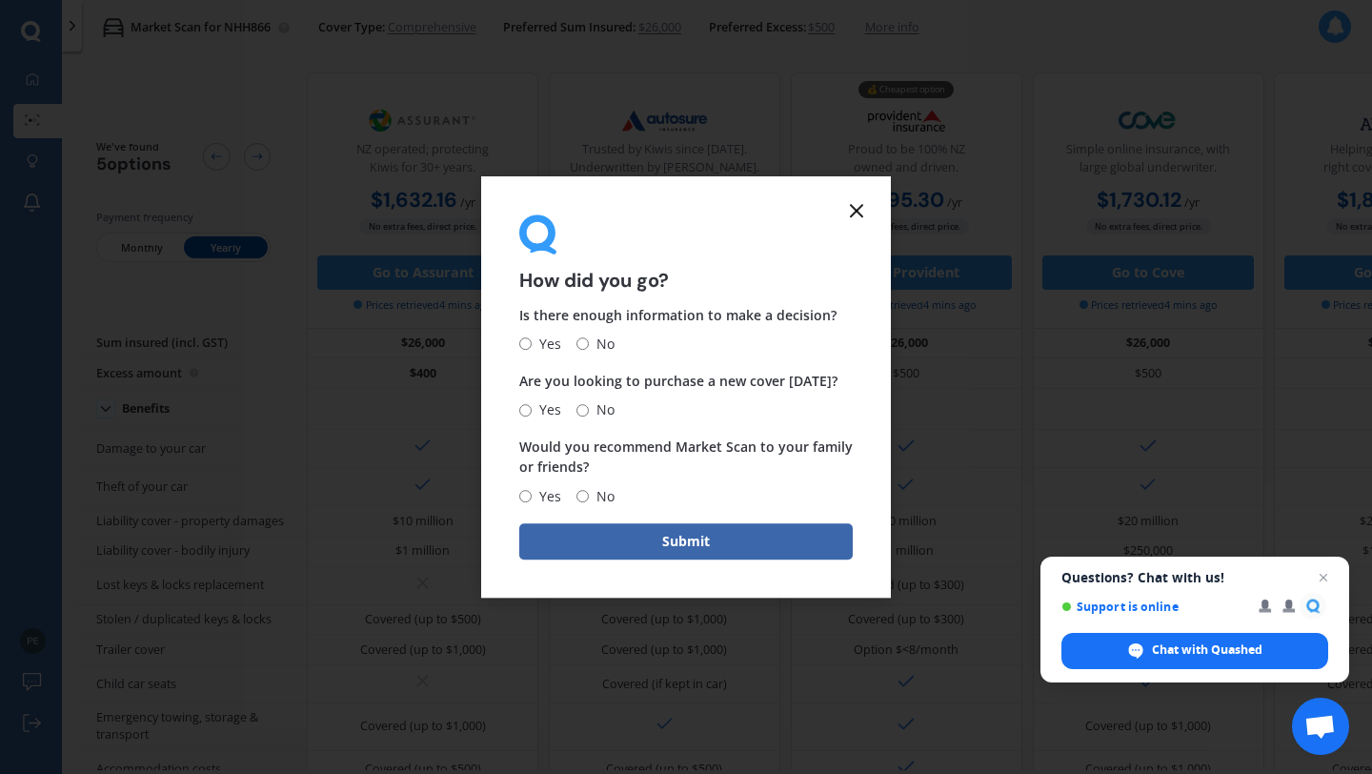
click at [862, 212] on icon at bounding box center [856, 210] width 23 height 23
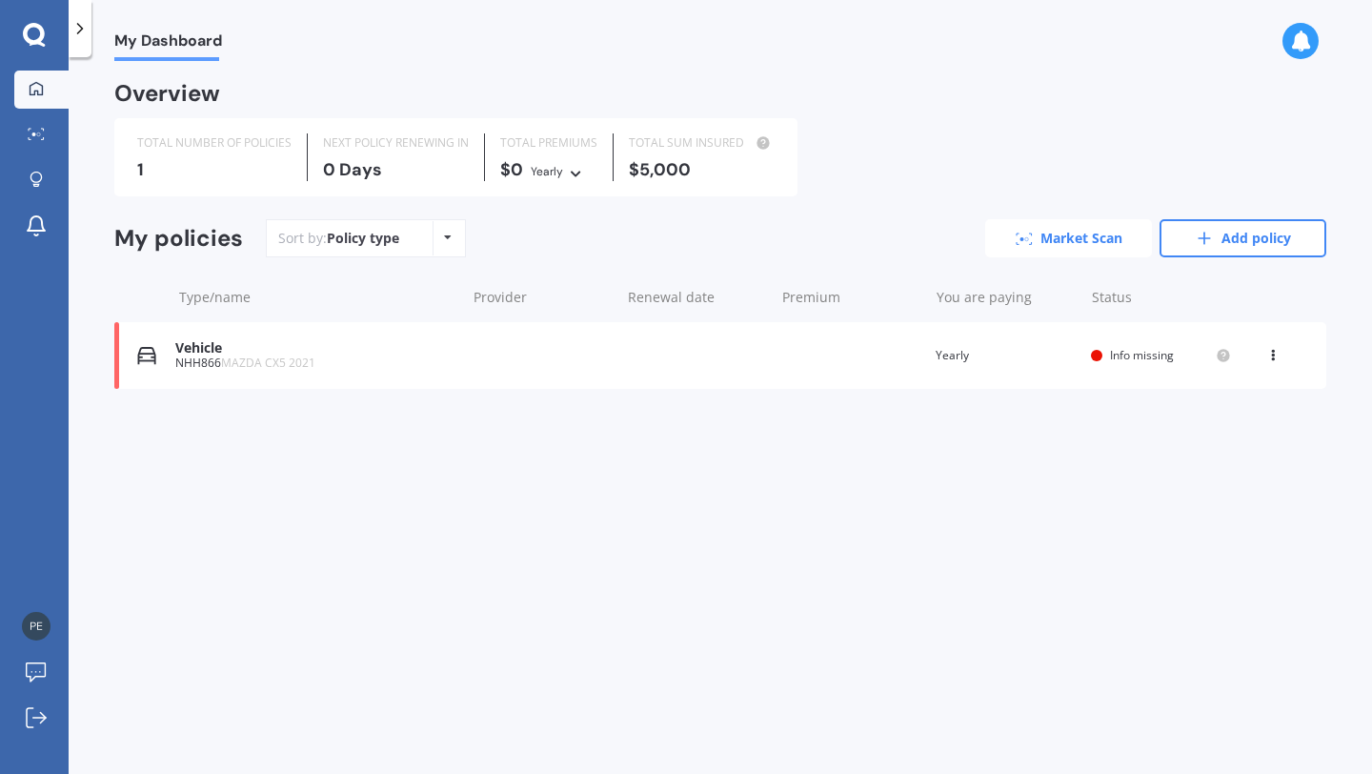
click at [1091, 232] on link "Market Scan" at bounding box center [1068, 238] width 167 height 38
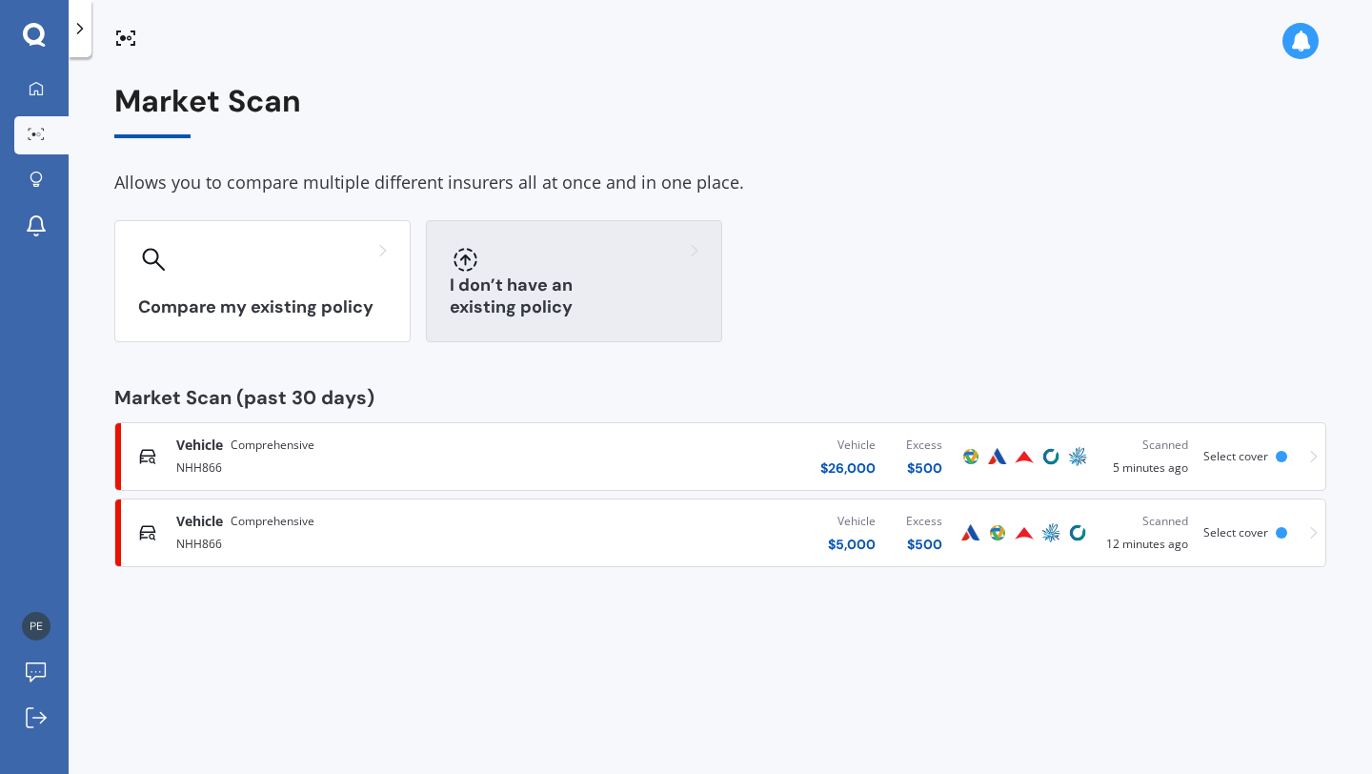
click at [532, 274] on div "I don’t have an existing policy" at bounding box center [574, 281] width 296 height 122
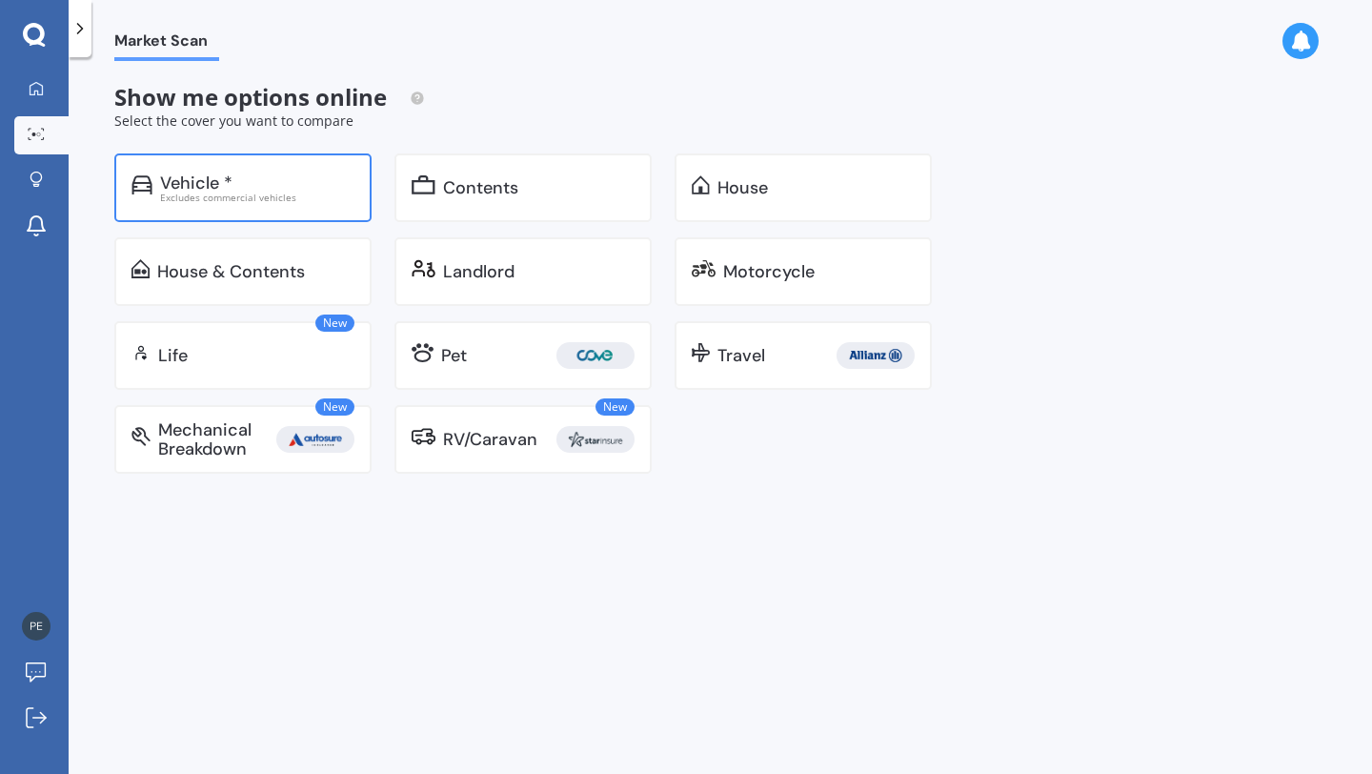
click at [314, 181] on div "Vehicle *" at bounding box center [257, 182] width 194 height 19
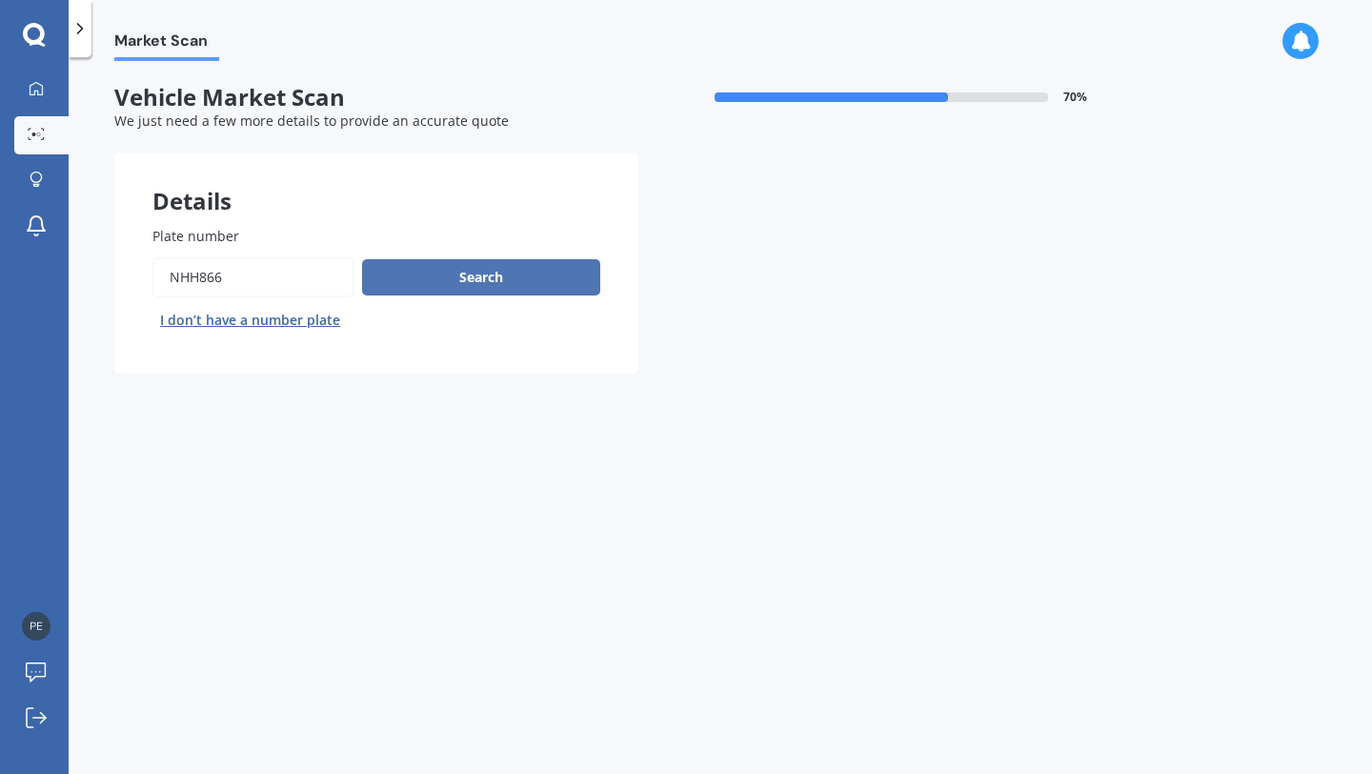
click at [388, 275] on button "Search" at bounding box center [481, 277] width 238 height 36
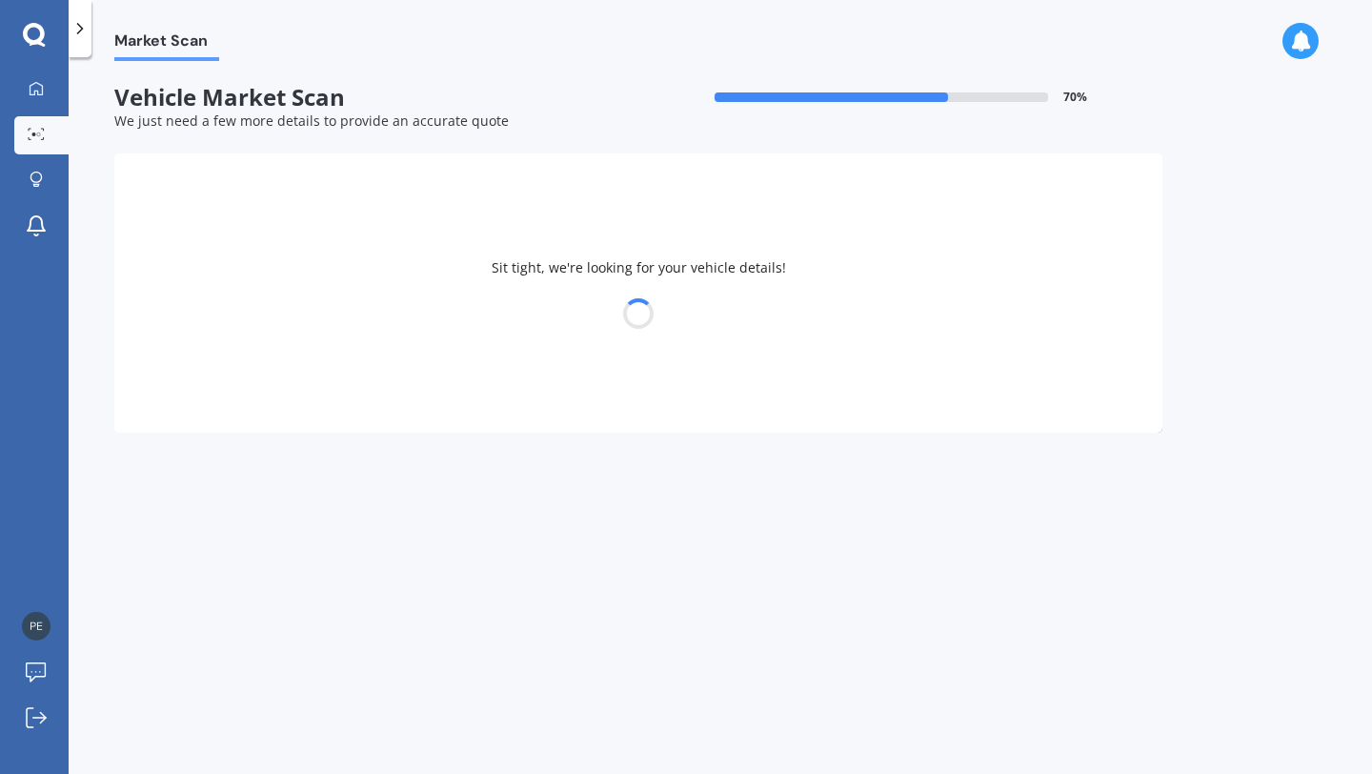
select select "MAZDA"
select select "17"
select select "05"
select select "1988"
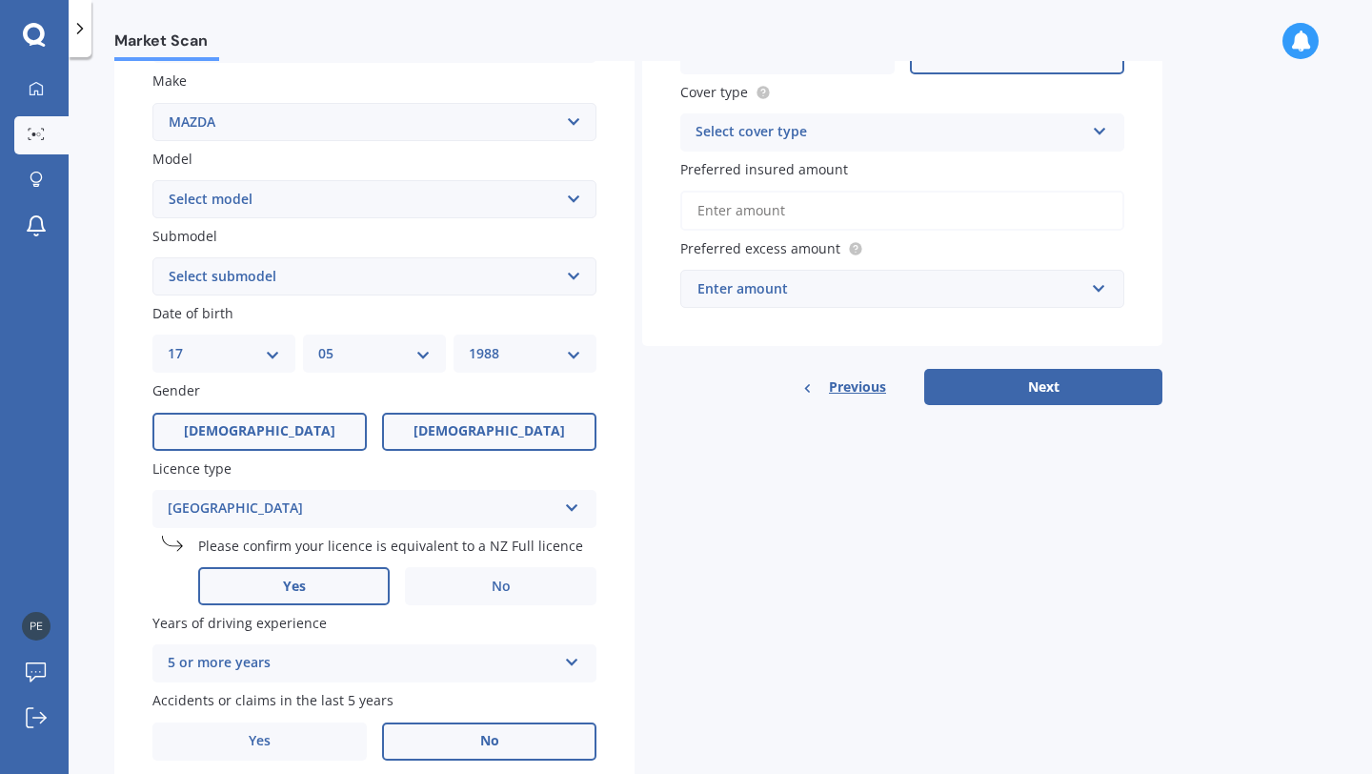
scroll to position [353, 0]
click at [455, 433] on label "[DEMOGRAPHIC_DATA]" at bounding box center [489, 430] width 214 height 38
click at [0, 0] on input "[DEMOGRAPHIC_DATA]" at bounding box center [0, 0] width 0 height 0
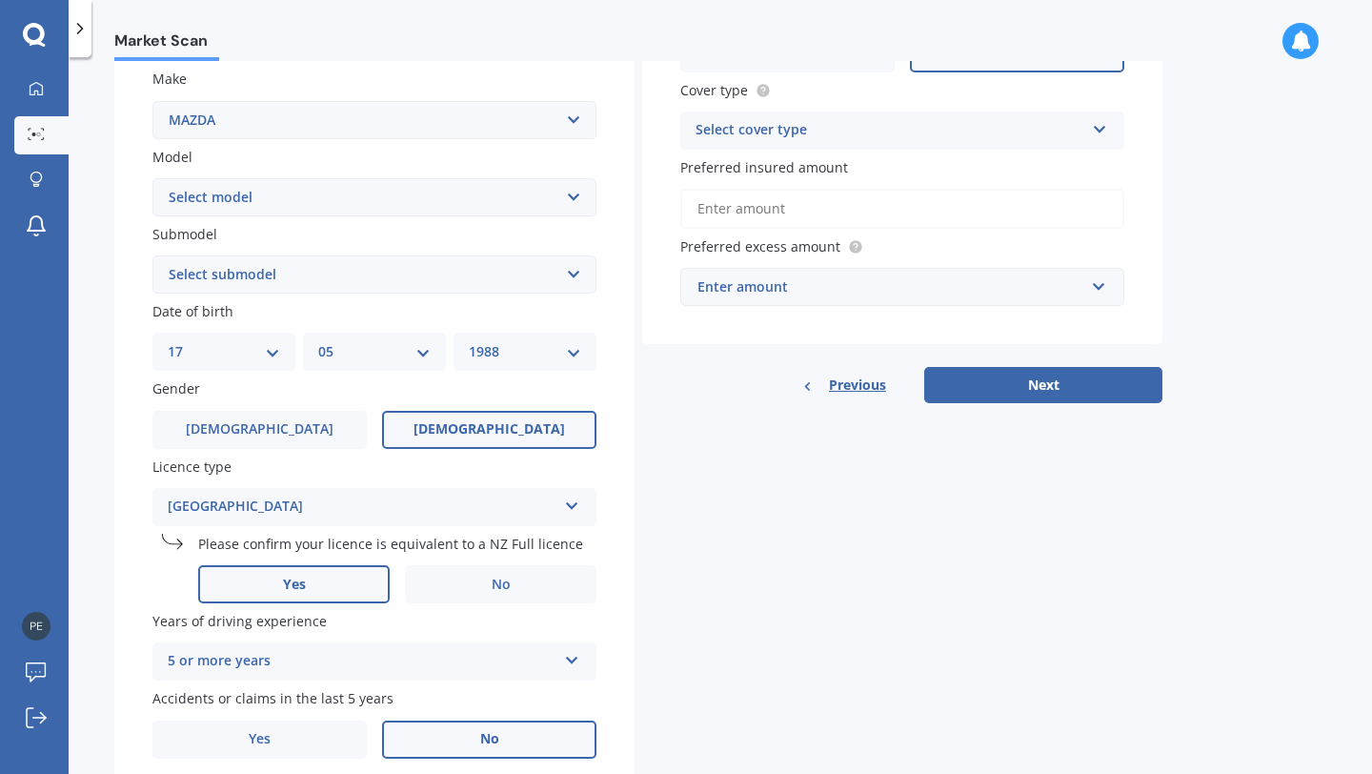
click at [268, 353] on select "DD 01 02 03 04 05 06 07 08 09 10 11 12 13 14 15 16 17 18 19 20 21 22 23 24 25 2…" at bounding box center [224, 351] width 112 height 21
select select "14"
click at [361, 354] on select "MM 01 02 03 04 05 06 07 08 09 10 11 12" at bounding box center [374, 351] width 112 height 21
select select "09"
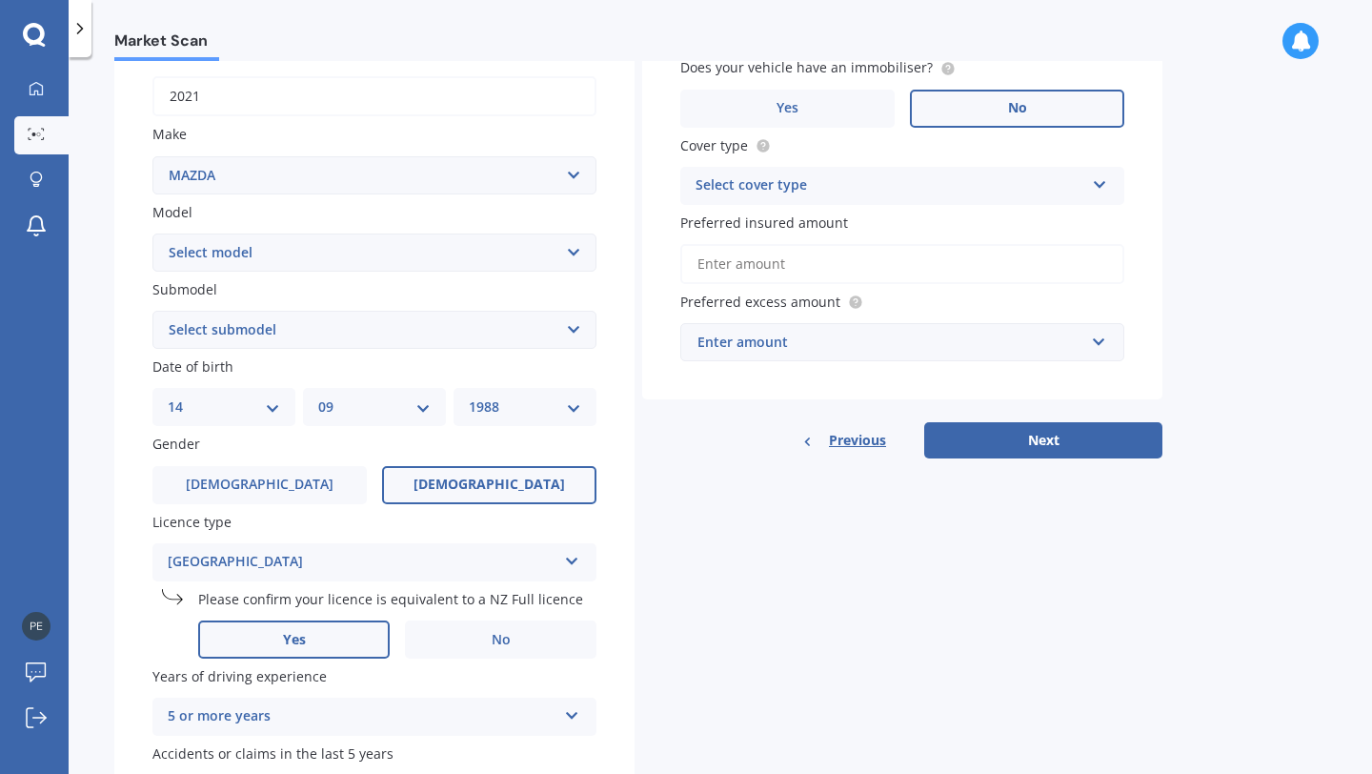
scroll to position [147, 0]
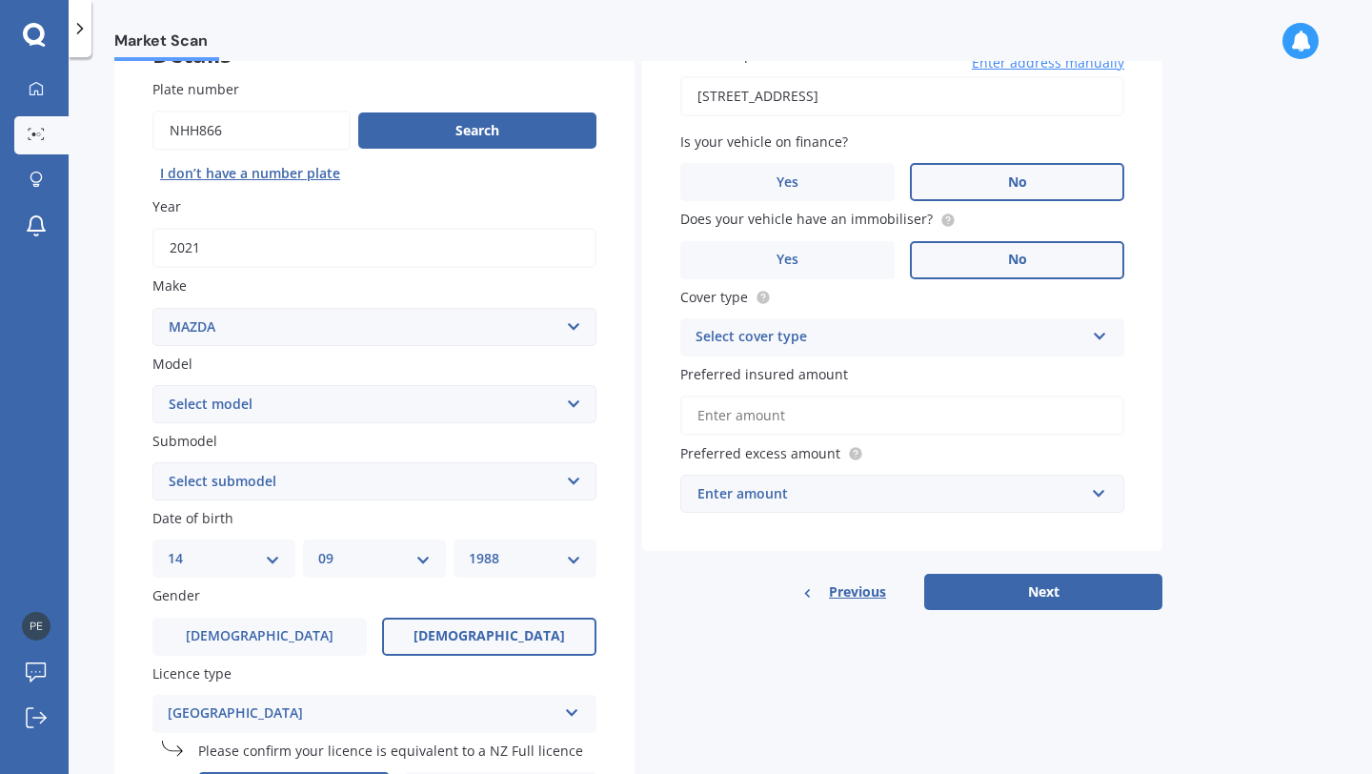
click at [914, 435] on input "Preferred insured amount" at bounding box center [902, 415] width 444 height 40
type input "$0"
click at [861, 322] on div "Select cover type Comprehensive Third Party, Fire & Theft Third Party" at bounding box center [902, 337] width 444 height 38
click at [827, 376] on div "Comprehensive" at bounding box center [902, 374] width 442 height 34
click at [736, 412] on input "$0" at bounding box center [902, 415] width 444 height 40
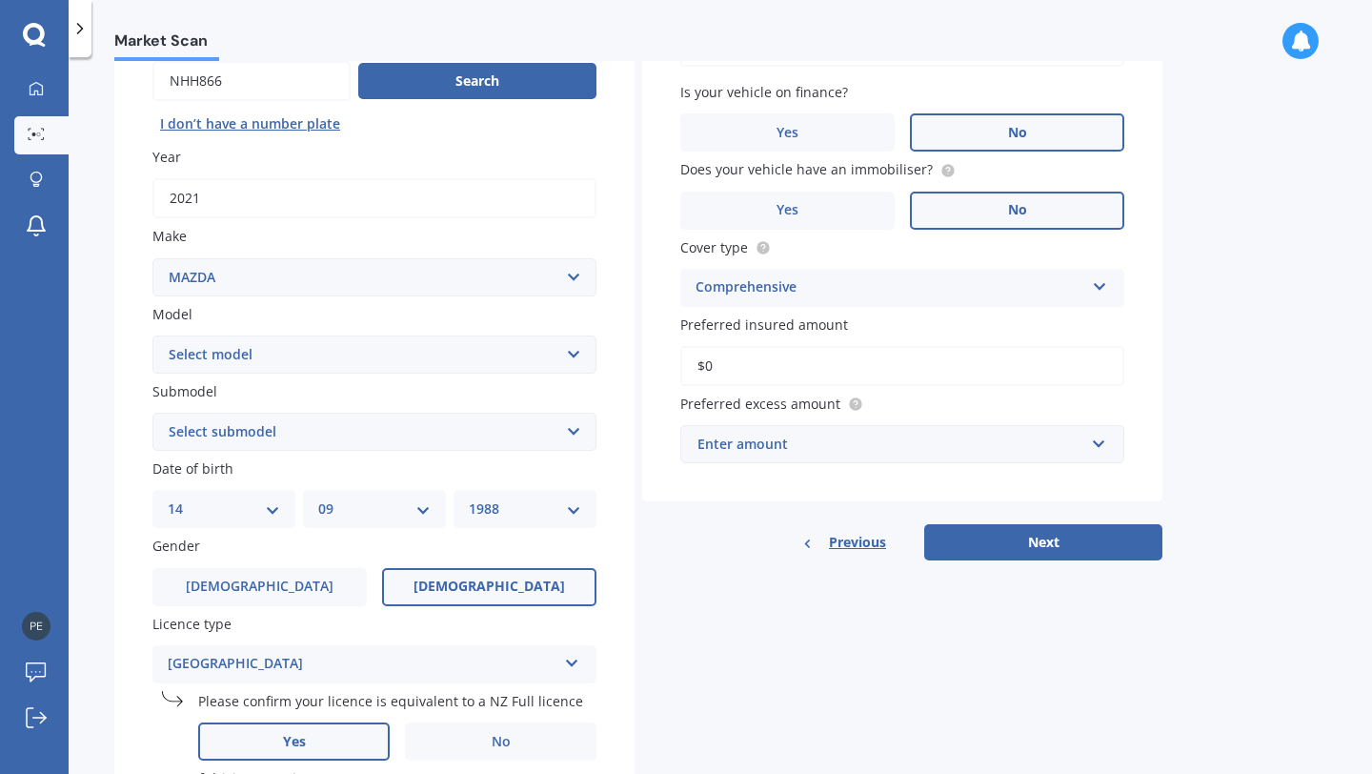
scroll to position [203, 0]
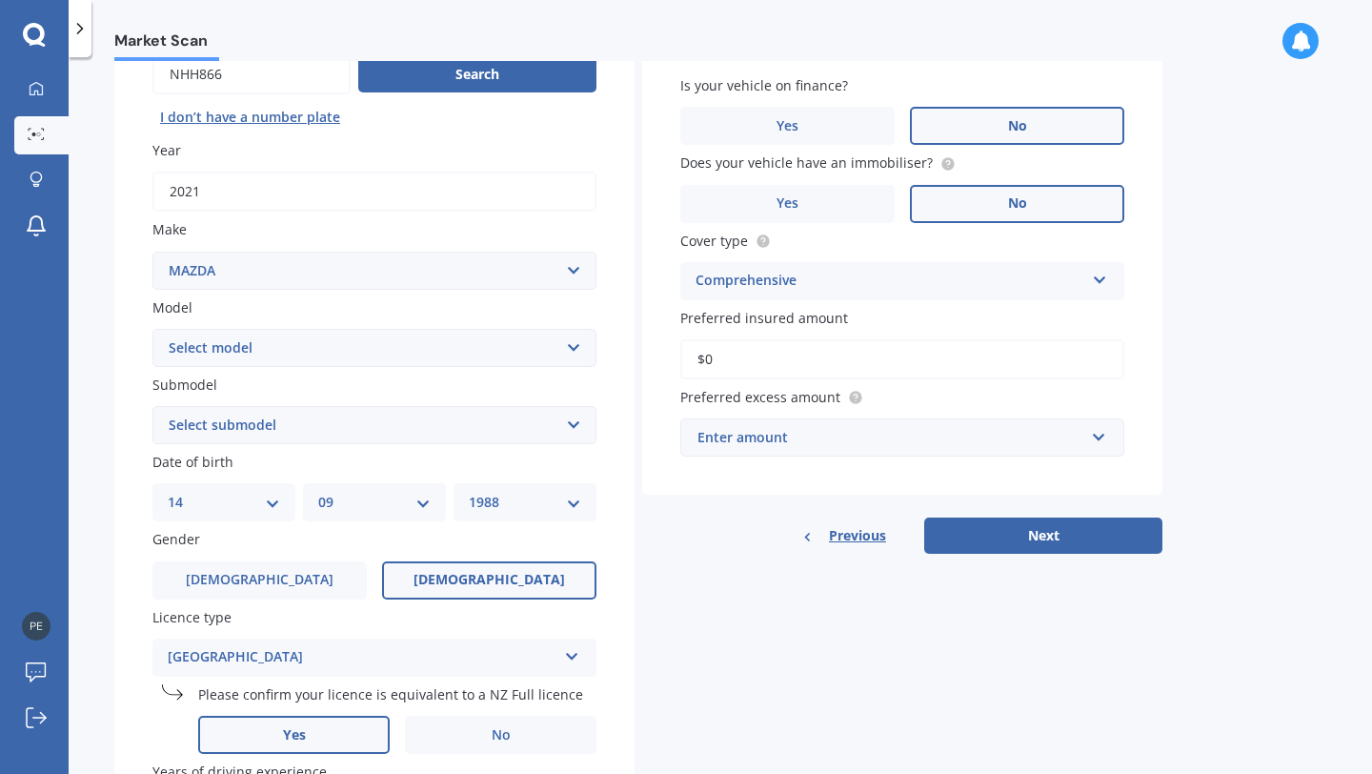
click at [796, 440] on div "Enter amount" at bounding box center [890, 437] width 387 height 21
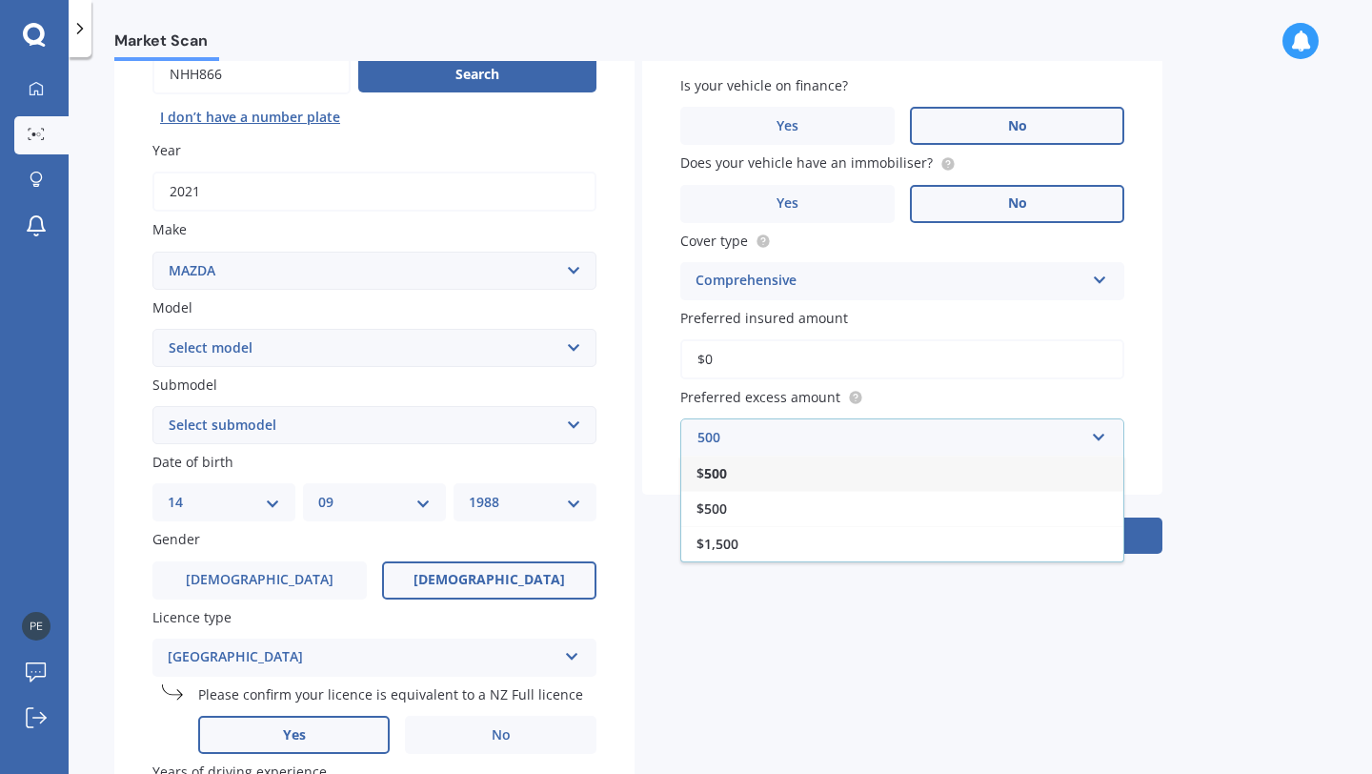
type input "500"
click at [733, 488] on div "$ 500" at bounding box center [902, 472] width 442 height 35
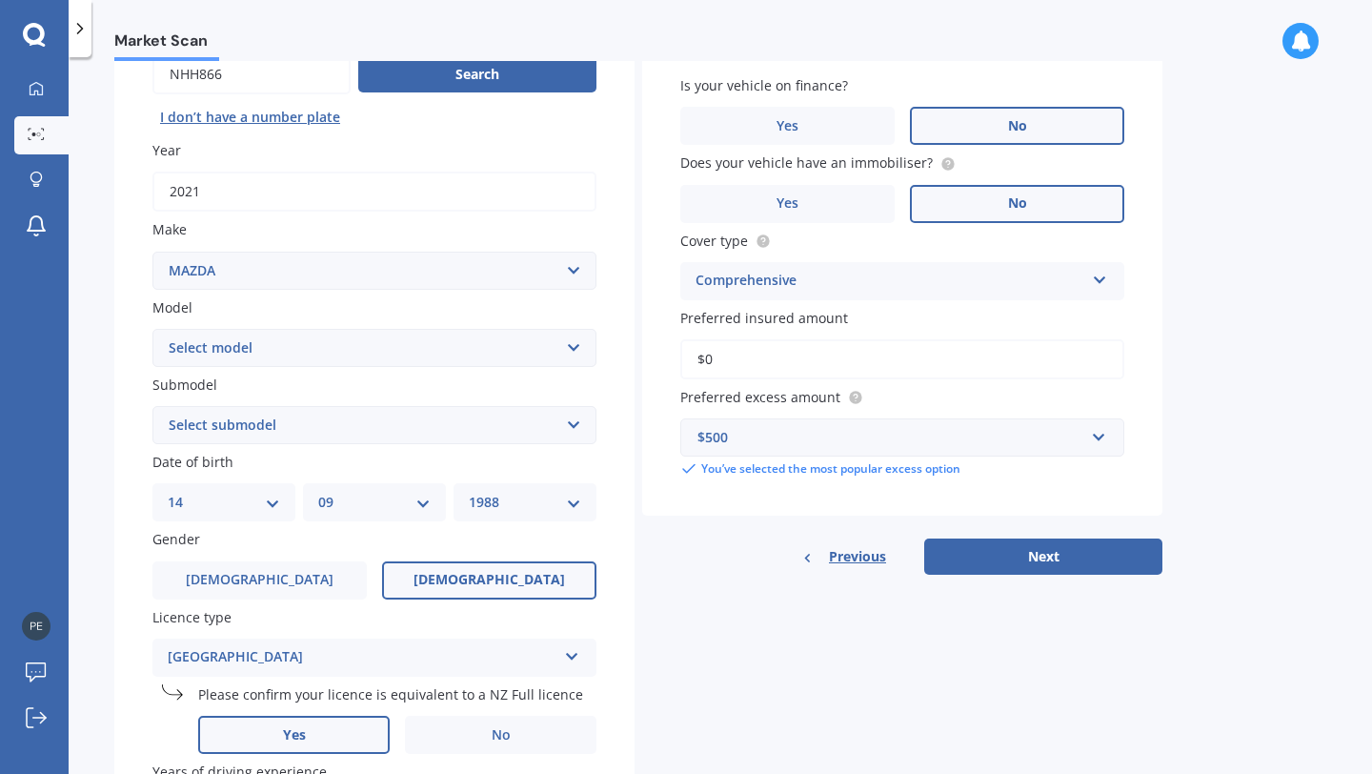
drag, startPoint x: 680, startPoint y: 359, endPoint x: 651, endPoint y: 353, distance: 30.1
click at [654, 354] on div "Vehicle is parked at [STREET_ADDRESS] Enter address manually Is your vehicle on…" at bounding box center [902, 233] width 520 height 566
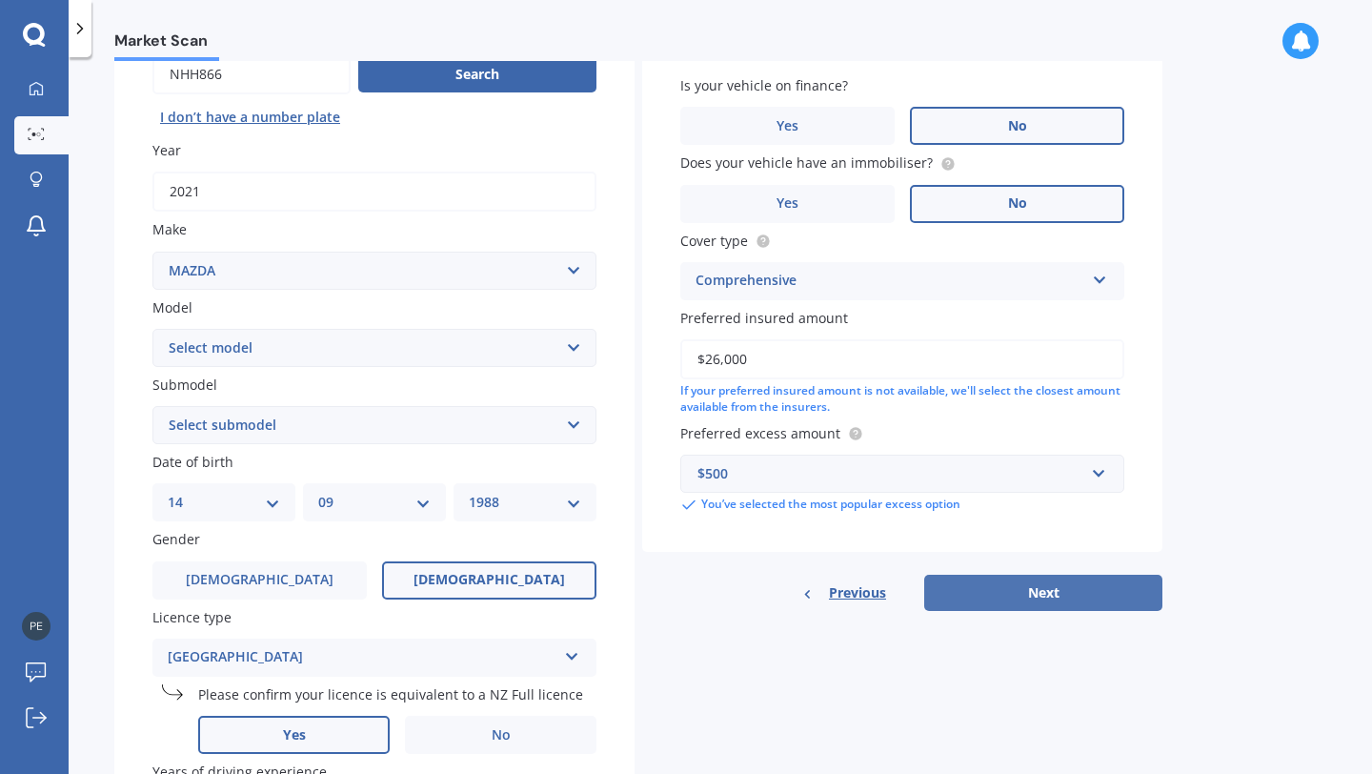
type input "$26,000"
click at [1087, 588] on button "Next" at bounding box center [1043, 592] width 238 height 36
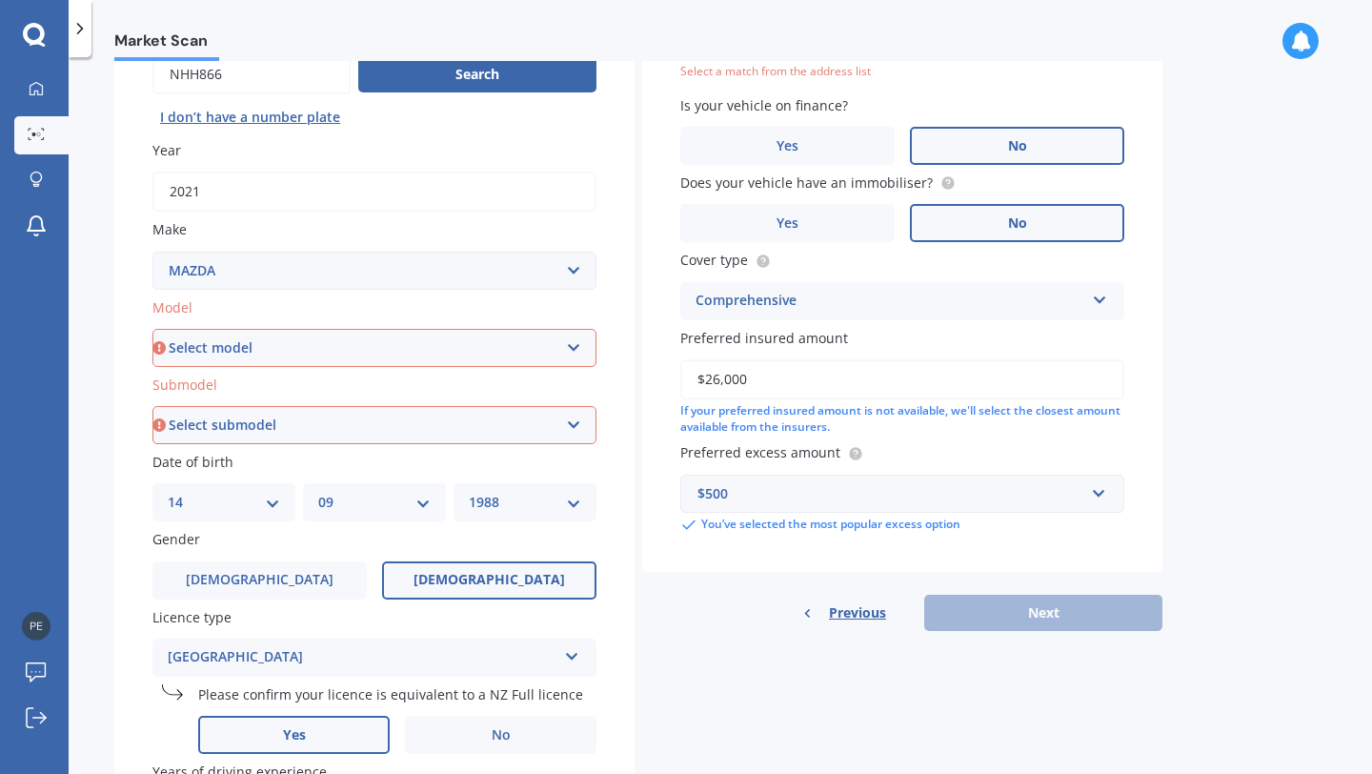
click at [573, 349] on select "Select model 121 2 3 323 323 / Familia 6 626 929 Atenza Autozam Axela AZ3 B2000…" at bounding box center [374, 348] width 444 height 38
select select "CX5"
click at [354, 440] on select "Select submodel" at bounding box center [374, 425] width 444 height 38
click at [317, 427] on select "Select submodel 2.2 Diesel 2WD XD 2.5S 4WD Diesel Limited 4WD GSX 2.2 Diesel St…" at bounding box center [374, 425] width 444 height 38
select select "AWD GSX"
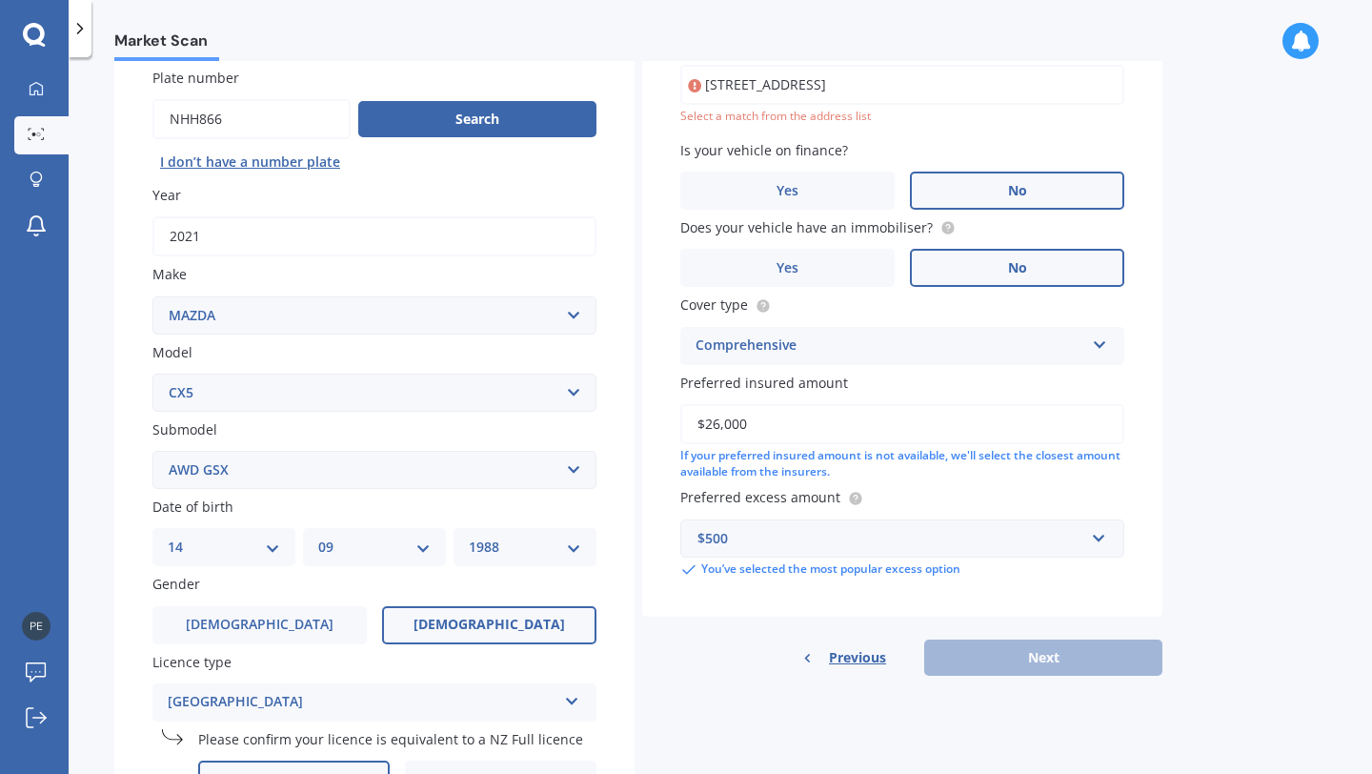
scroll to position [131, 0]
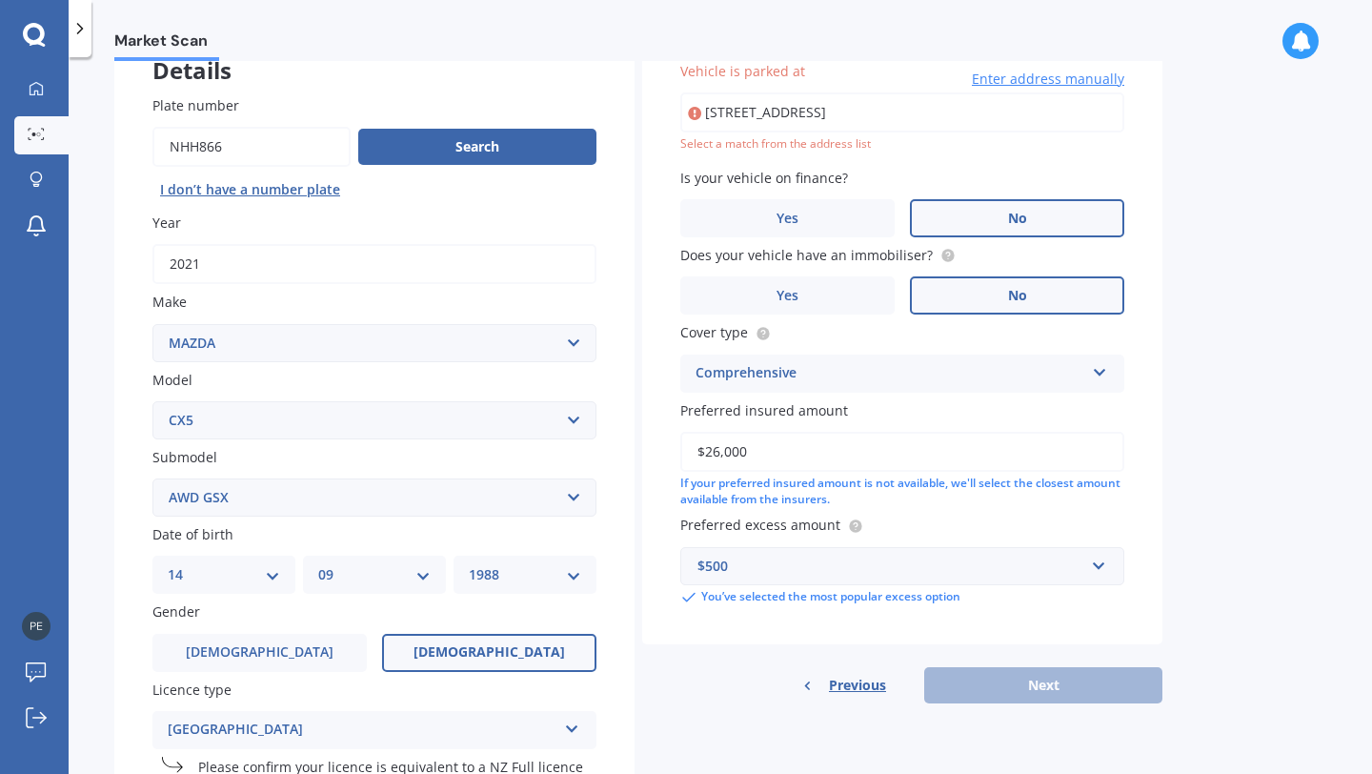
click at [1163, 175] on div "Market Scan Vehicle Market Scan 70 % We just need a few more details to provide…" at bounding box center [720, 419] width 1303 height 716
click at [996, 119] on input "[STREET_ADDRESS]" at bounding box center [902, 112] width 444 height 40
type input "[STREET_ADDRESS]"
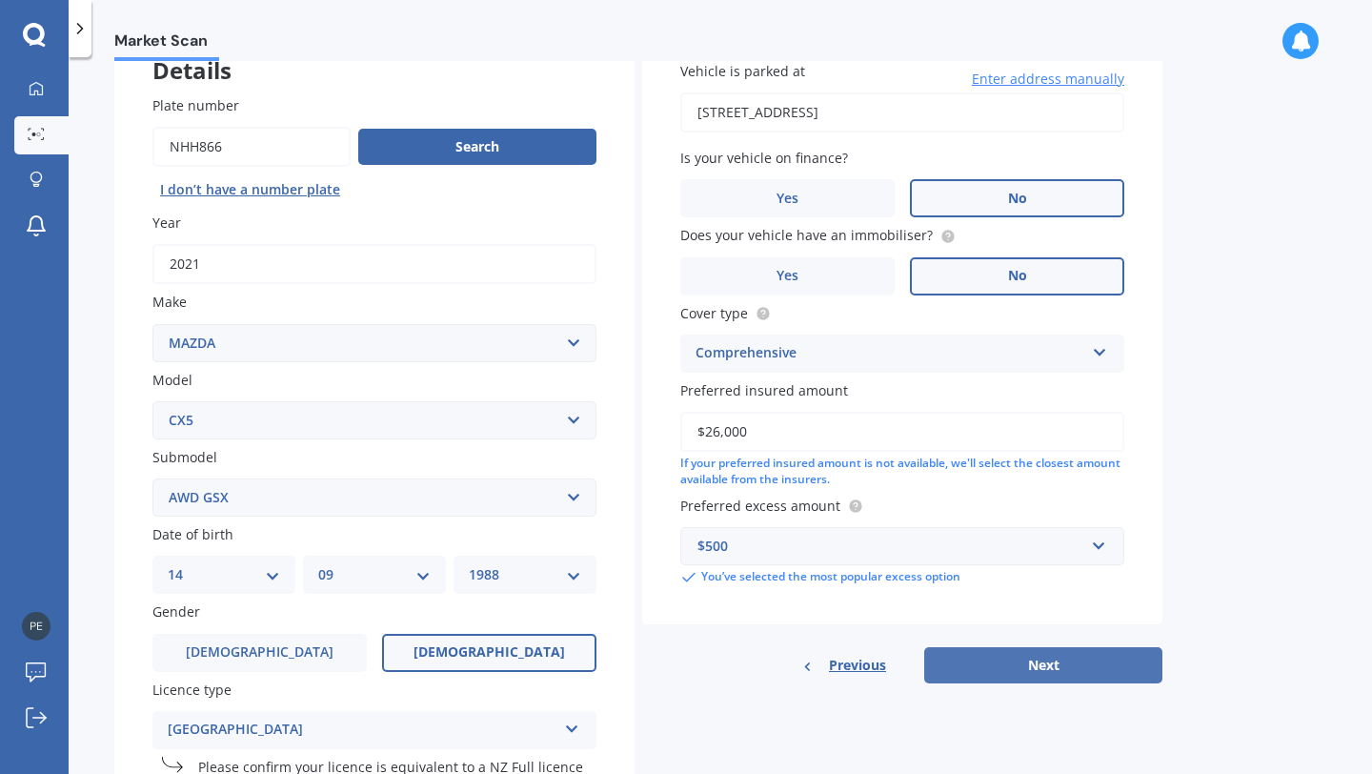
click at [997, 659] on button "Next" at bounding box center [1043, 665] width 238 height 36
select select "14"
select select "09"
select select "1988"
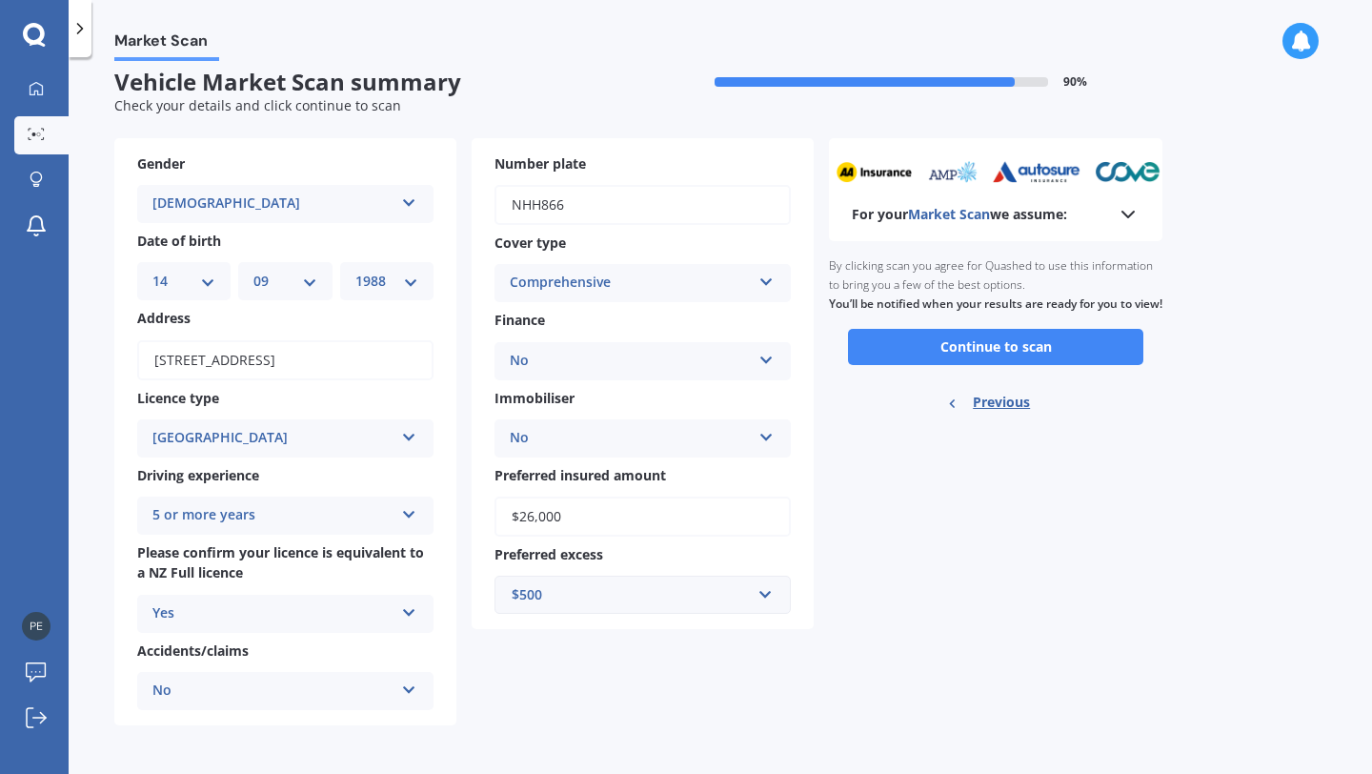
scroll to position [0, 0]
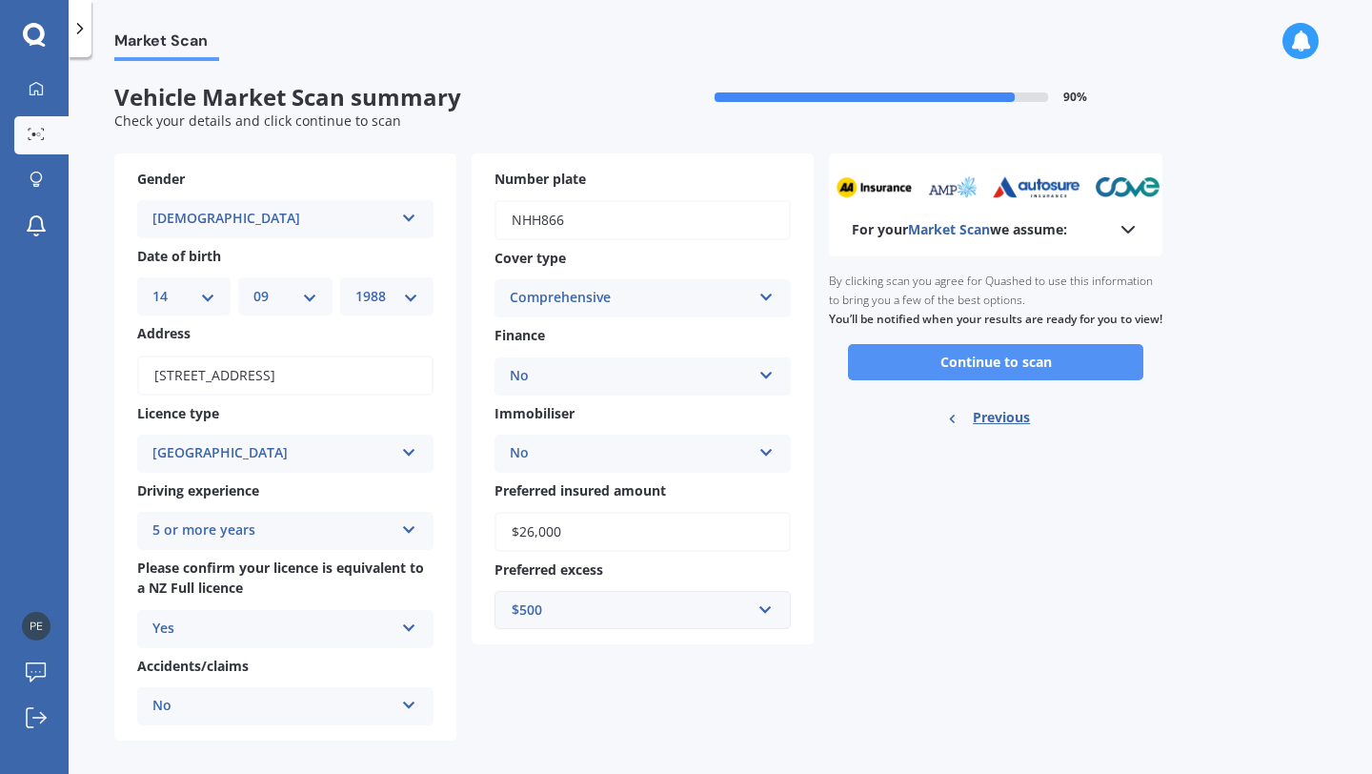
click at [917, 379] on button "Continue to scan" at bounding box center [995, 362] width 295 height 36
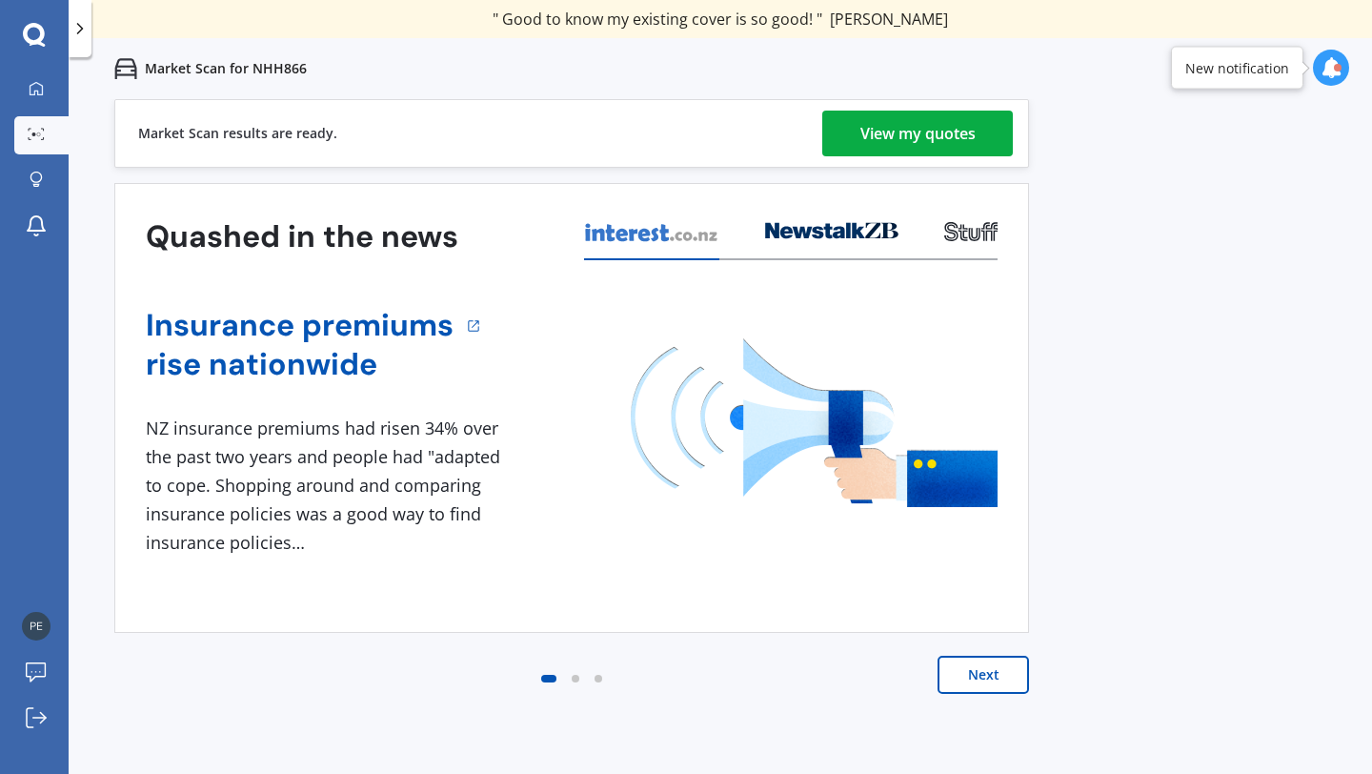
click at [867, 131] on div "View my quotes" at bounding box center [917, 134] width 115 height 46
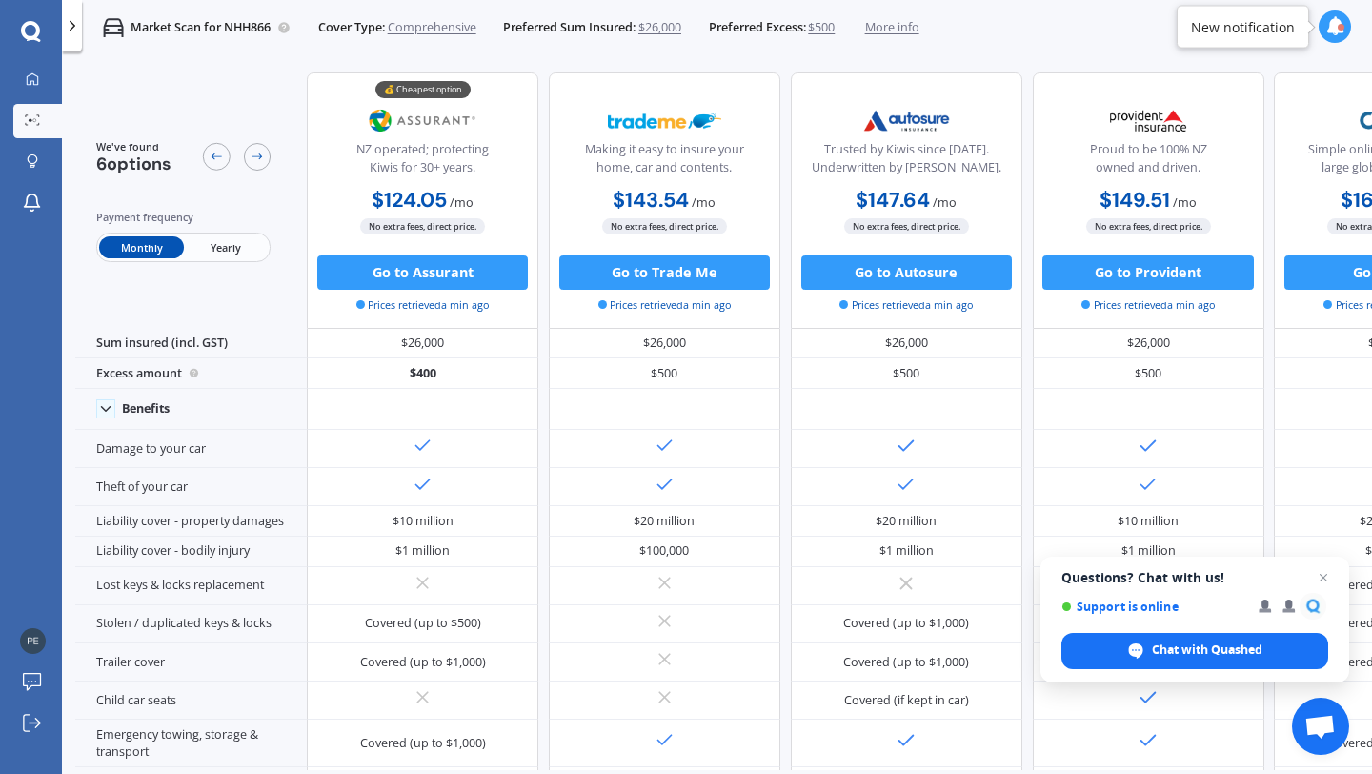
click at [257, 245] on span "Yearly" at bounding box center [226, 247] width 84 height 22
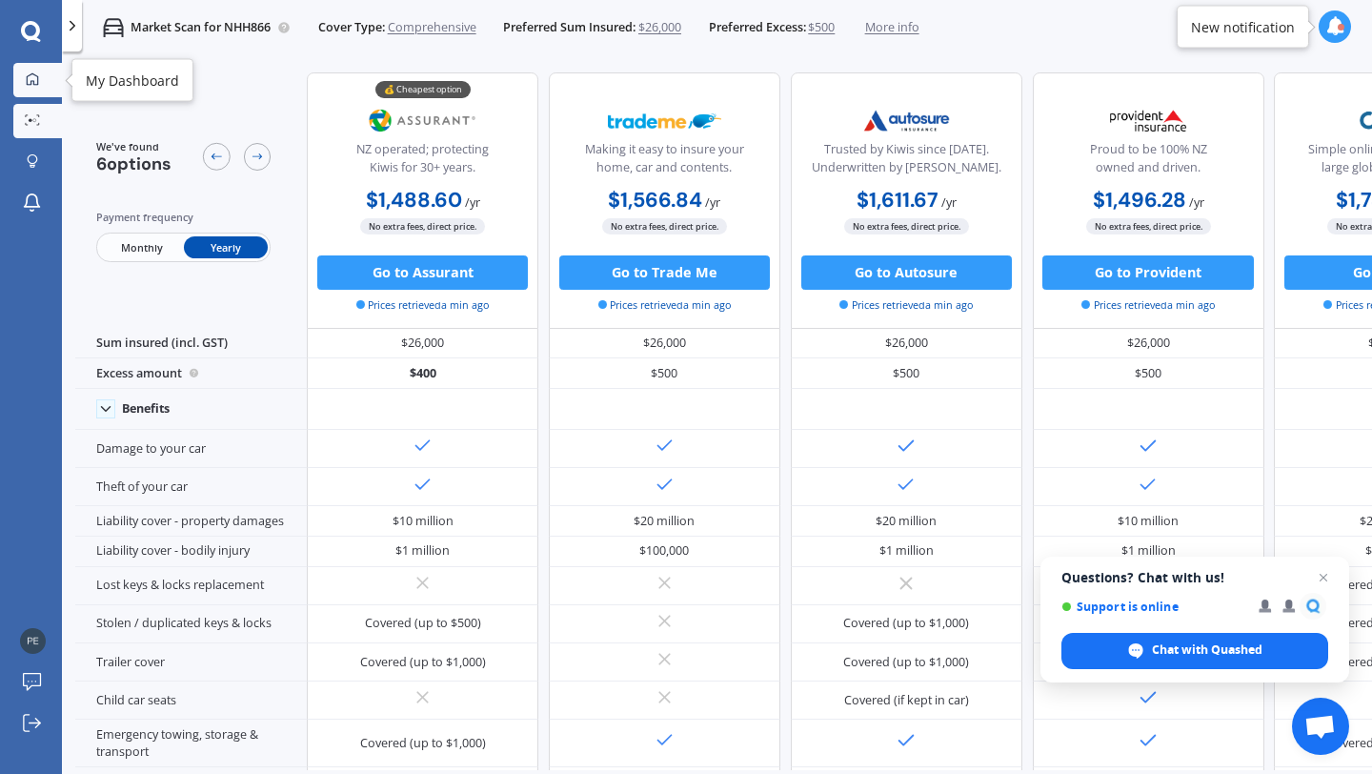
click at [42, 85] on div at bounding box center [33, 80] width 26 height 16
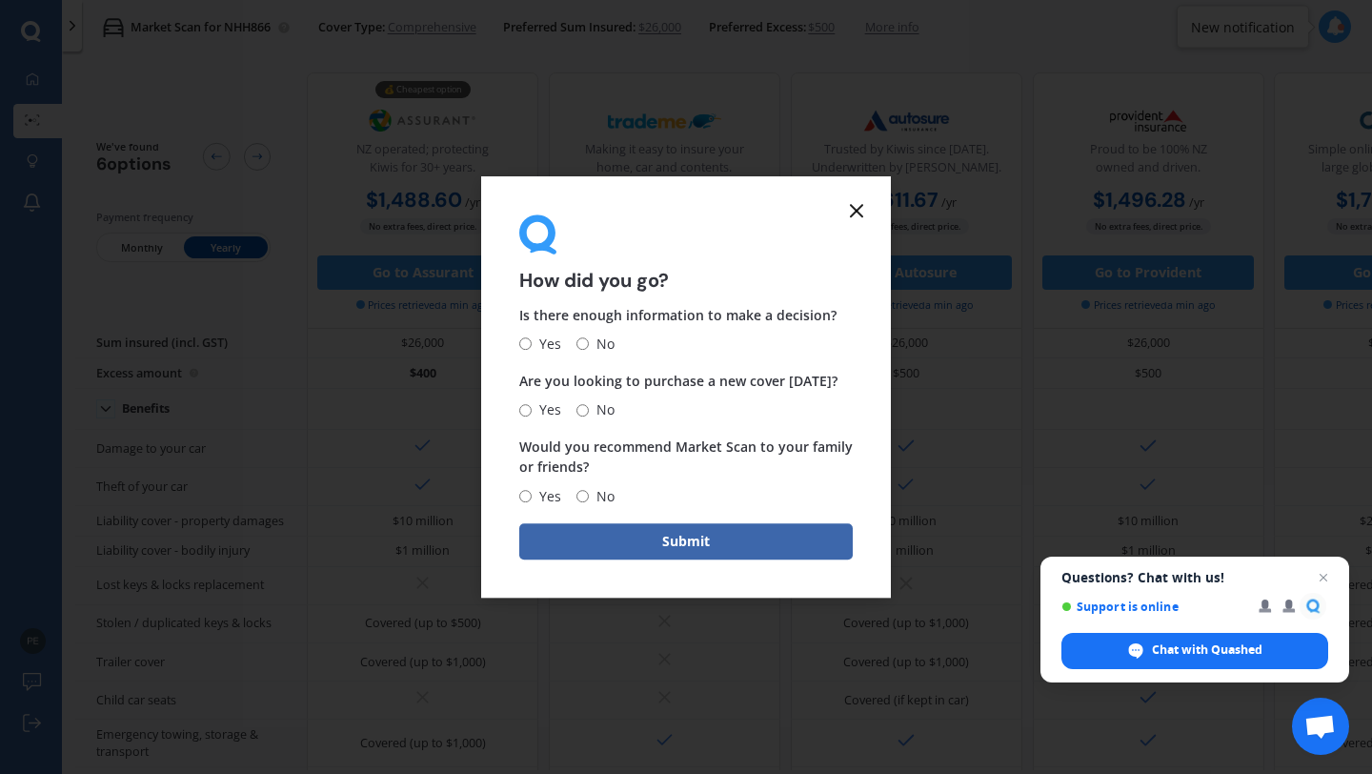
click at [860, 206] on line at bounding box center [856, 210] width 11 height 11
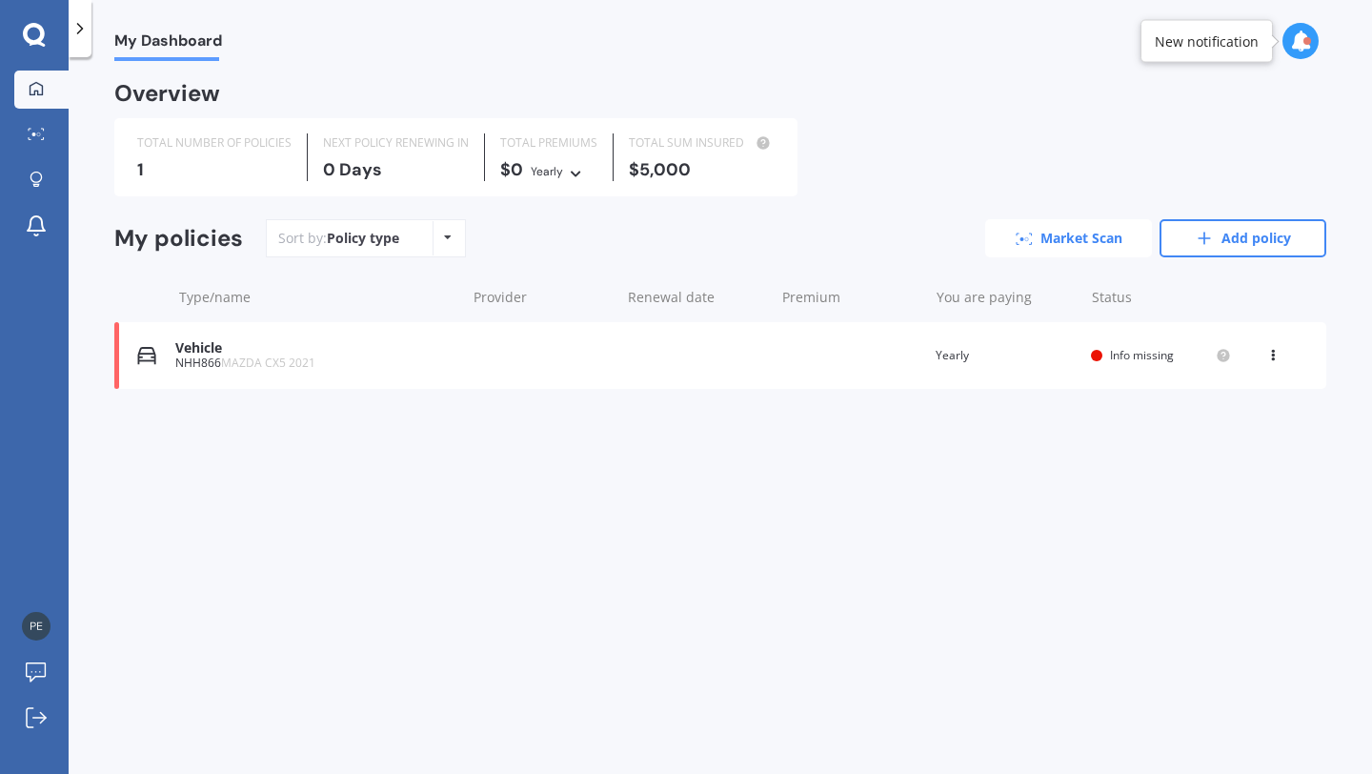
click at [1036, 240] on link "Market Scan" at bounding box center [1068, 238] width 167 height 38
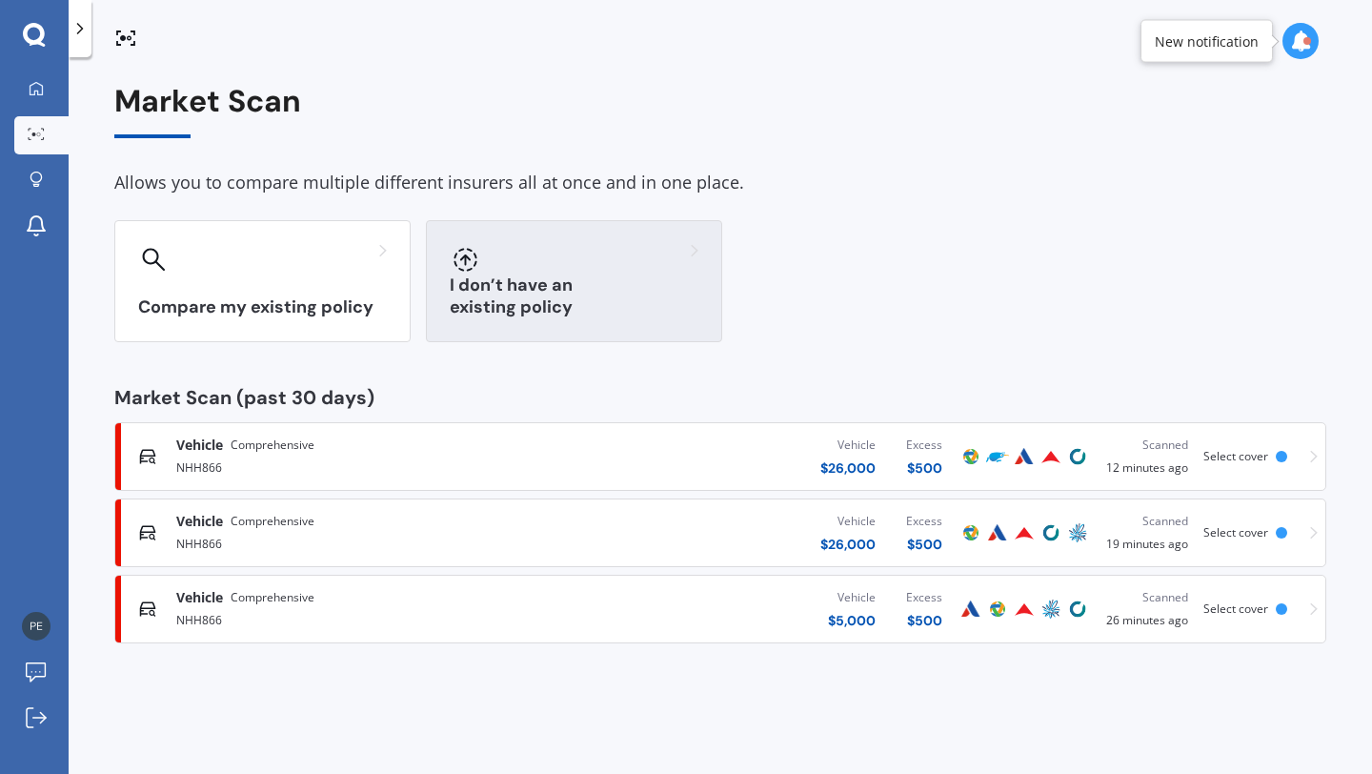
click at [447, 245] on div "I don’t have an existing policy" at bounding box center [574, 281] width 296 height 122
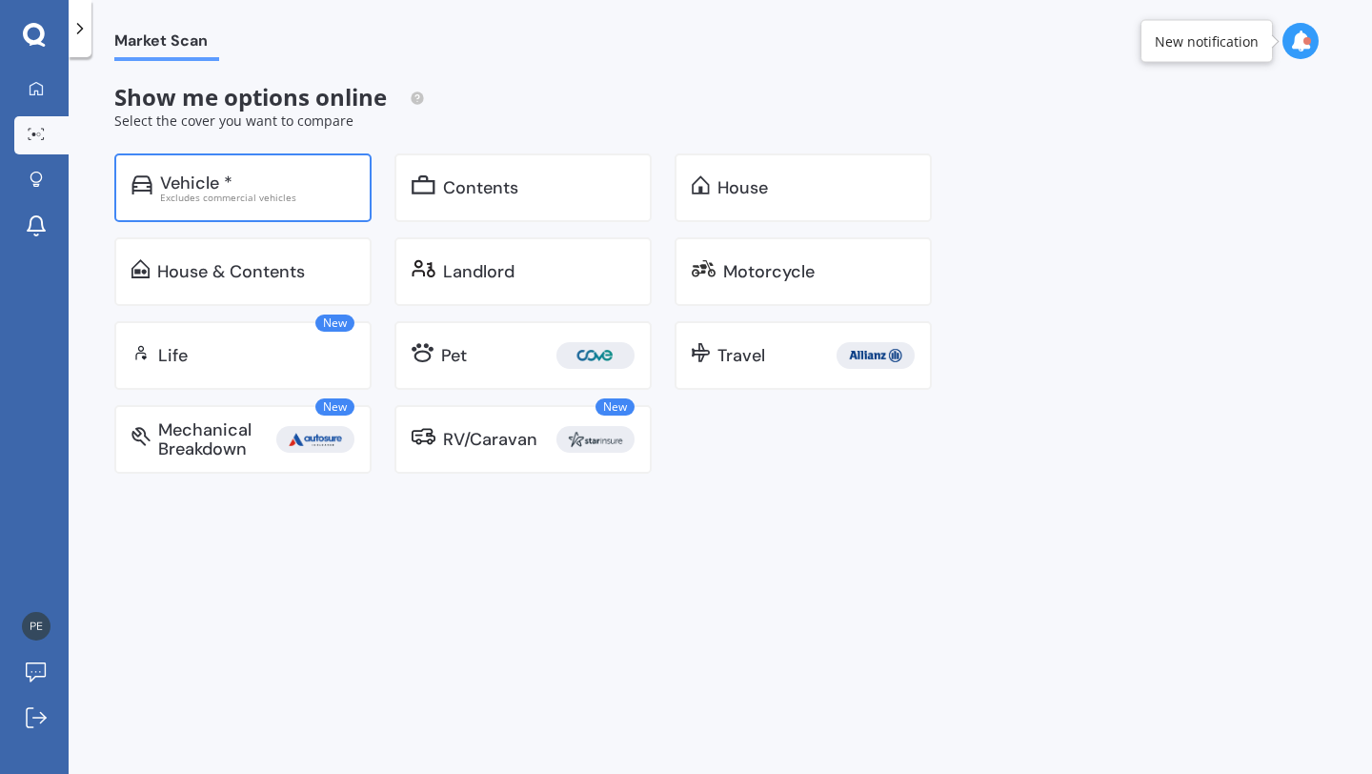
click at [272, 184] on div "Vehicle *" at bounding box center [257, 182] width 194 height 19
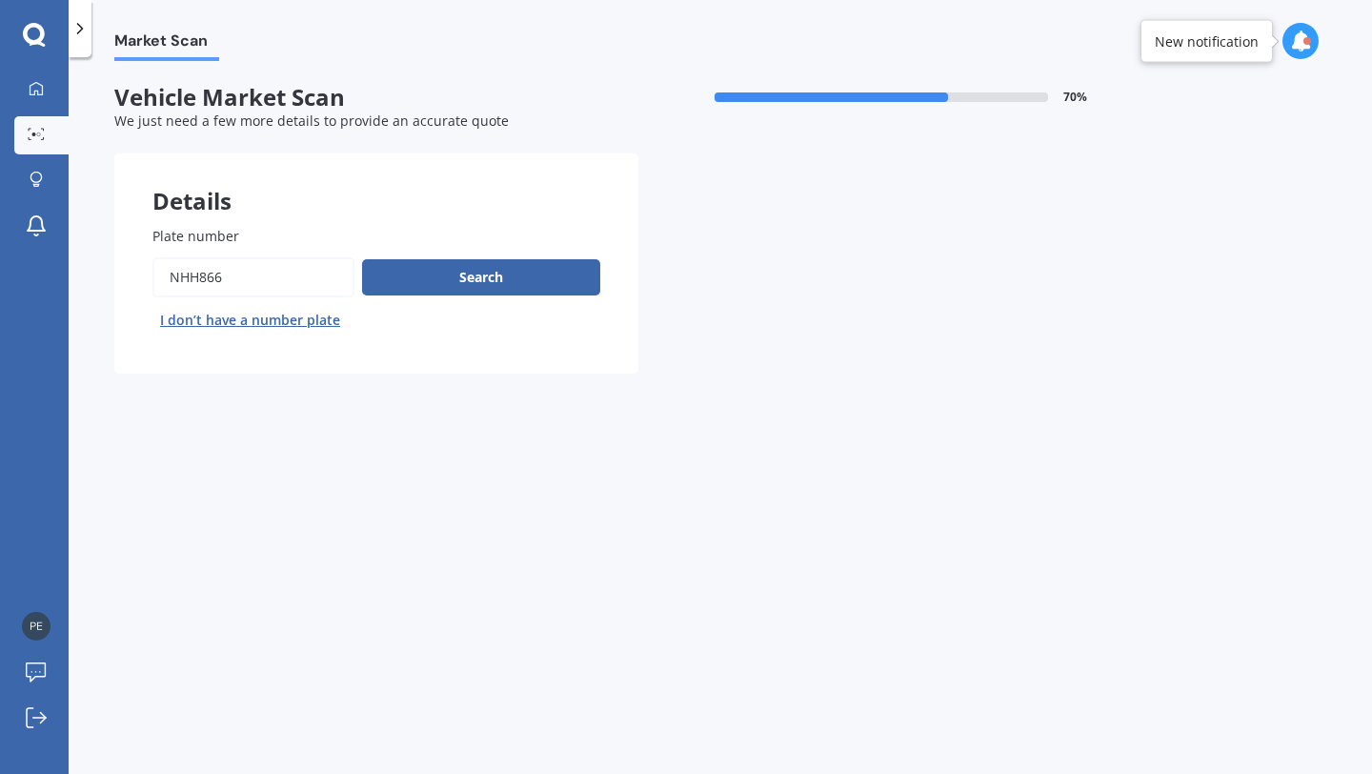
drag, startPoint x: 283, startPoint y: 281, endPoint x: 115, endPoint y: 262, distance: 168.8
click at [115, 262] on div "Plate number Search I don’t have a number plate" at bounding box center [376, 281] width 524 height 186
type input "LRK532"
click at [470, 278] on button "Search" at bounding box center [481, 277] width 238 height 36
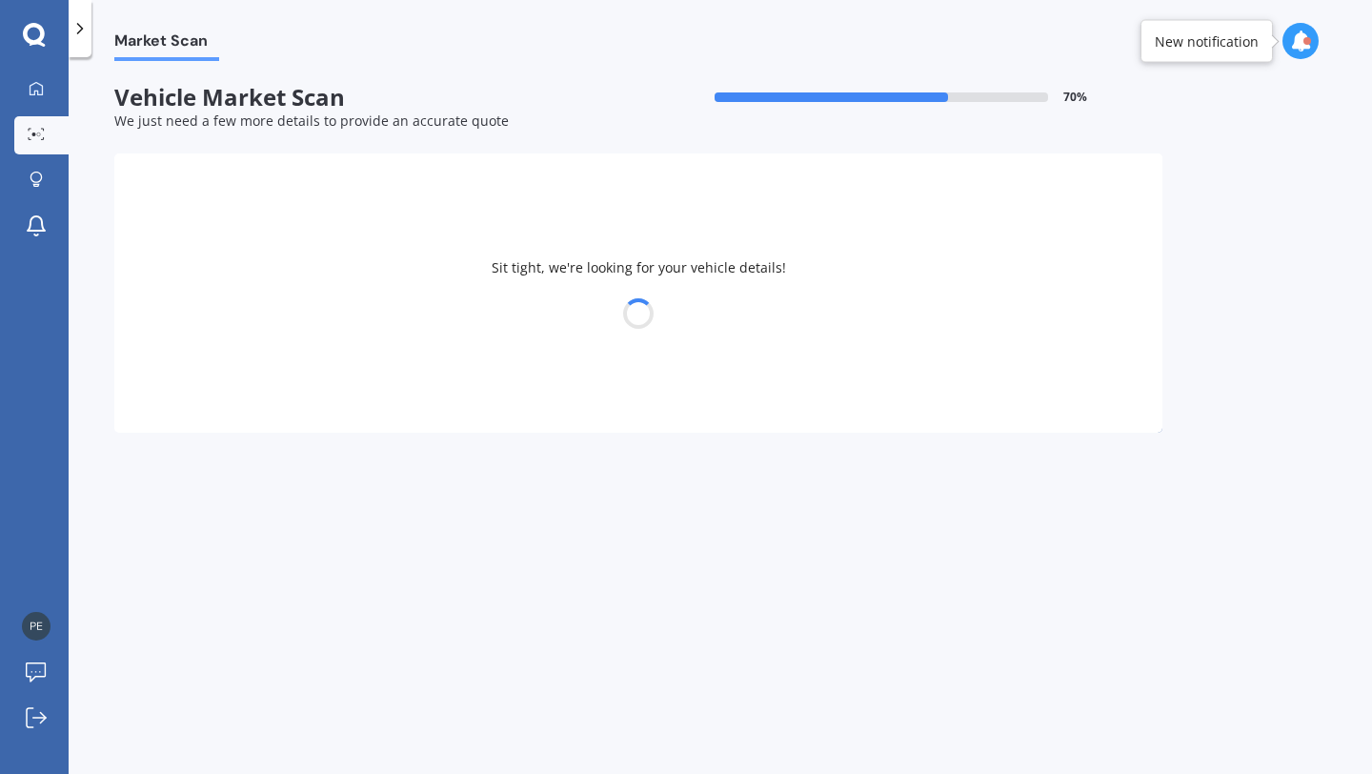
select select "TOYOTA"
select select "YARIS"
select select "14"
select select "09"
select select "1988"
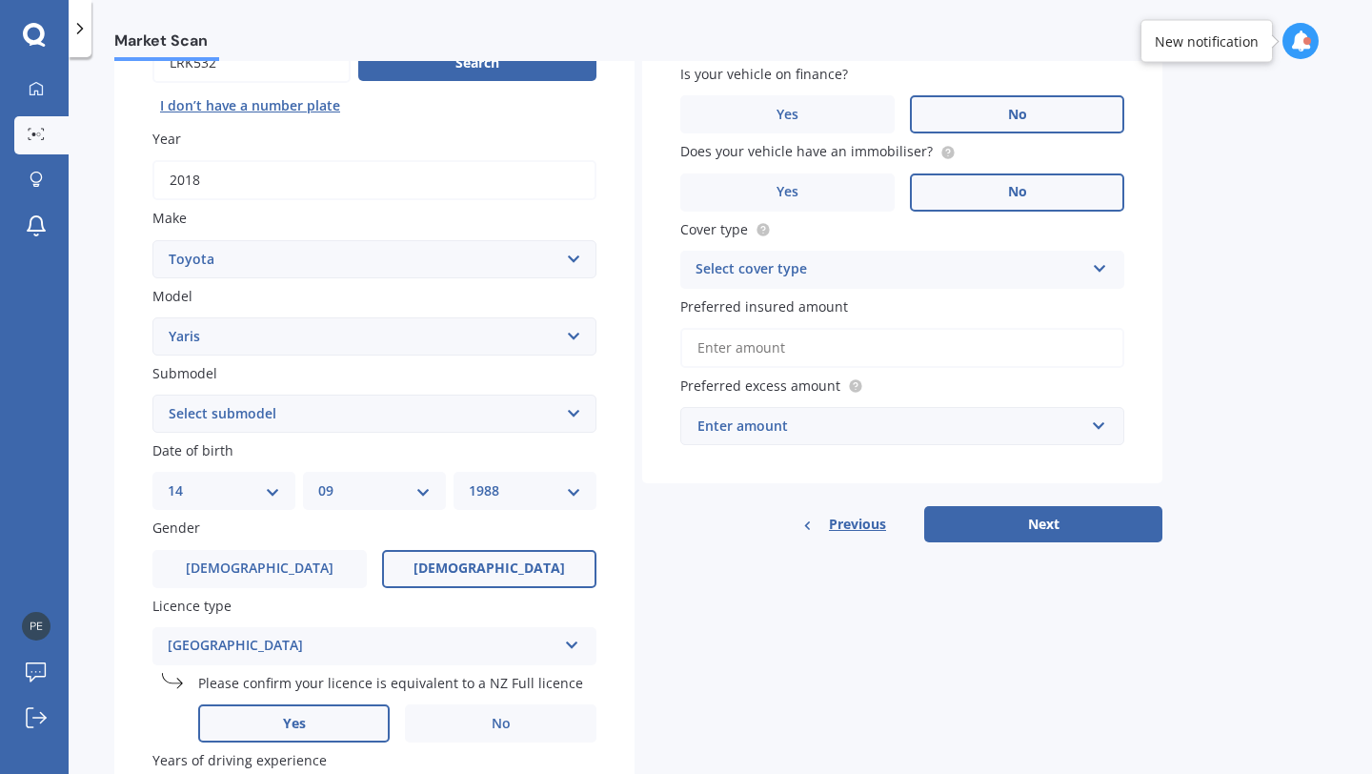
scroll to position [273, 0]
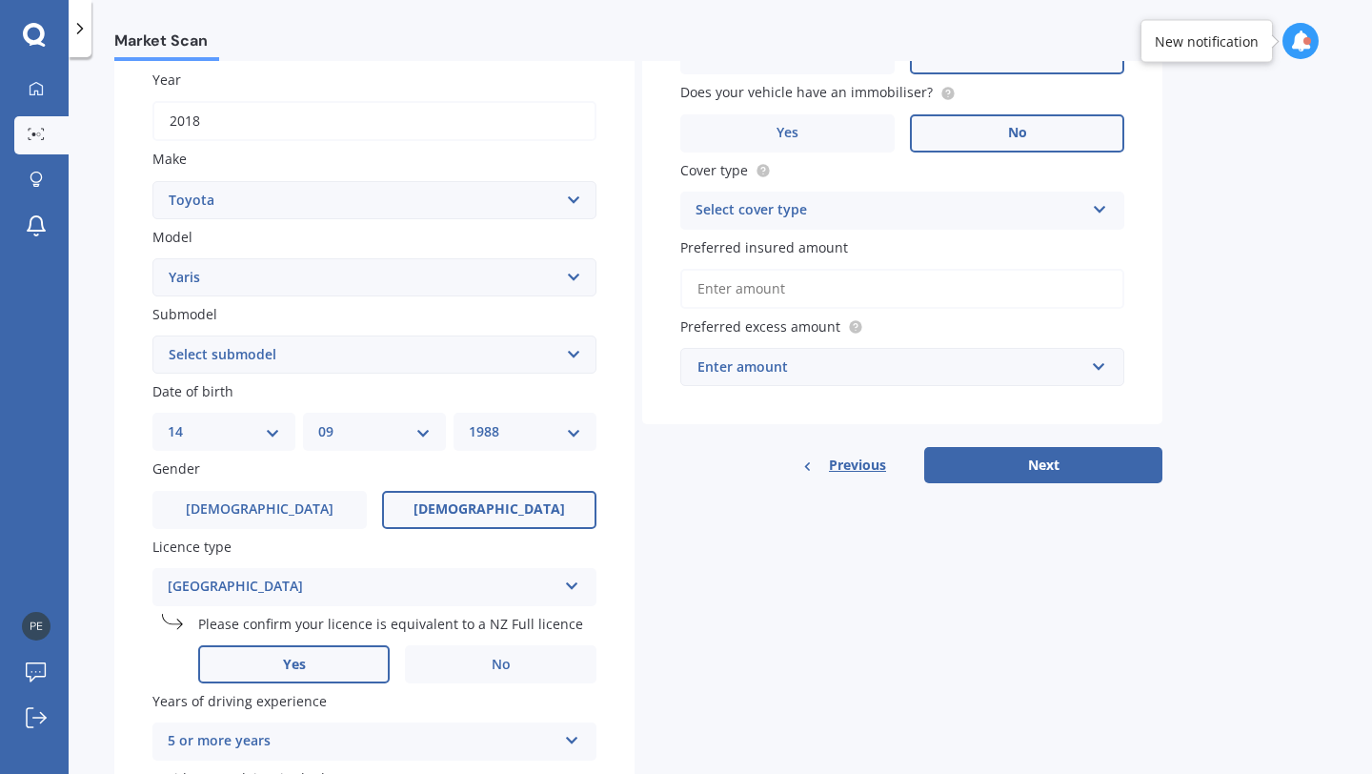
click at [450, 373] on select "Select submodel (All other) Cross 1.5 GR petrol turbo GX auto GX manual Hybrid …" at bounding box center [374, 354] width 444 height 38
click at [273, 366] on select "Select submodel (All other) Cross 1.5 GR petrol turbo GX auto GX manual Hybrid …" at bounding box center [374, 354] width 444 height 38
select select "GX AUTO"
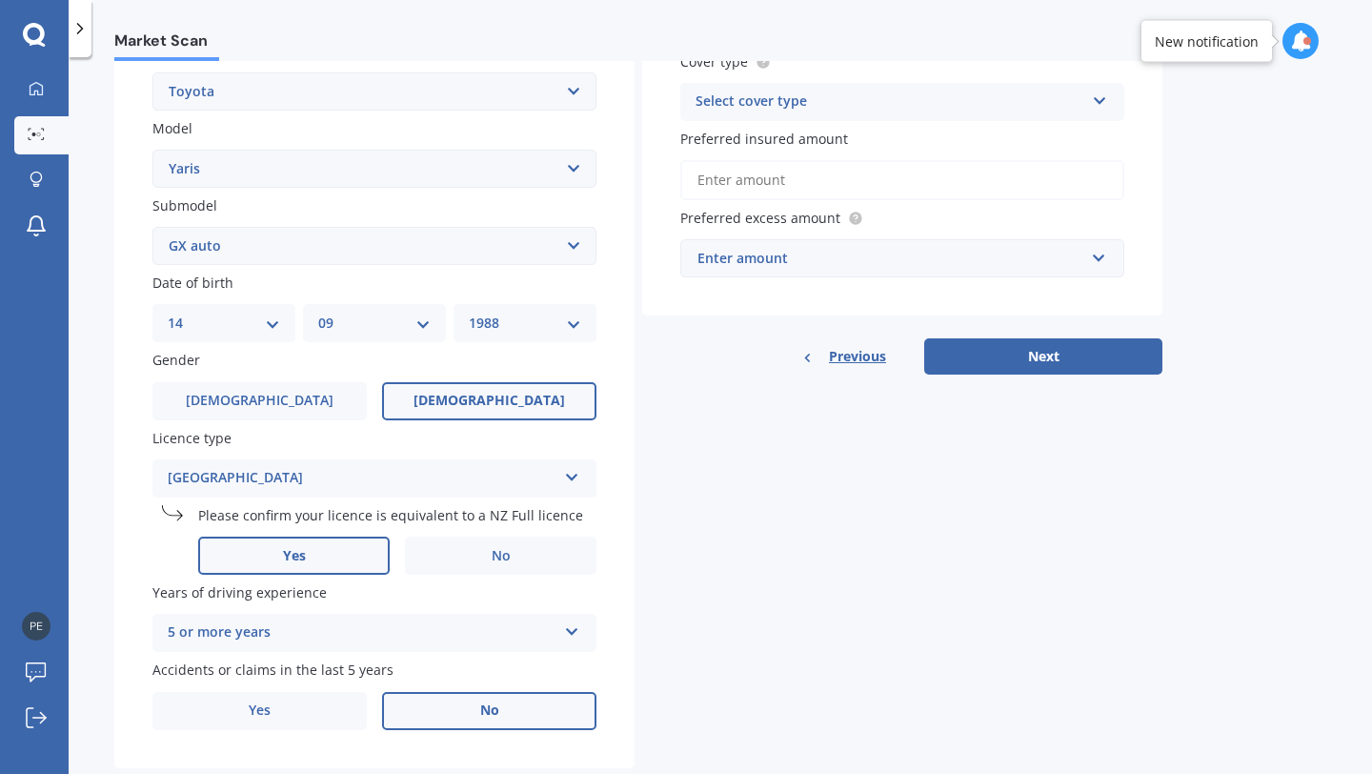
scroll to position [431, 0]
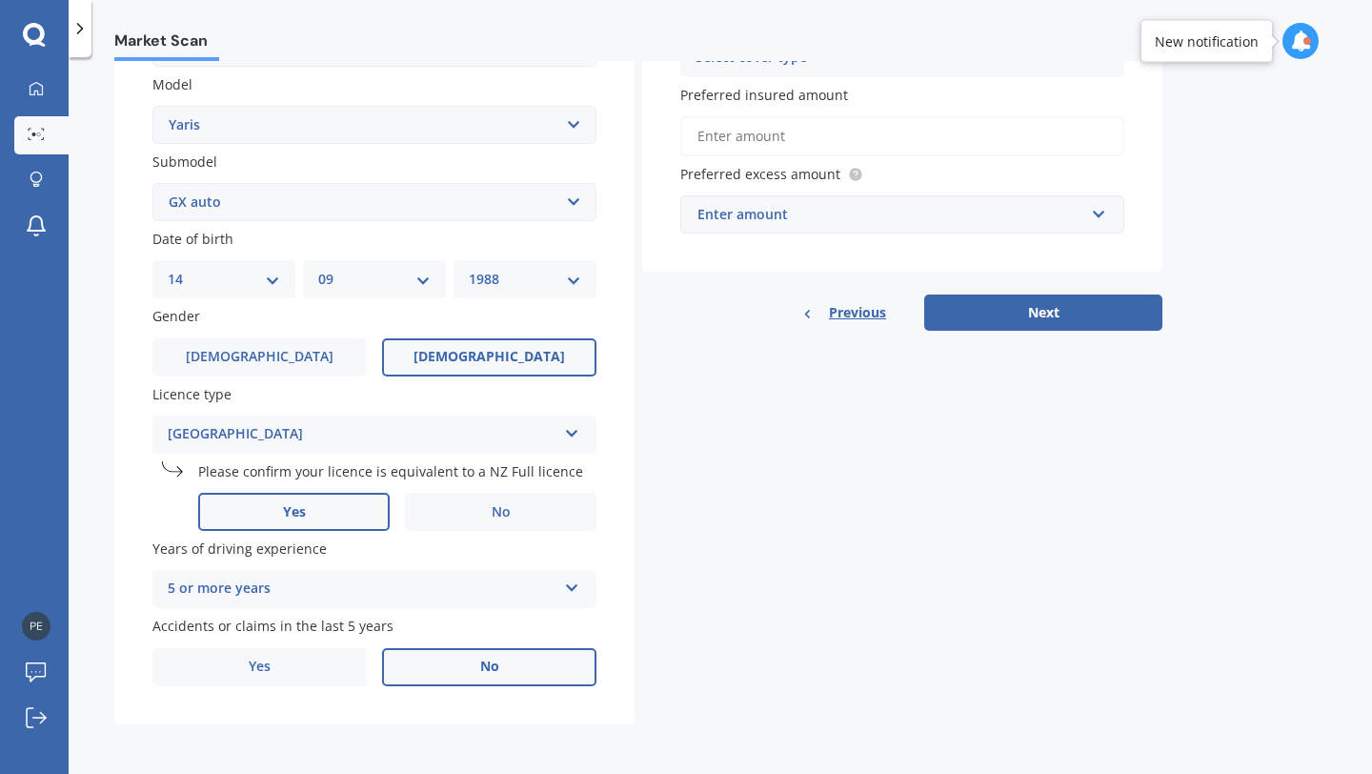
click at [263, 280] on select "DD 01 02 03 04 05 06 07 08 09 10 11 12 13 14 15 16 17 18 19 20 21 22 23 24 25 2…" at bounding box center [224, 279] width 112 height 21
select select "17"
click at [411, 273] on select "MM 01 02 03 04 05 06 07 08 09 10 11 12" at bounding box center [374, 279] width 112 height 21
select select "05"
click at [299, 345] on label "[DEMOGRAPHIC_DATA]" at bounding box center [259, 357] width 214 height 38
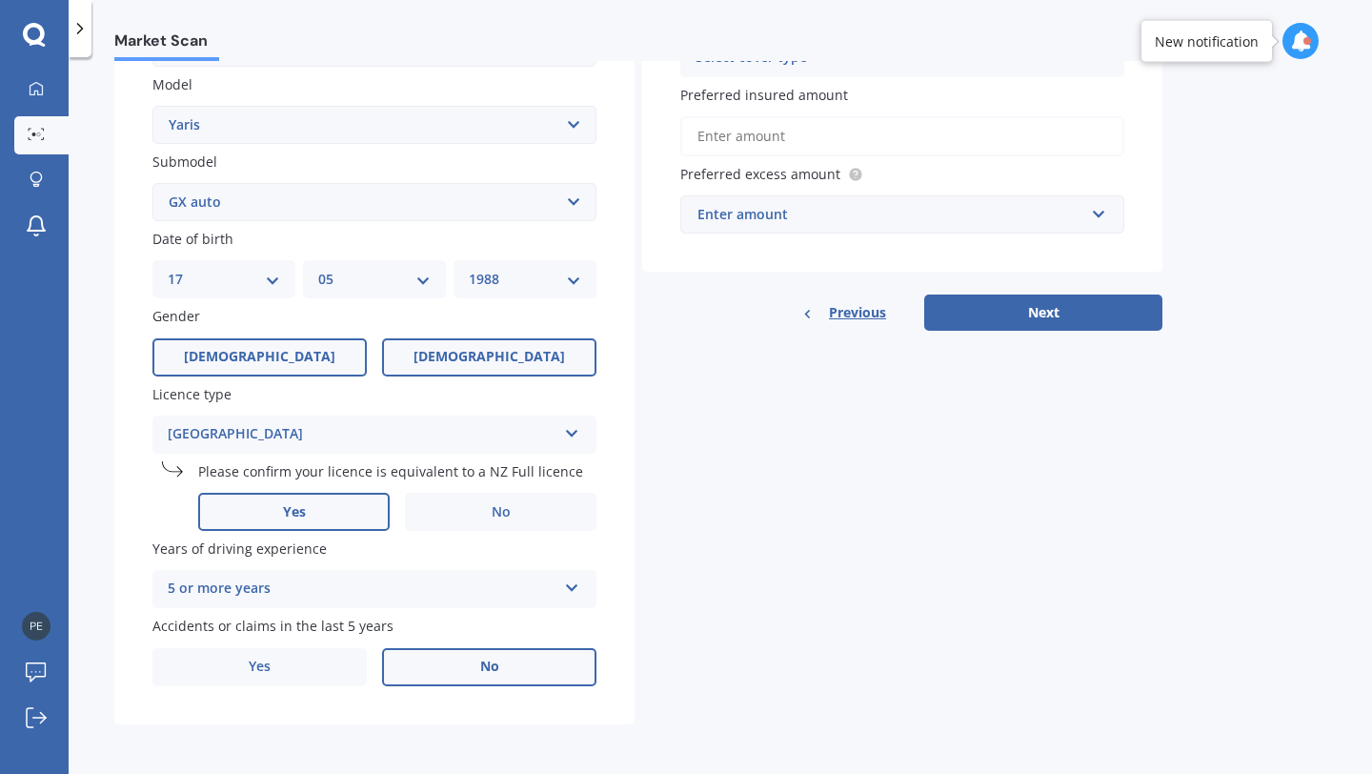
click at [0, 0] on input "[DEMOGRAPHIC_DATA]" at bounding box center [0, 0] width 0 height 0
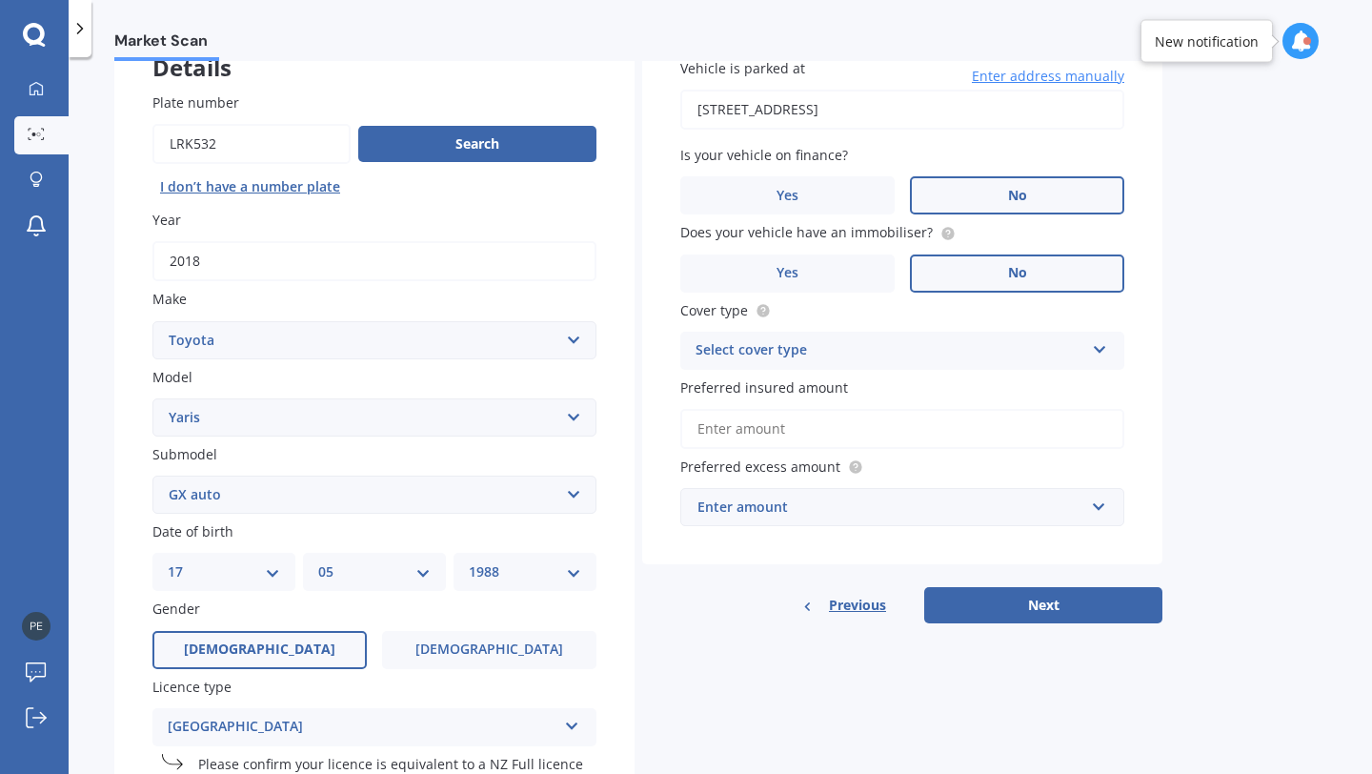
scroll to position [108, 0]
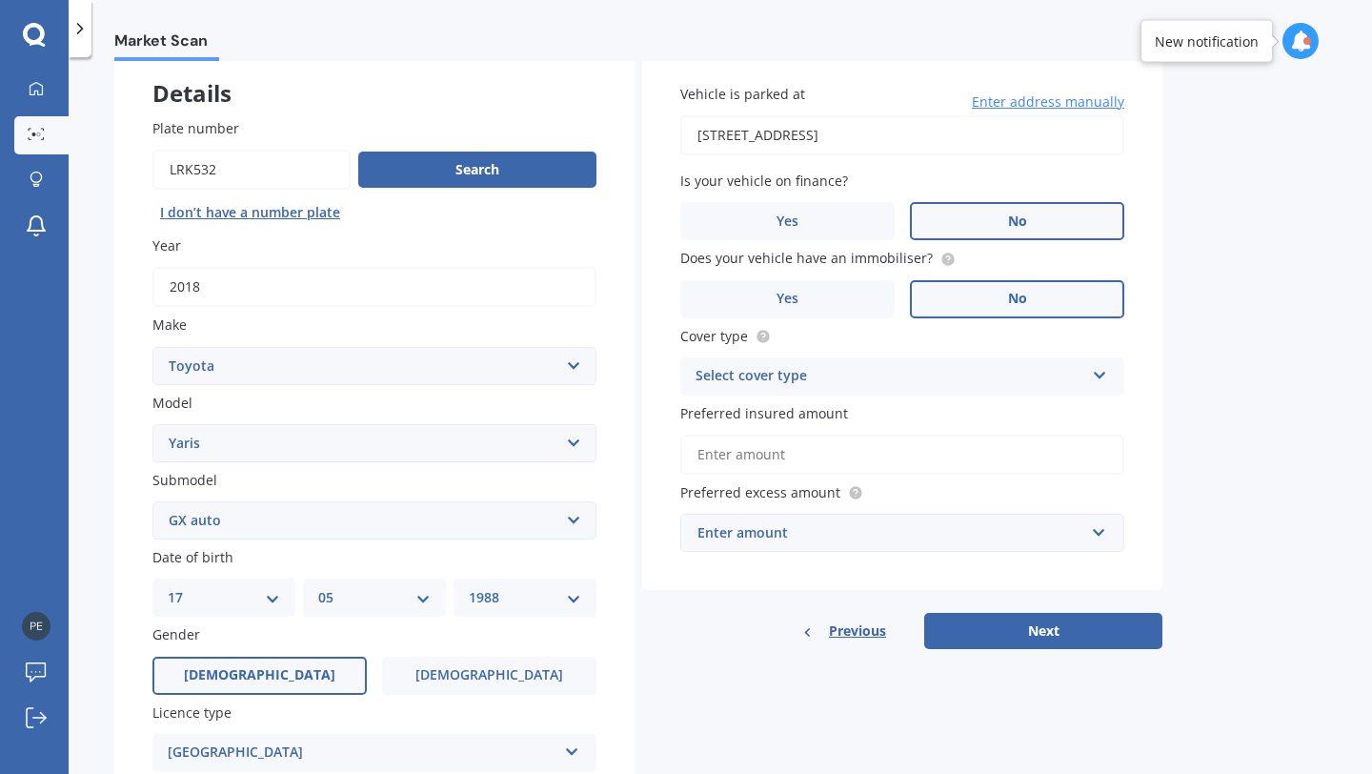
click at [830, 465] on input "Preferred insured amount" at bounding box center [902, 454] width 444 height 40
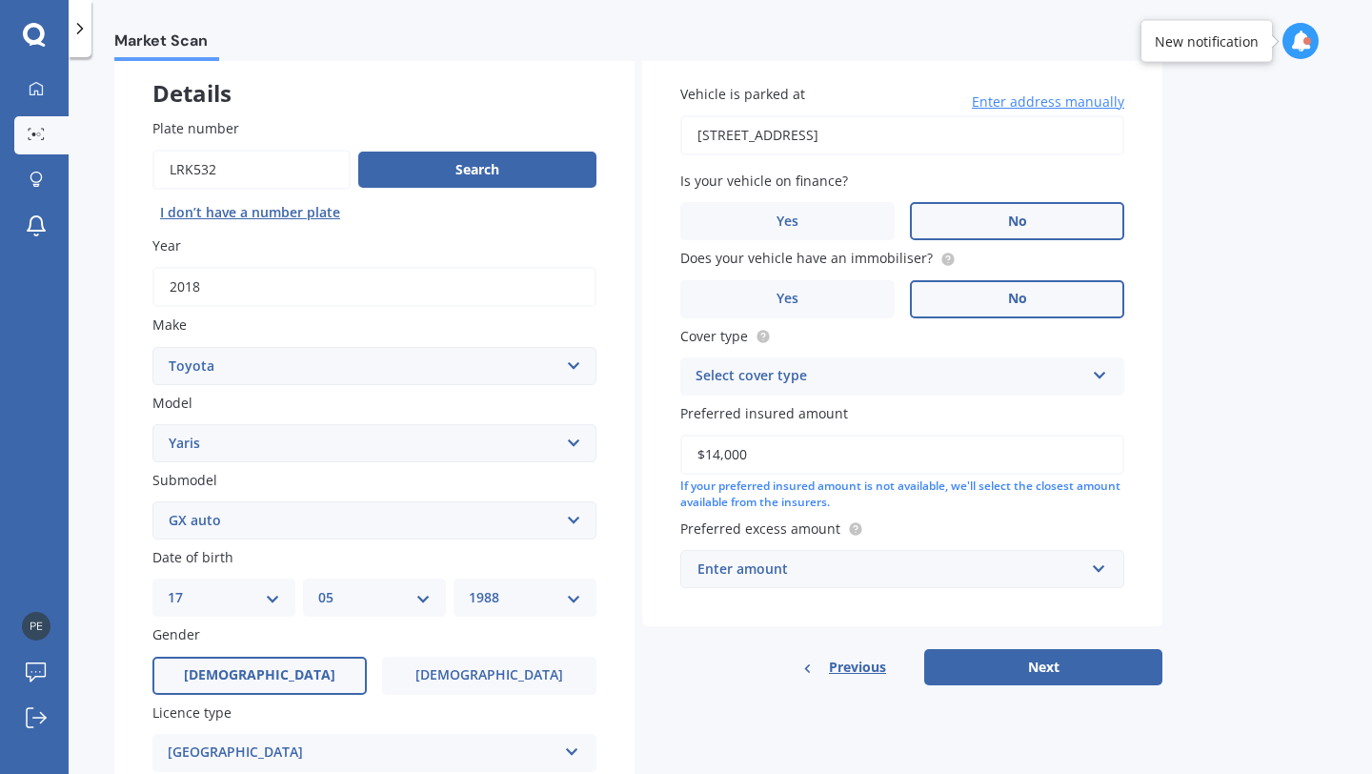
type input "$14,000"
click at [782, 373] on div "Select cover type" at bounding box center [889, 376] width 389 height 23
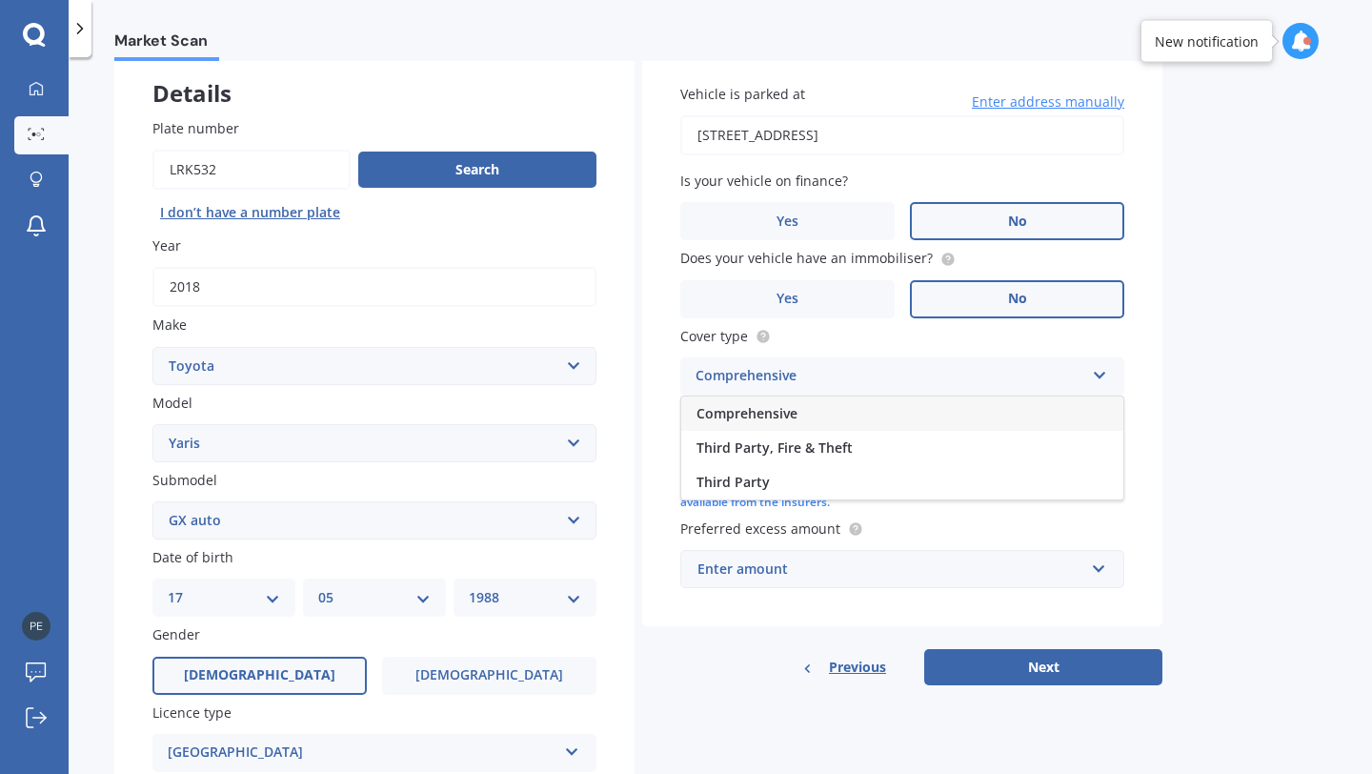
click at [774, 415] on span "Comprehensive" at bounding box center [746, 413] width 101 height 18
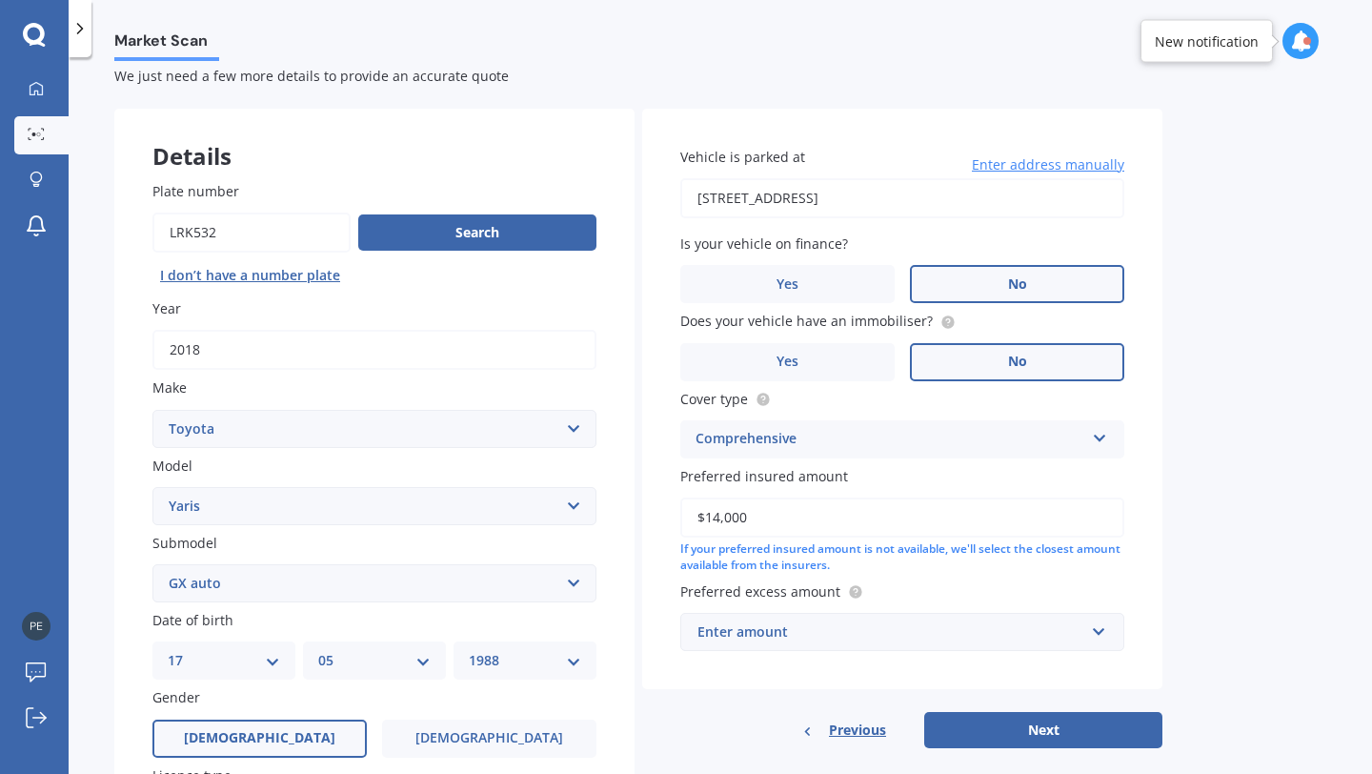
scroll to position [193, 0]
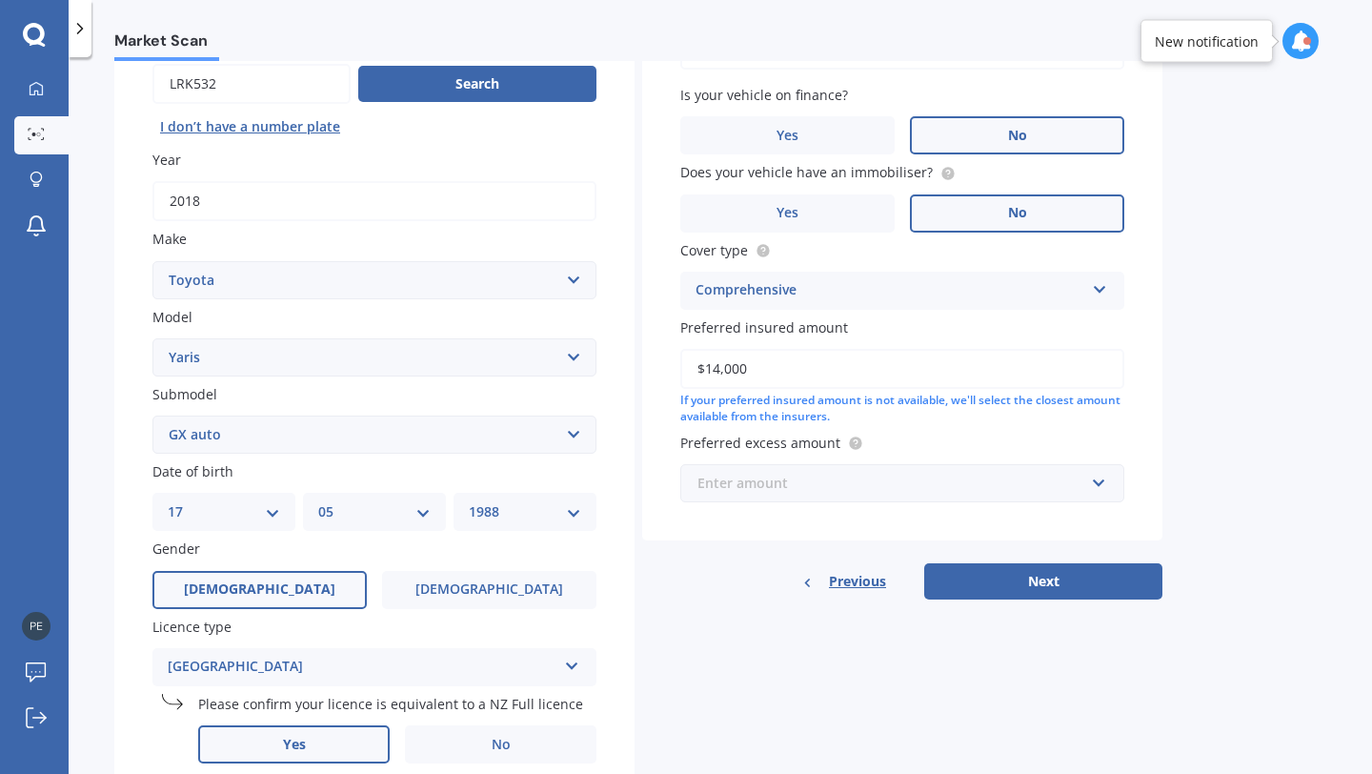
click at [815, 499] on input "text" at bounding box center [895, 483] width 427 height 36
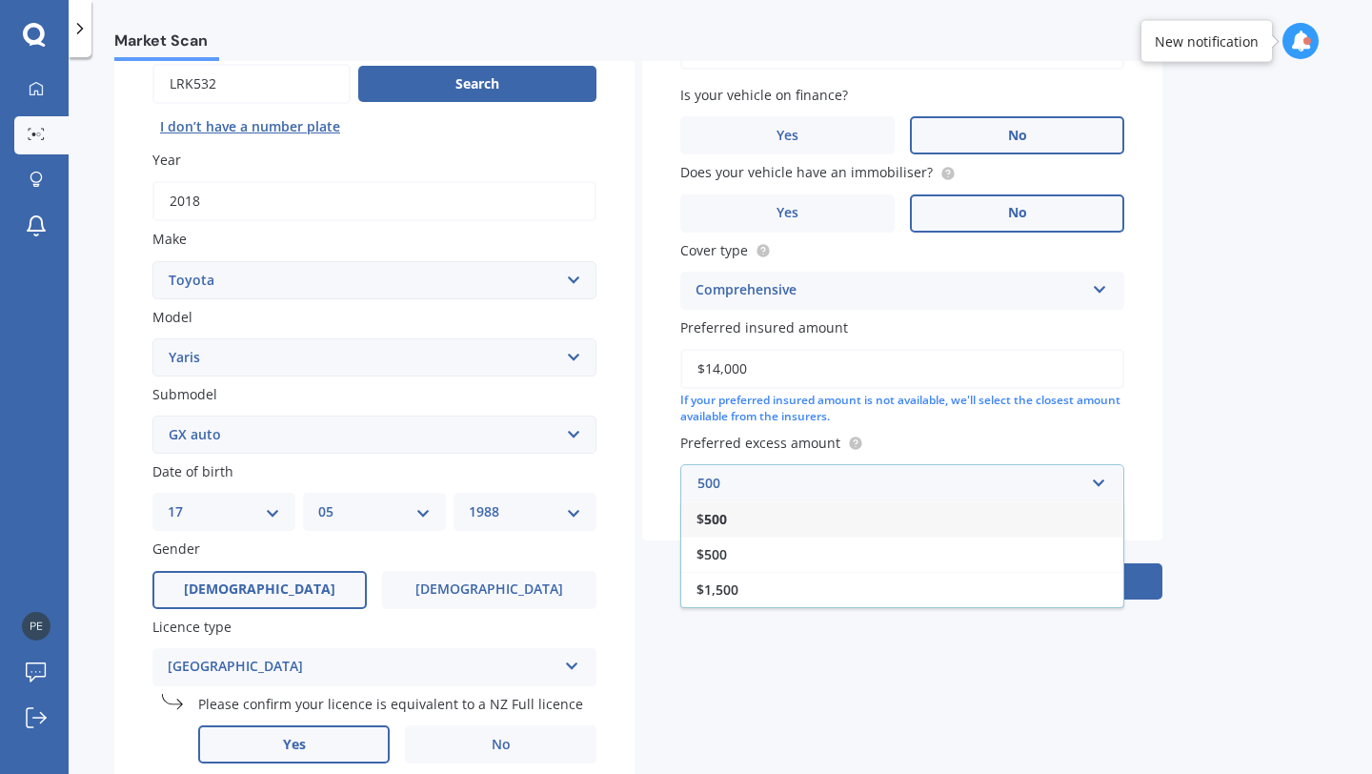
type input "500"
click at [786, 522] on div "$ 500" at bounding box center [902, 518] width 442 height 35
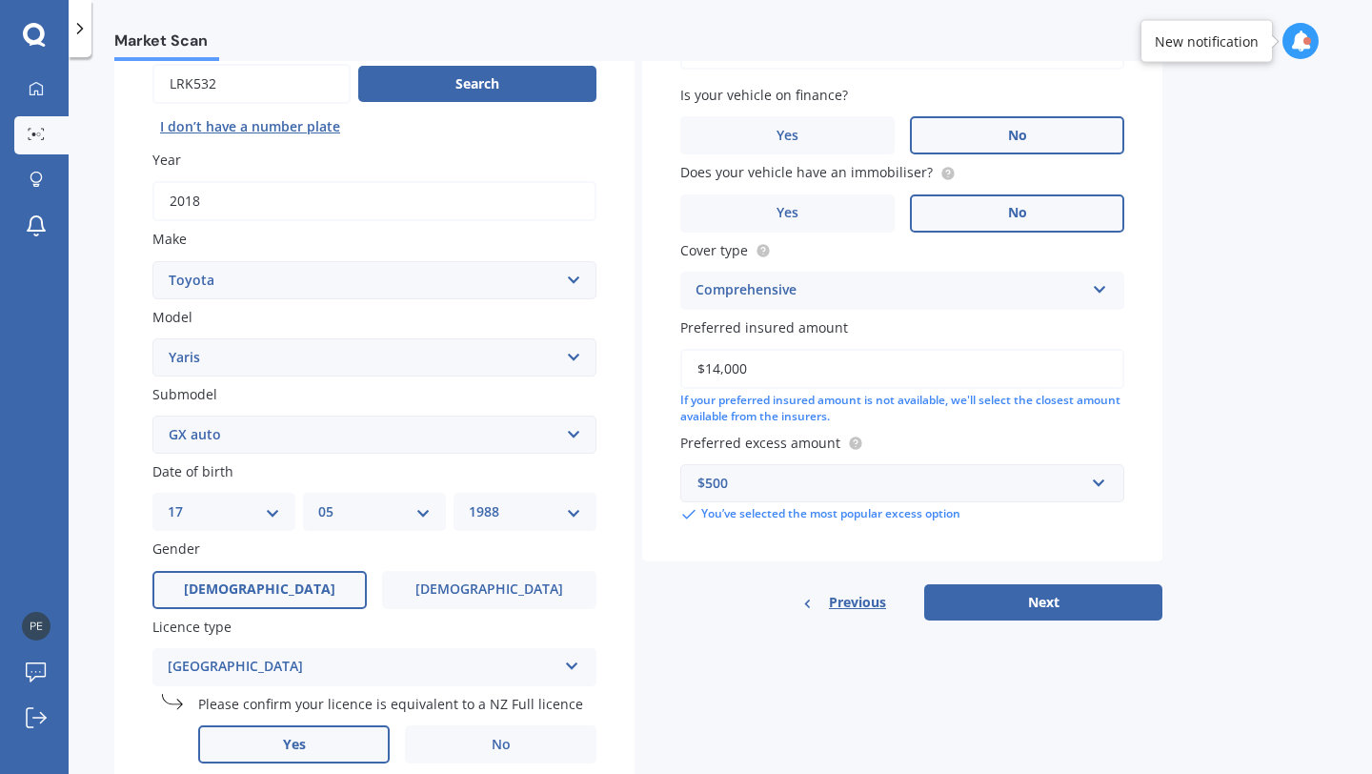
click at [854, 485] on div "$500" at bounding box center [890, 483] width 387 height 21
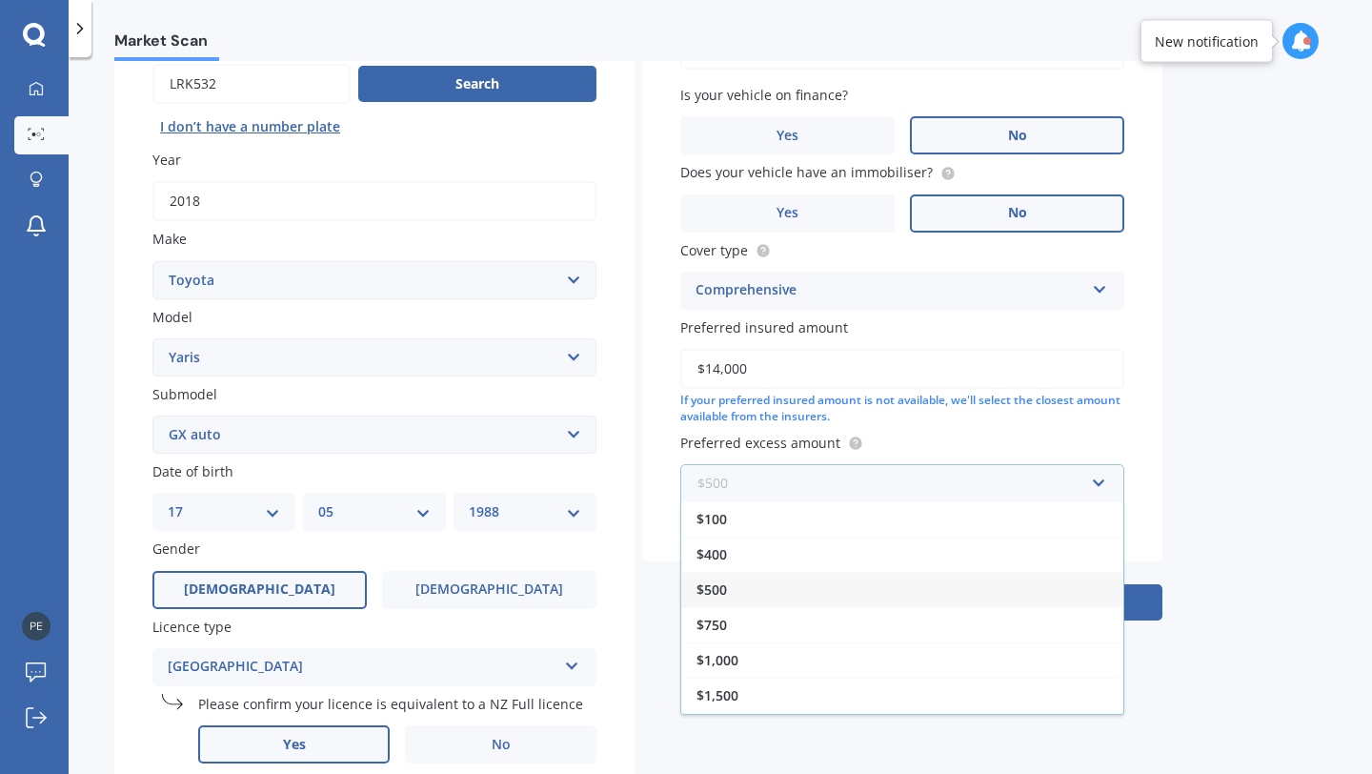
click at [853, 485] on input "text" at bounding box center [895, 483] width 427 height 36
click at [1215, 459] on div "Market Scan Vehicle Market Scan 70 % We just need a few more details to provide…" at bounding box center [720, 419] width 1303 height 716
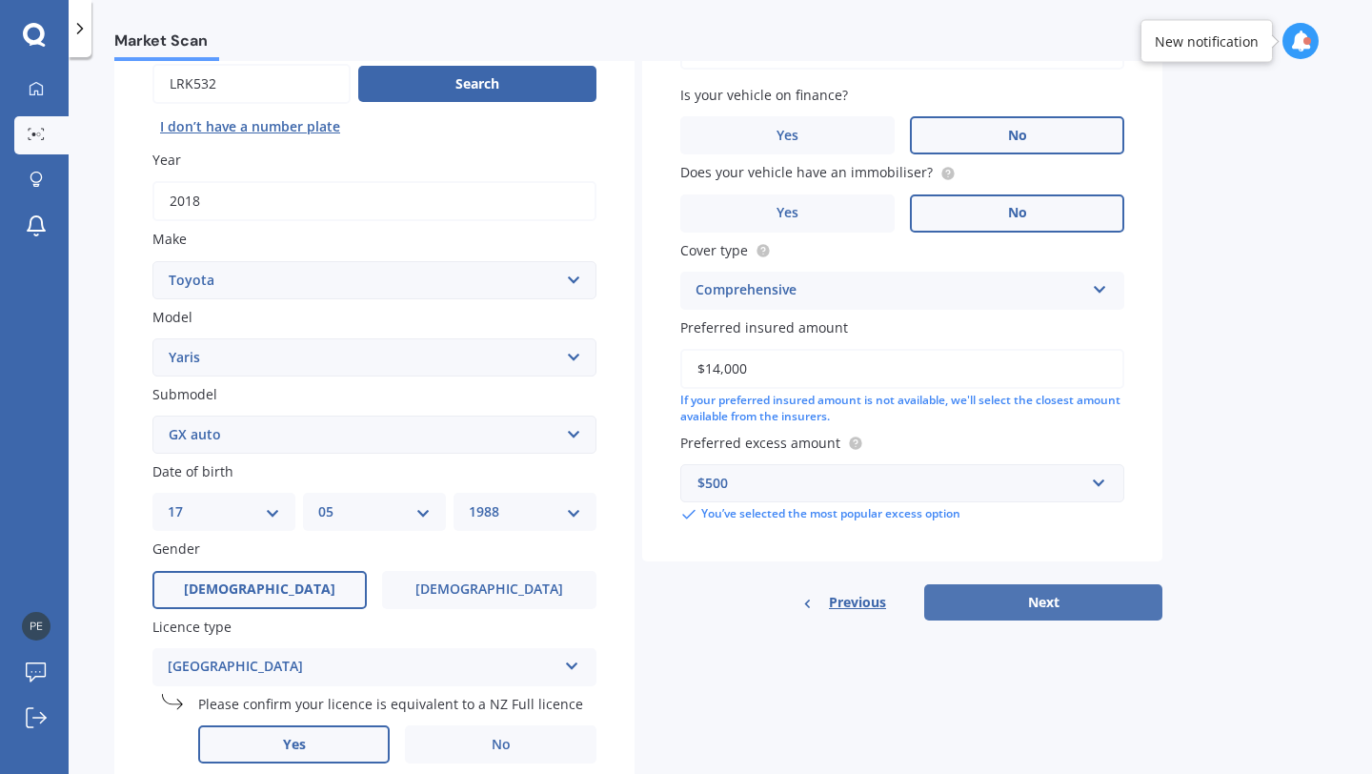
click at [1074, 599] on button "Next" at bounding box center [1043, 602] width 238 height 36
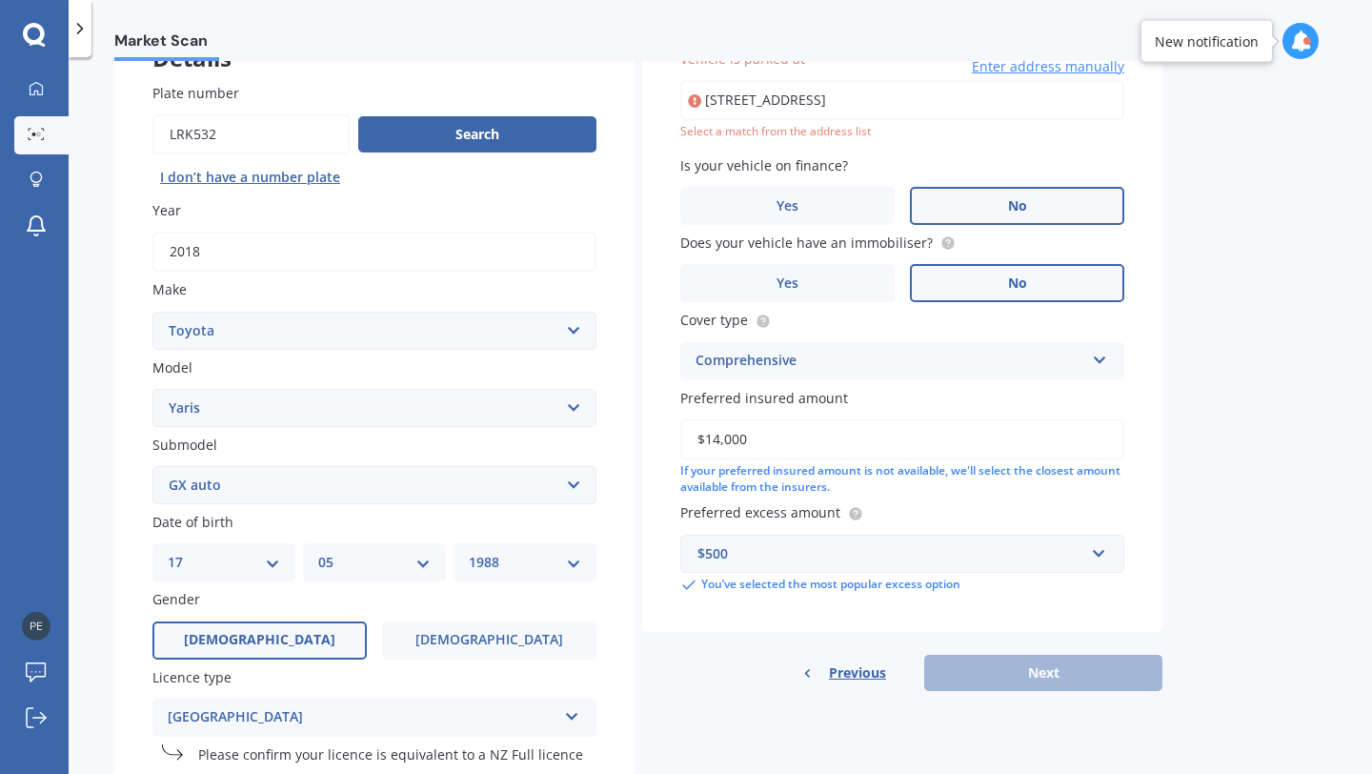
scroll to position [131, 0]
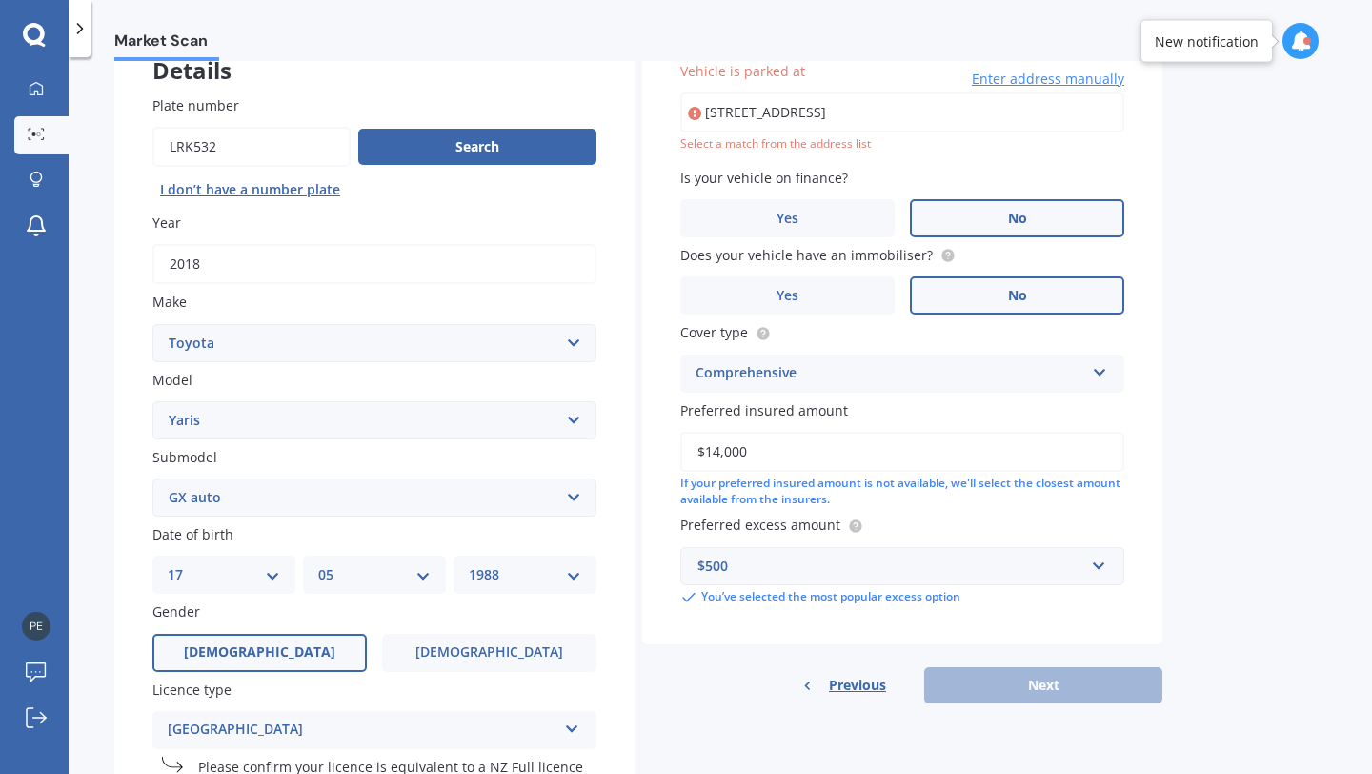
type input "[STREET_ADDRESS]"
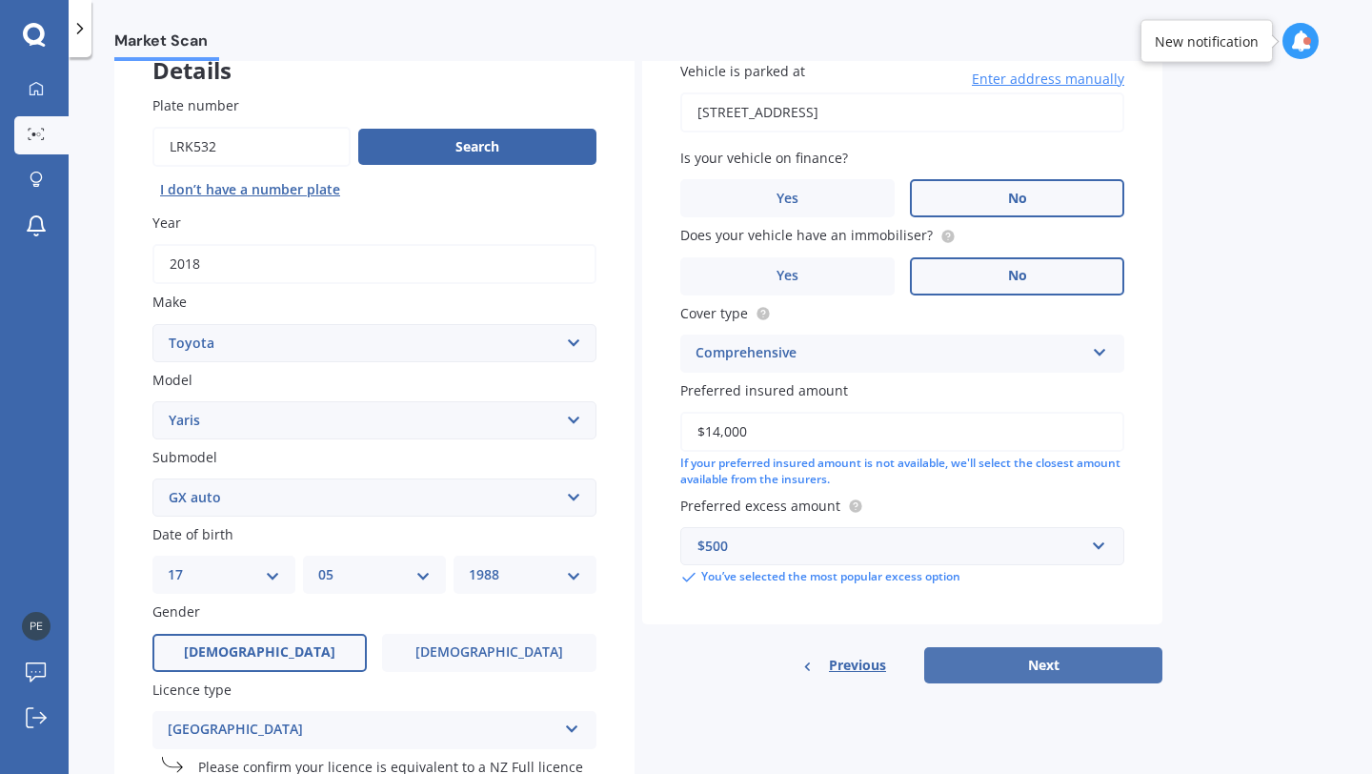
click at [1051, 675] on button "Next" at bounding box center [1043, 665] width 238 height 36
select select "17"
select select "05"
select select "1988"
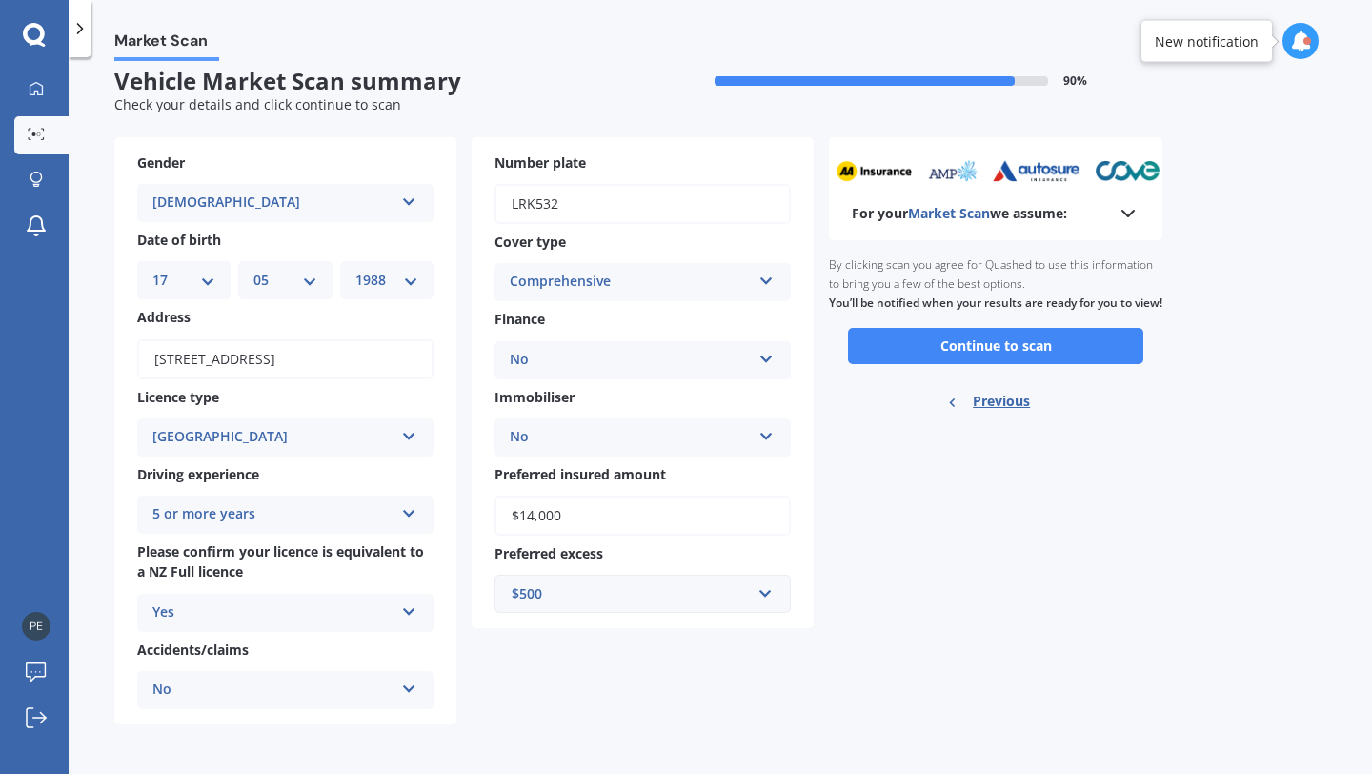
scroll to position [19, 0]
click at [957, 360] on button "Continue to scan" at bounding box center [995, 346] width 295 height 36
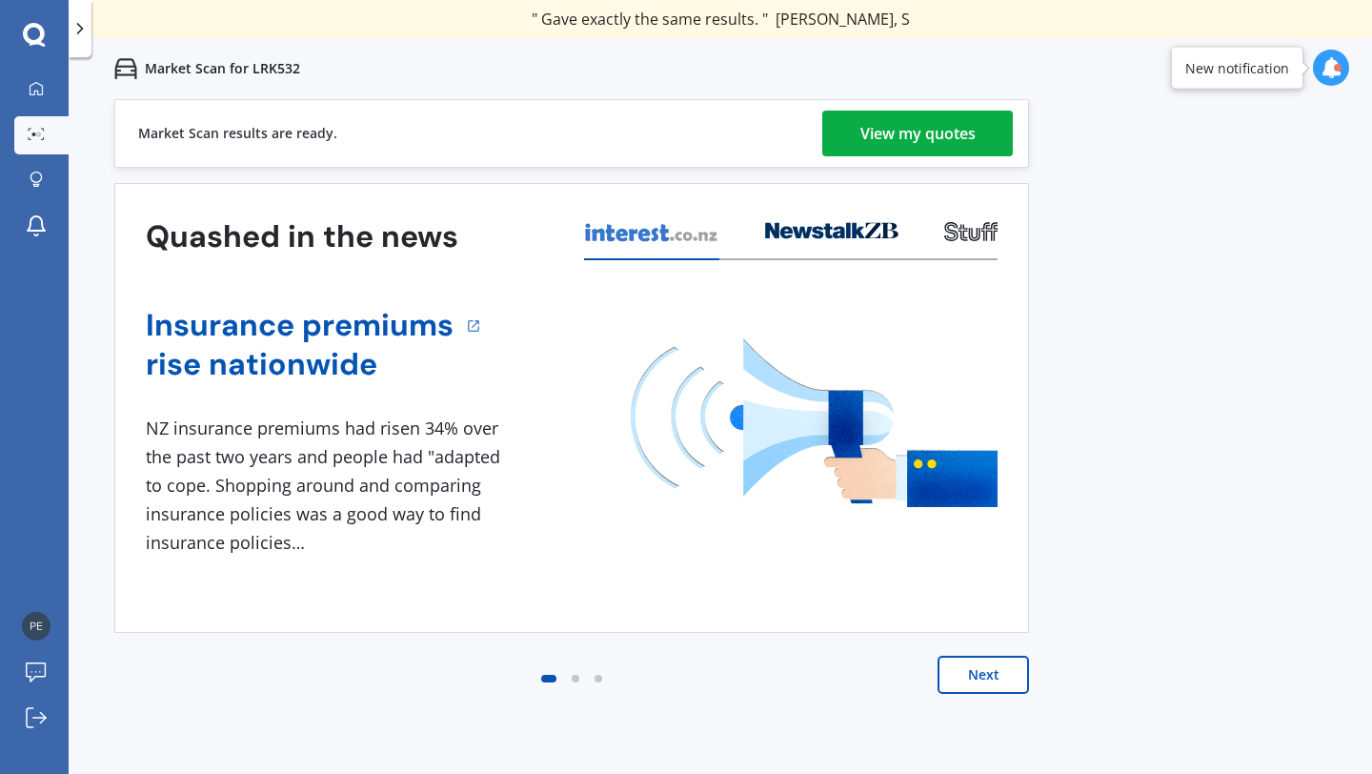
click at [861, 144] on div "View my quotes" at bounding box center [917, 134] width 115 height 46
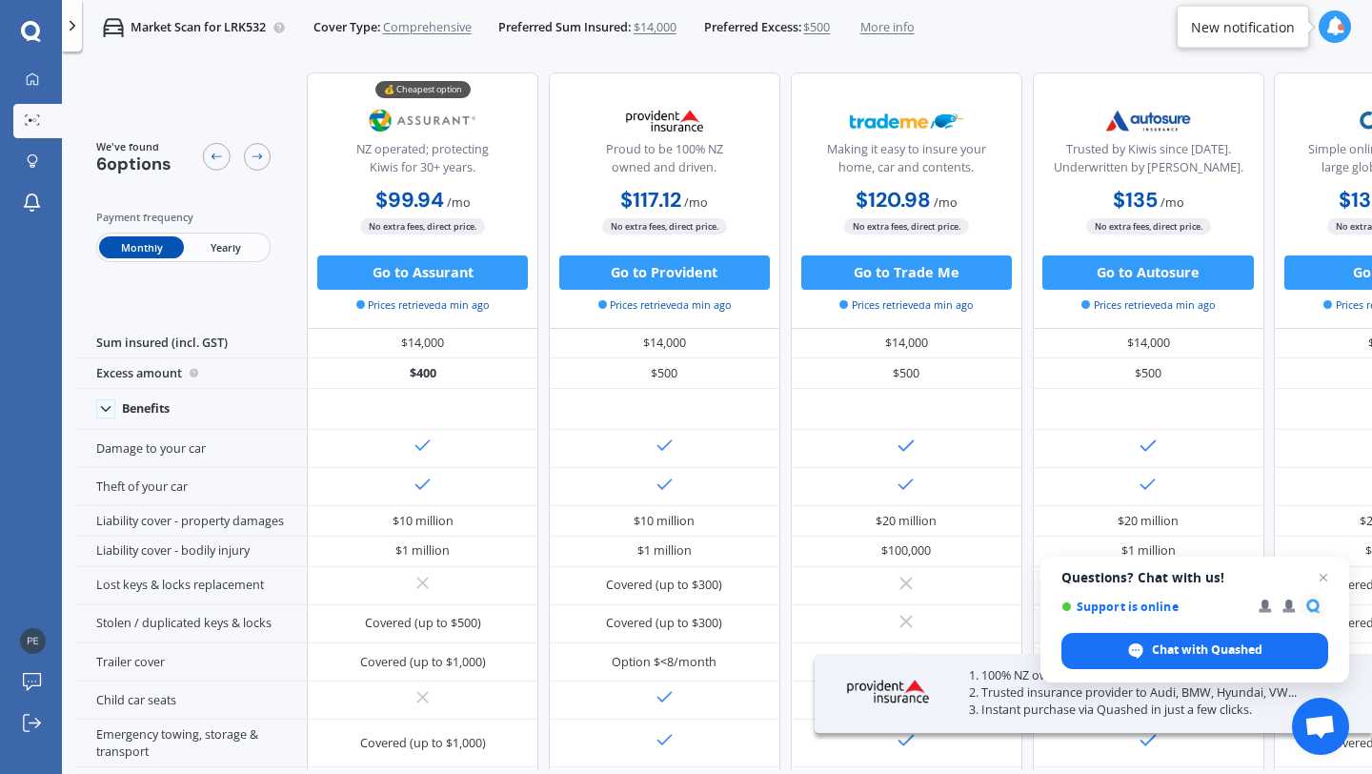
click at [245, 255] on span "Yearly" at bounding box center [226, 247] width 84 height 22
